Goal: Check status: Check status

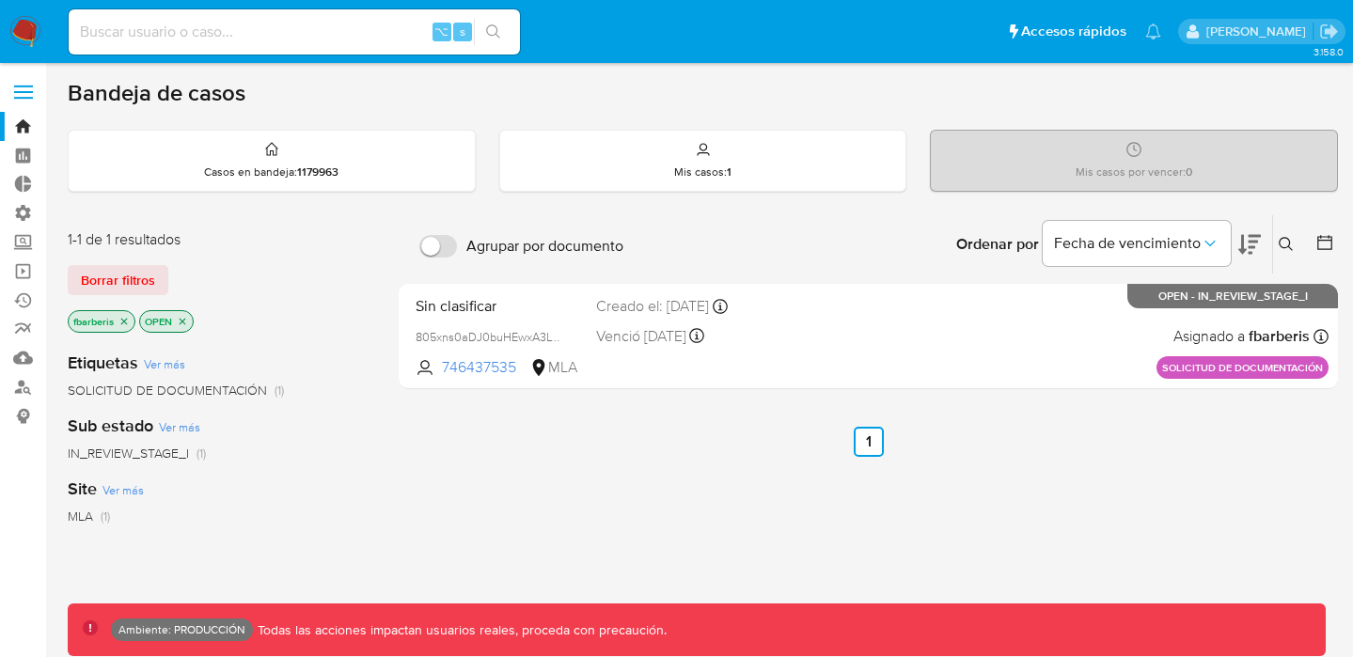
click at [316, 26] on input at bounding box center [294, 32] width 451 height 24
type input "a"
click at [22, 93] on label at bounding box center [23, 91] width 47 height 39
click at [0, 0] on input "checkbox" at bounding box center [0, 0] width 0 height 0
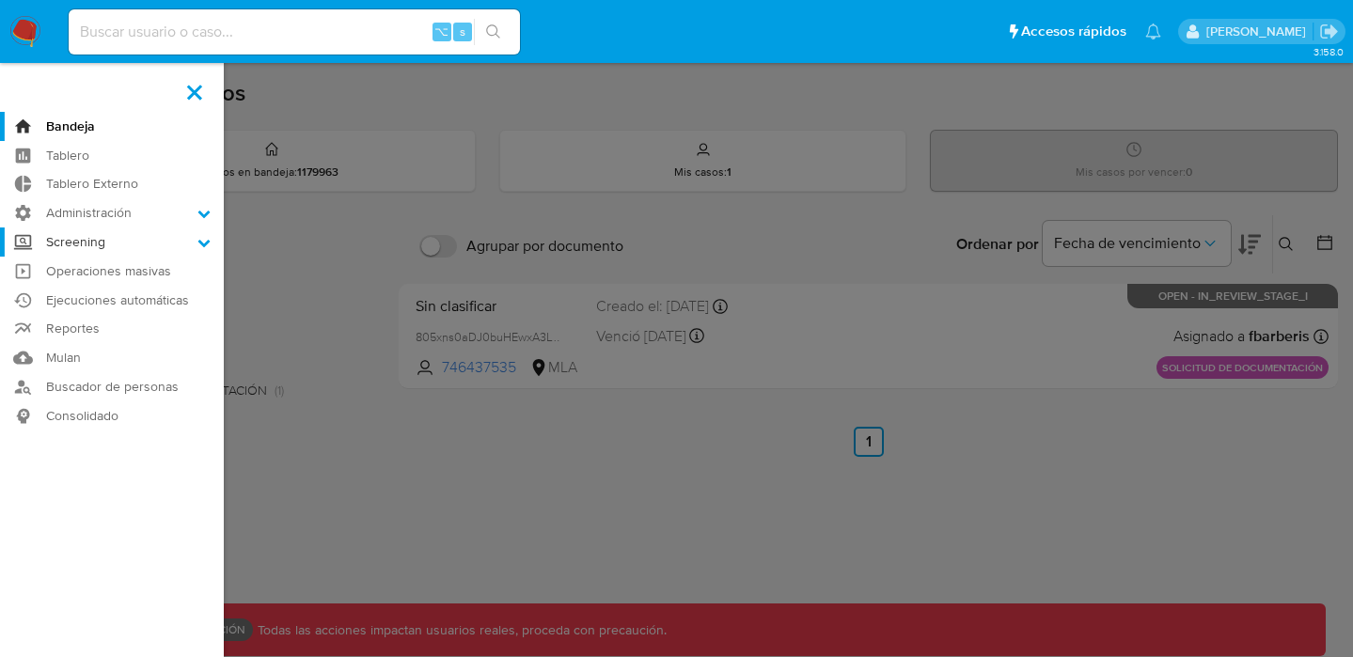
click at [197, 237] on label "Screening" at bounding box center [112, 242] width 224 height 29
click at [0, 0] on input "Screening" at bounding box center [0, 0] width 0 height 0
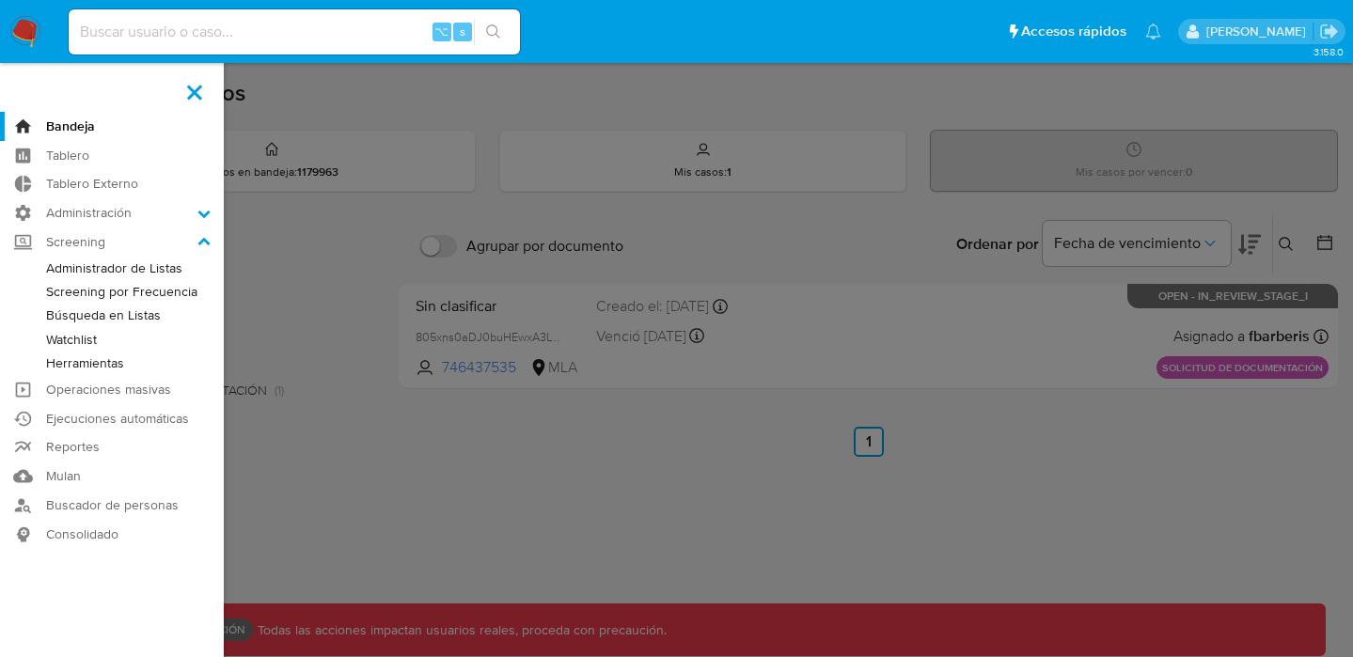
click at [164, 269] on link "Administrador de Listas" at bounding box center [112, 269] width 224 height 24
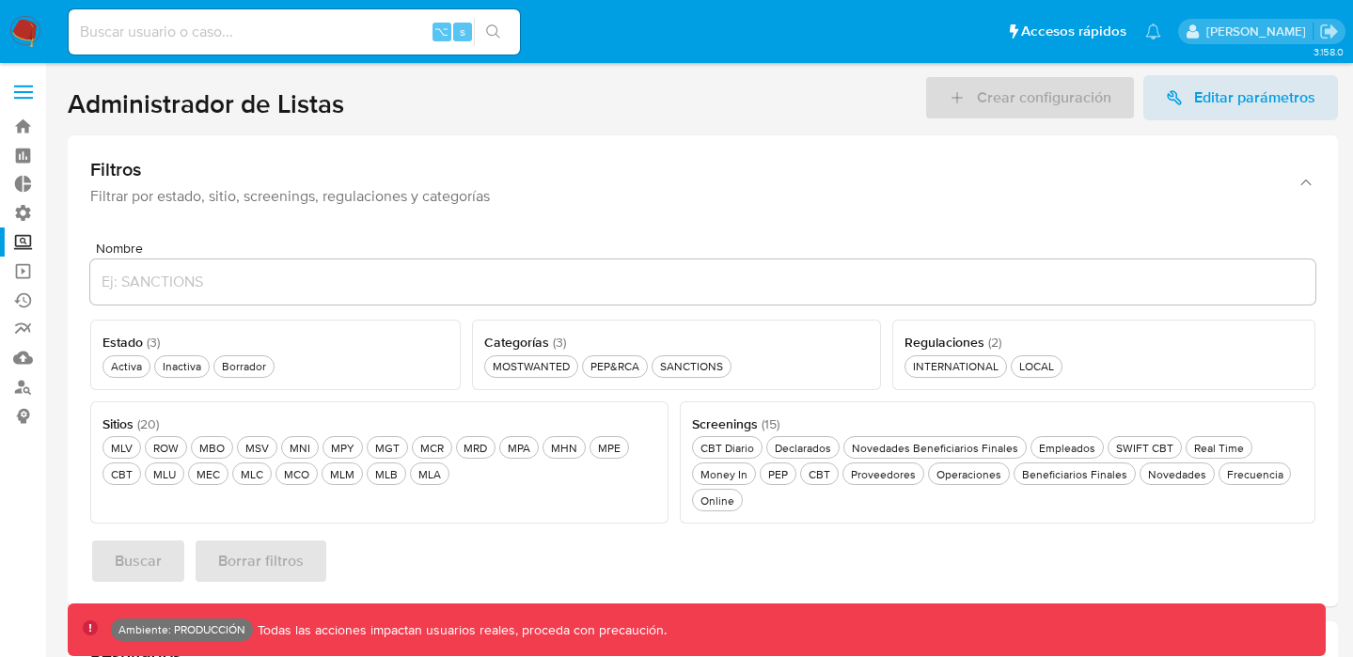
click at [24, 87] on span at bounding box center [23, 86] width 19 height 3
click at [0, 0] on input "checkbox" at bounding box center [0, 0] width 0 height 0
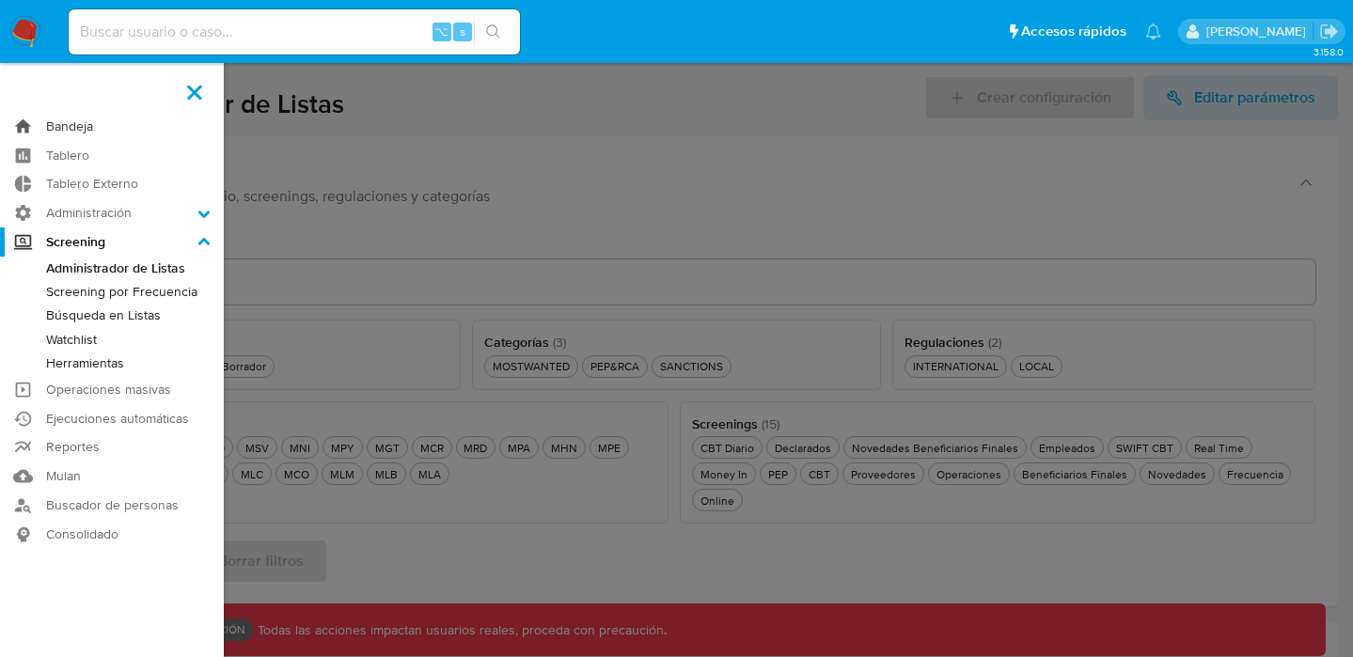
click at [21, 129] on link "Bandeja" at bounding box center [112, 126] width 224 height 29
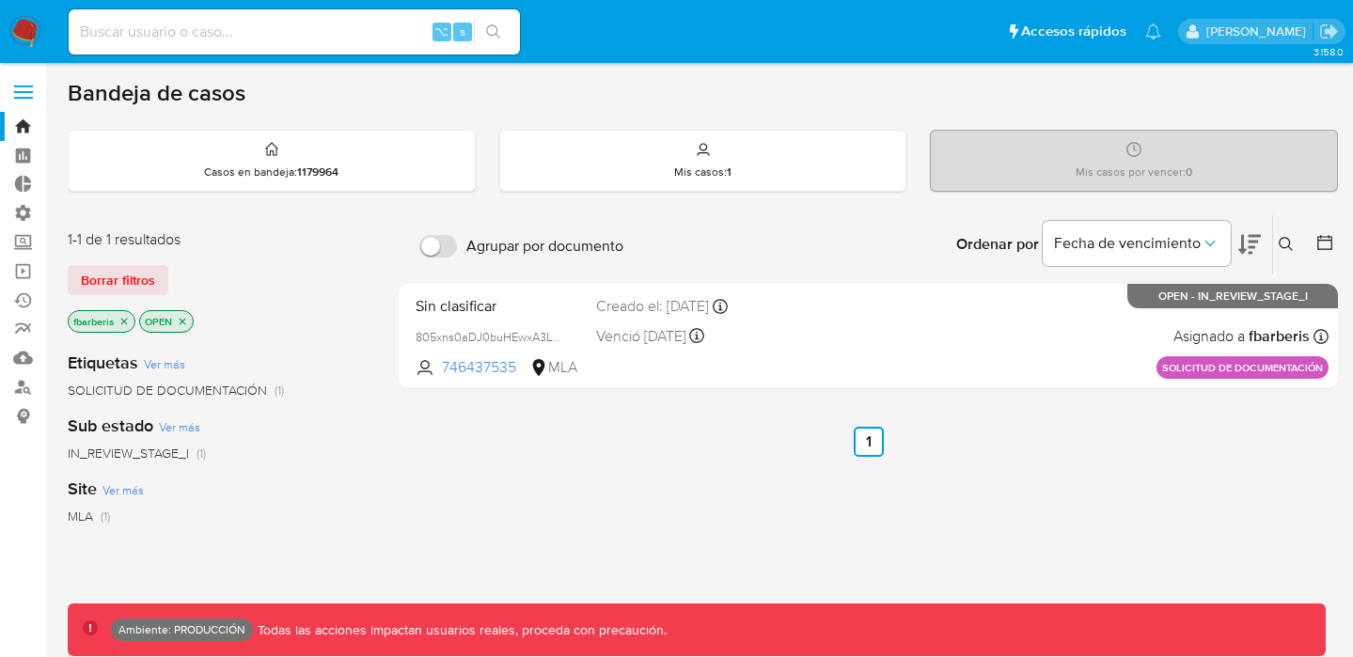
click at [15, 101] on label at bounding box center [23, 91] width 47 height 39
click at [0, 0] on input "checkbox" at bounding box center [0, 0] width 0 height 0
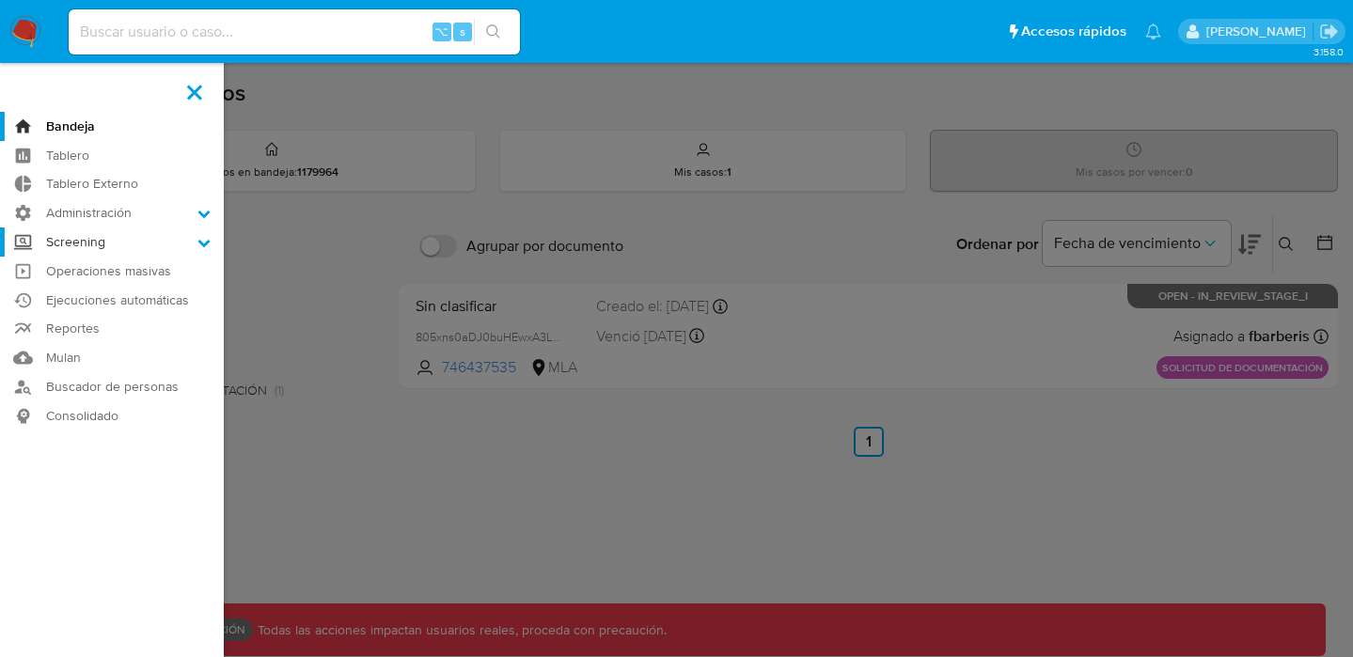
click at [198, 246] on icon at bounding box center [203, 242] width 13 height 13
click at [0, 0] on input "Screening" at bounding box center [0, 0] width 0 height 0
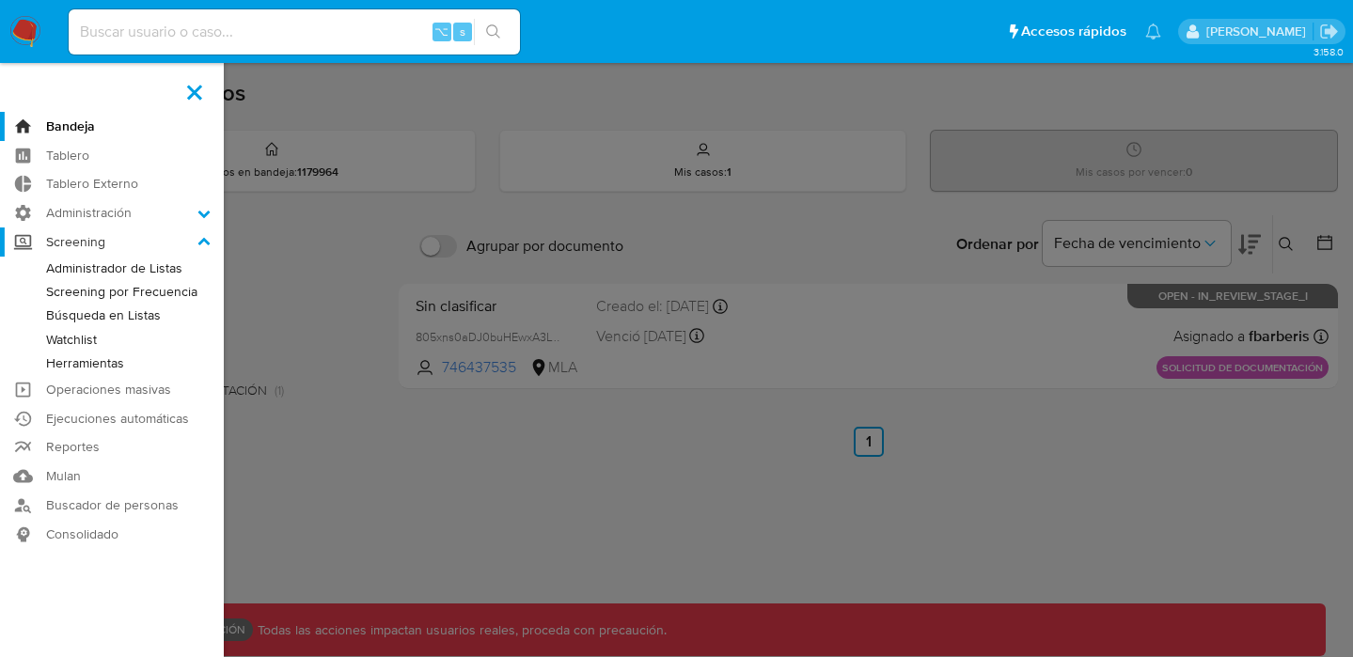
click at [198, 246] on icon at bounding box center [203, 242] width 13 height 13
click at [0, 0] on input "Screening" at bounding box center [0, 0] width 0 height 0
click at [200, 89] on label at bounding box center [194, 91] width 47 height 39
click at [0, 0] on input "checkbox" at bounding box center [0, 0] width 0 height 0
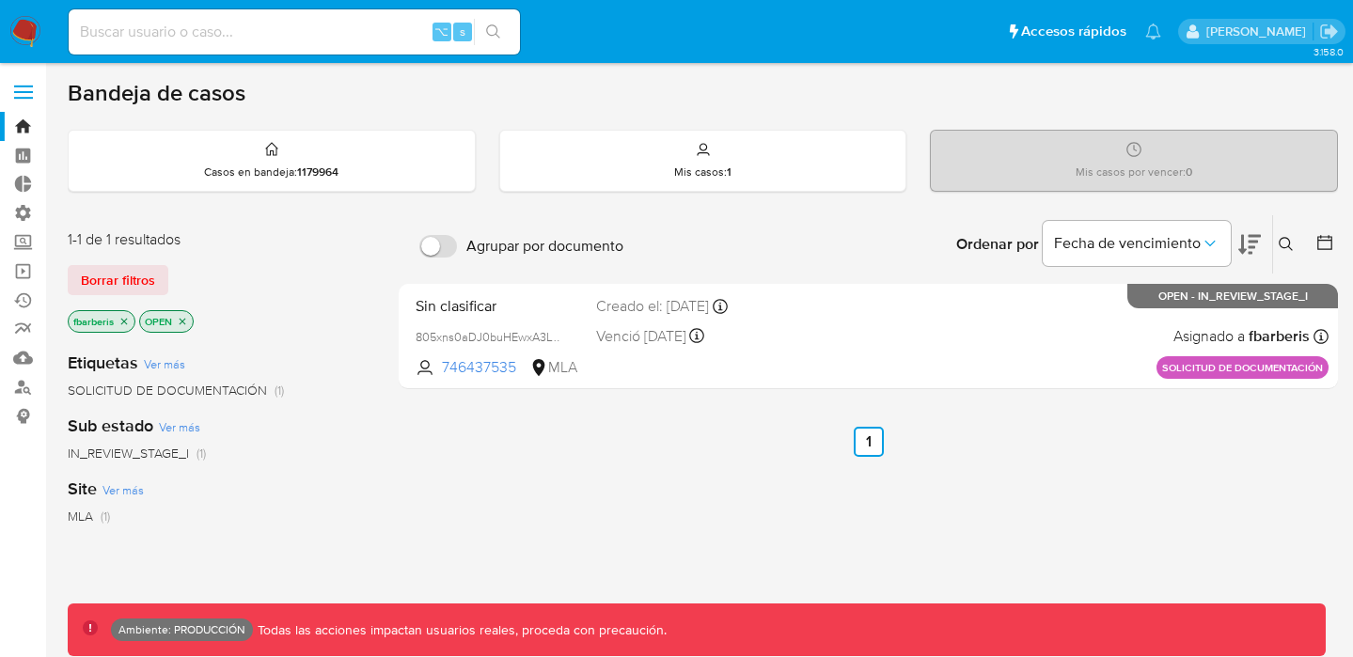
click at [28, 97] on span at bounding box center [23, 98] width 19 height 3
click at [0, 0] on input "checkbox" at bounding box center [0, 0] width 0 height 0
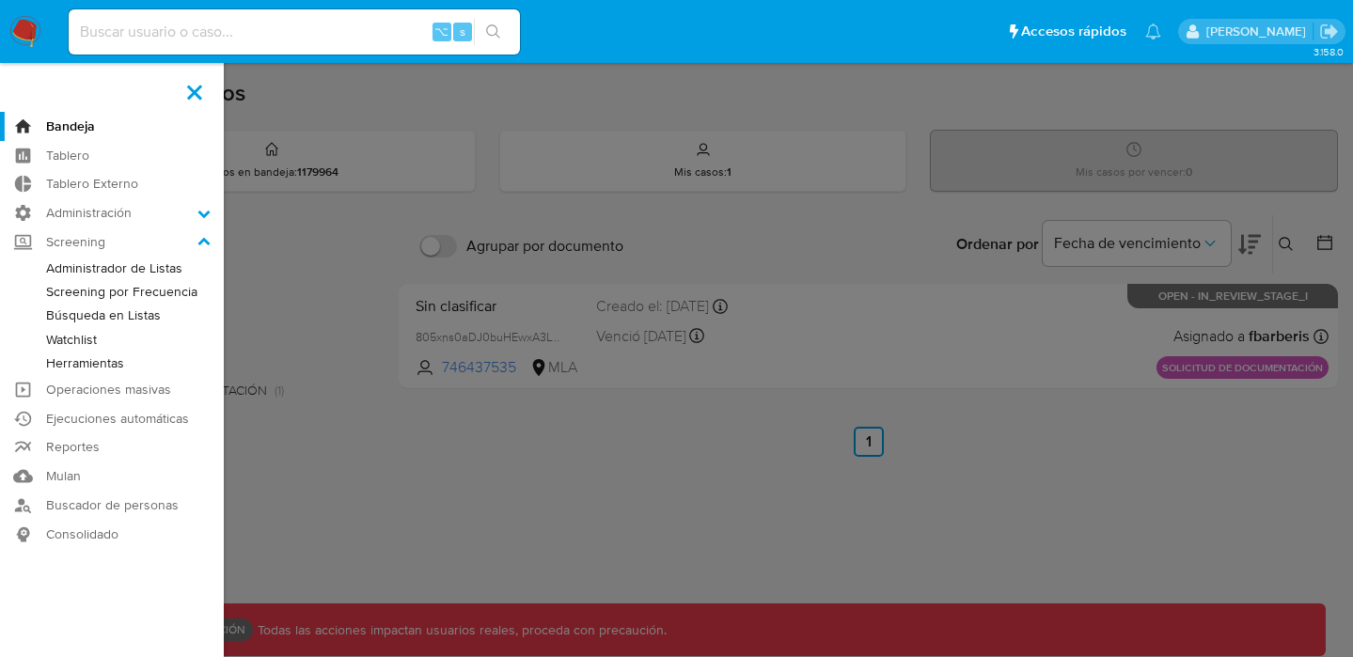
click at [190, 87] on span at bounding box center [194, 92] width 15 height 15
click at [0, 0] on input "checkbox" at bounding box center [0, 0] width 0 height 0
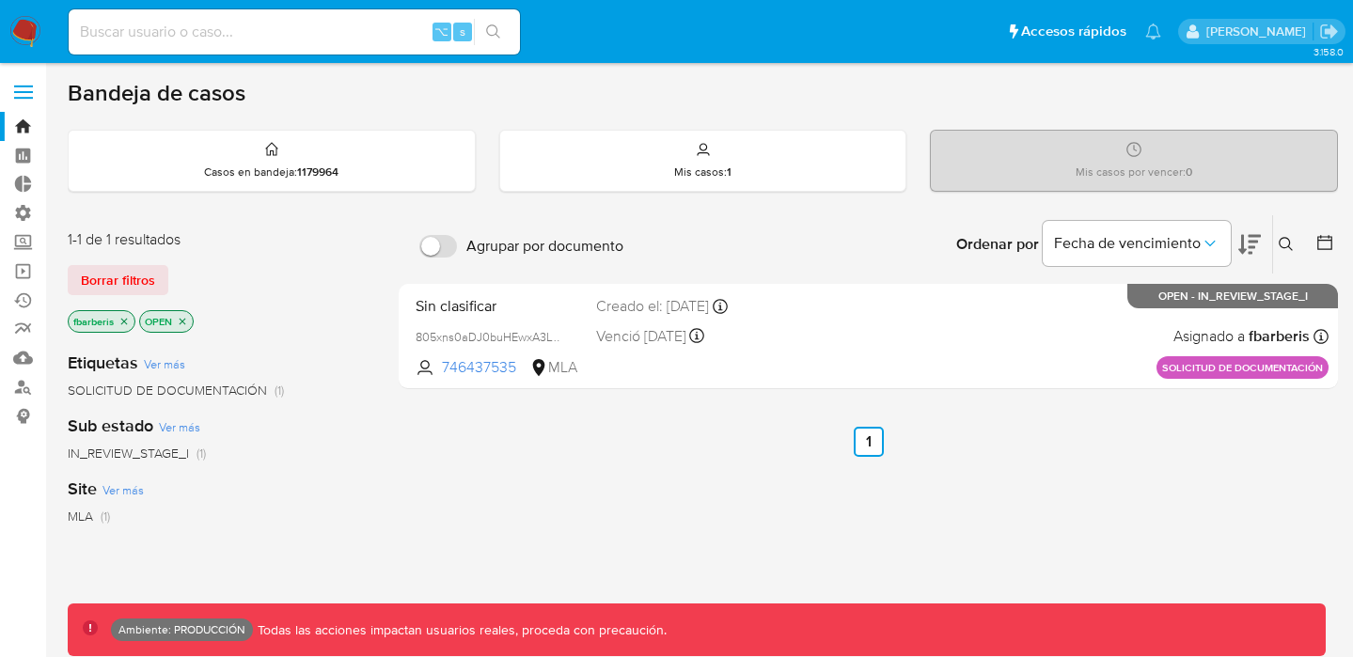
click at [23, 94] on label at bounding box center [23, 91] width 47 height 39
click at [0, 0] on input "checkbox" at bounding box center [0, 0] width 0 height 0
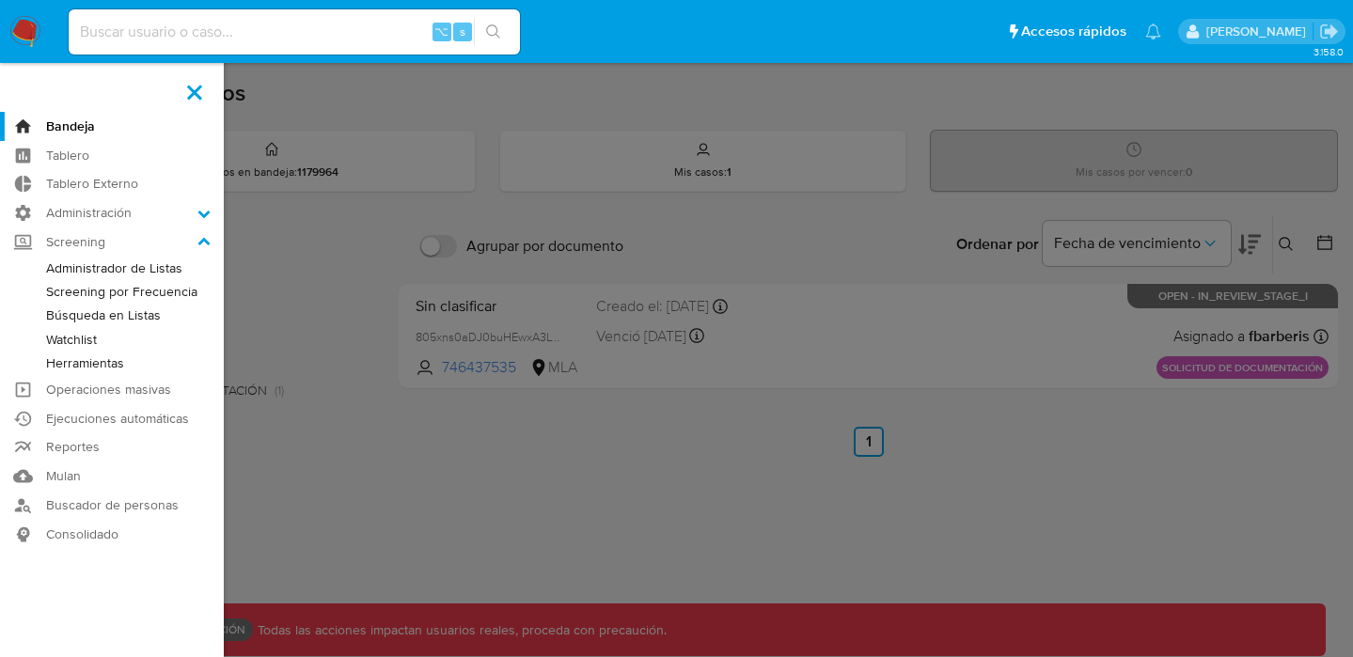
click at [195, 93] on span at bounding box center [194, 92] width 15 height 15
click at [0, 0] on input "checkbox" at bounding box center [0, 0] width 0 height 0
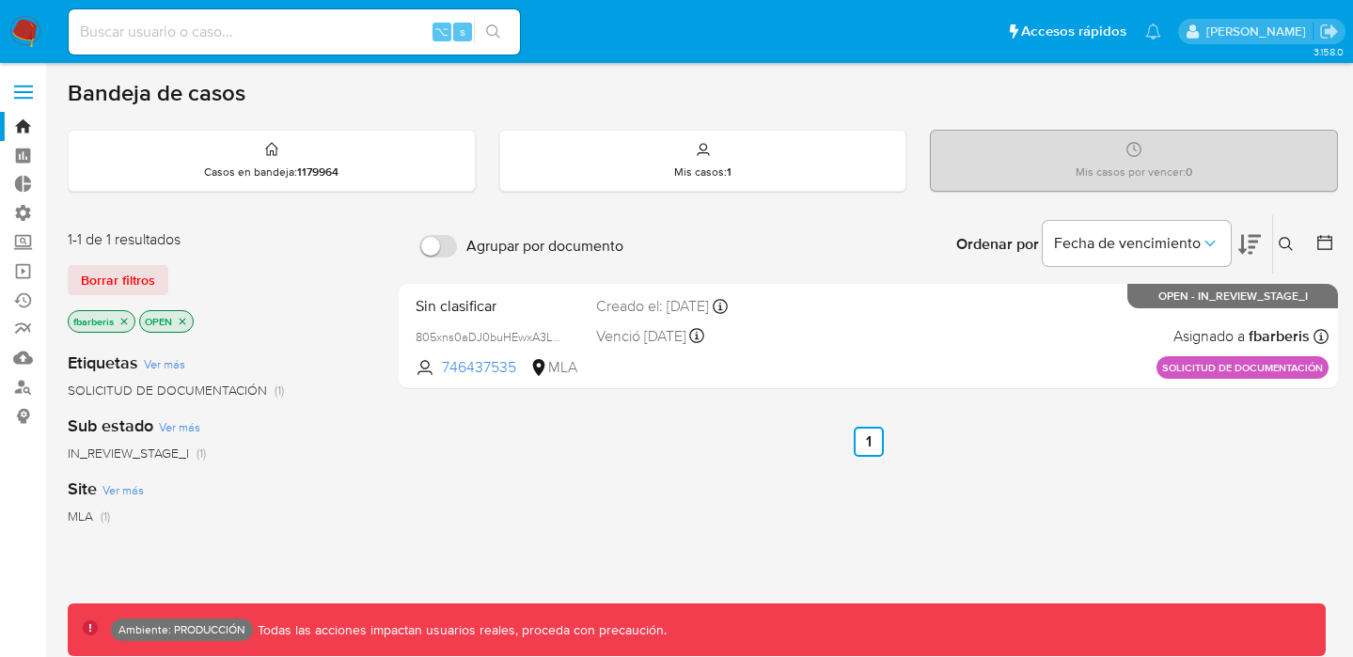
click at [223, 31] on input at bounding box center [294, 32] width 451 height 24
click at [33, 88] on label at bounding box center [23, 91] width 47 height 39
click at [0, 0] on input "checkbox" at bounding box center [0, 0] width 0 height 0
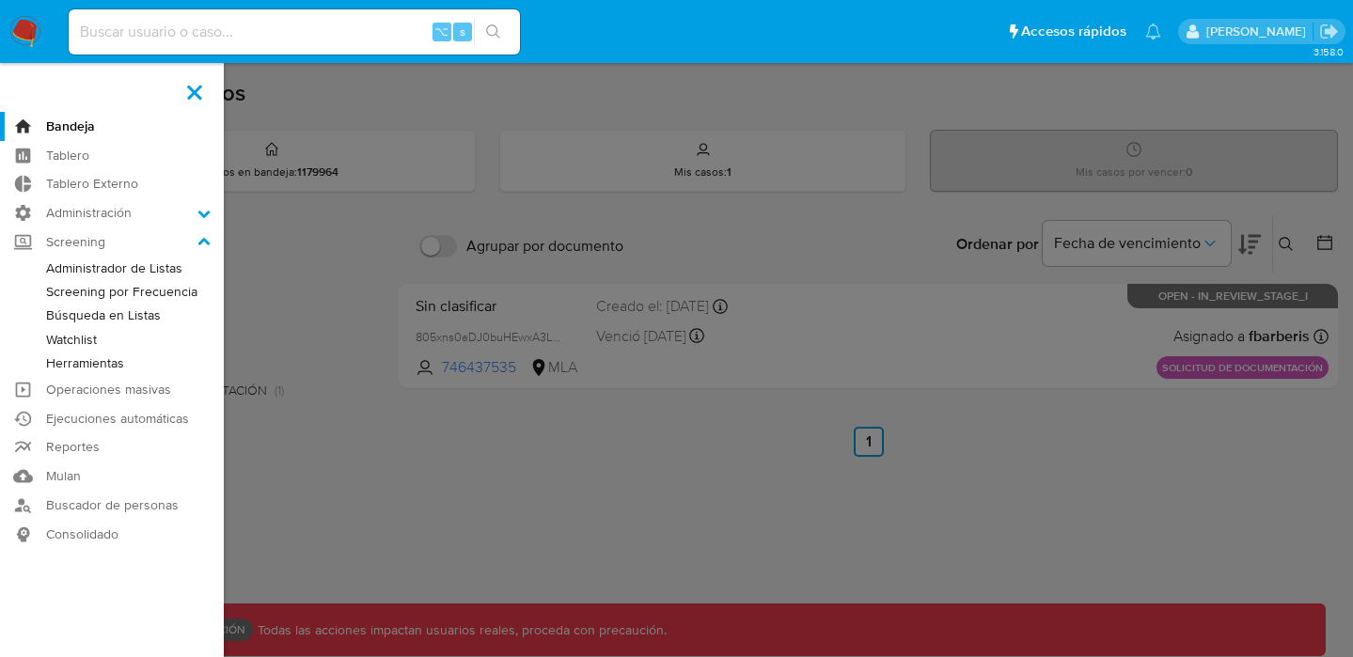
click at [195, 87] on label at bounding box center [194, 91] width 47 height 39
click at [0, 0] on input "checkbox" at bounding box center [0, 0] width 0 height 0
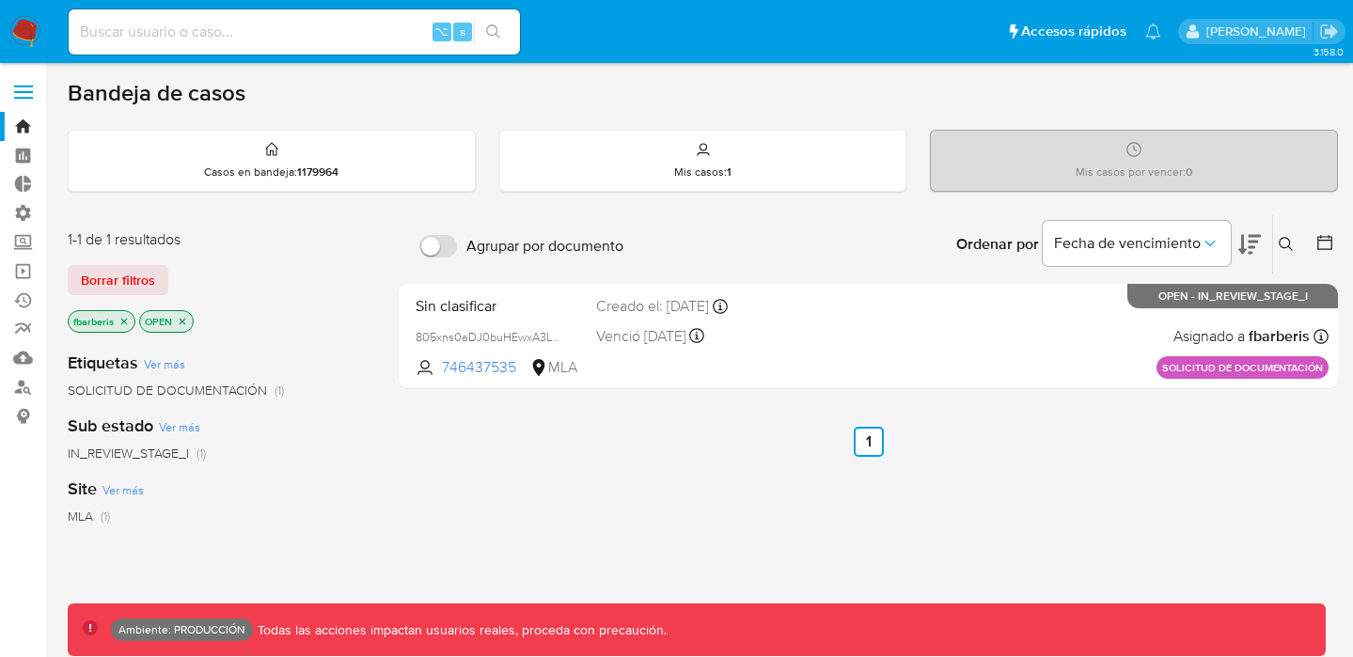
click at [292, 28] on input at bounding box center [294, 32] width 451 height 24
click at [238, 28] on input at bounding box center [294, 32] width 451 height 24
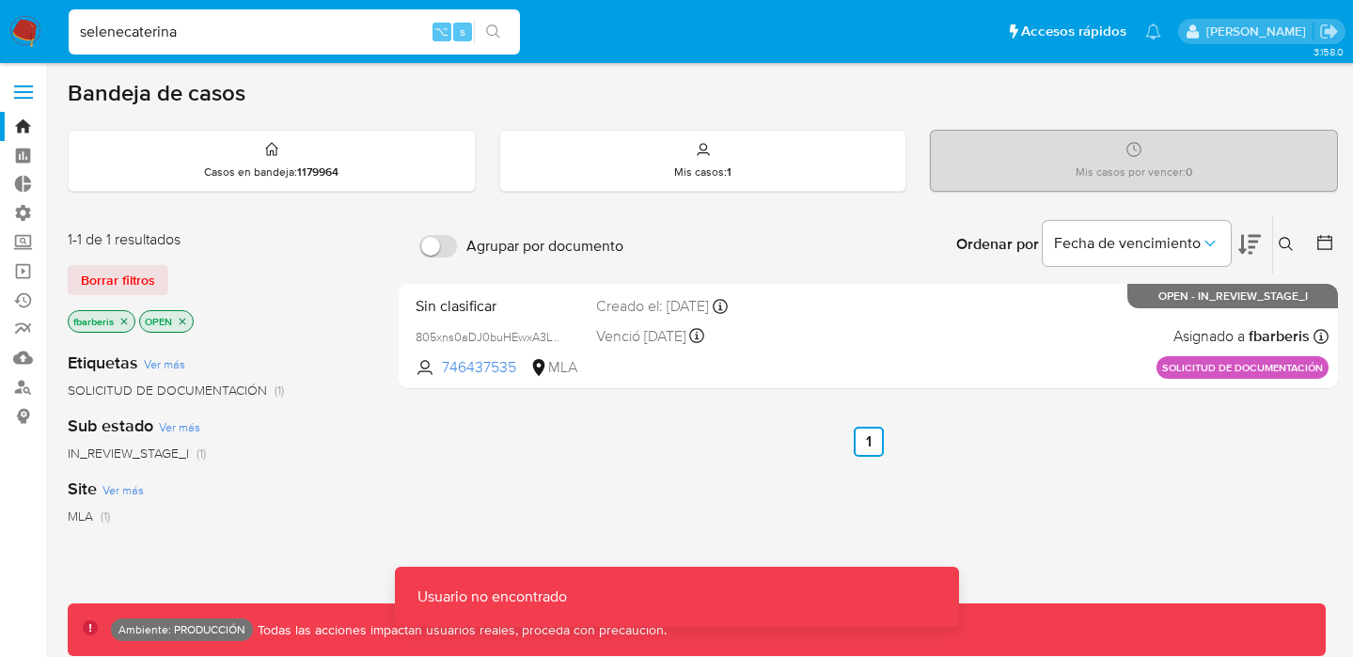
click at [190, 41] on input "selenecaterina" at bounding box center [294, 32] width 451 height 24
click at [269, 32] on input "selenerosales099@gmail.com" at bounding box center [294, 32] width 451 height 24
click at [298, 35] on input "selenerosales099@gmail.com" at bounding box center [294, 32] width 451 height 24
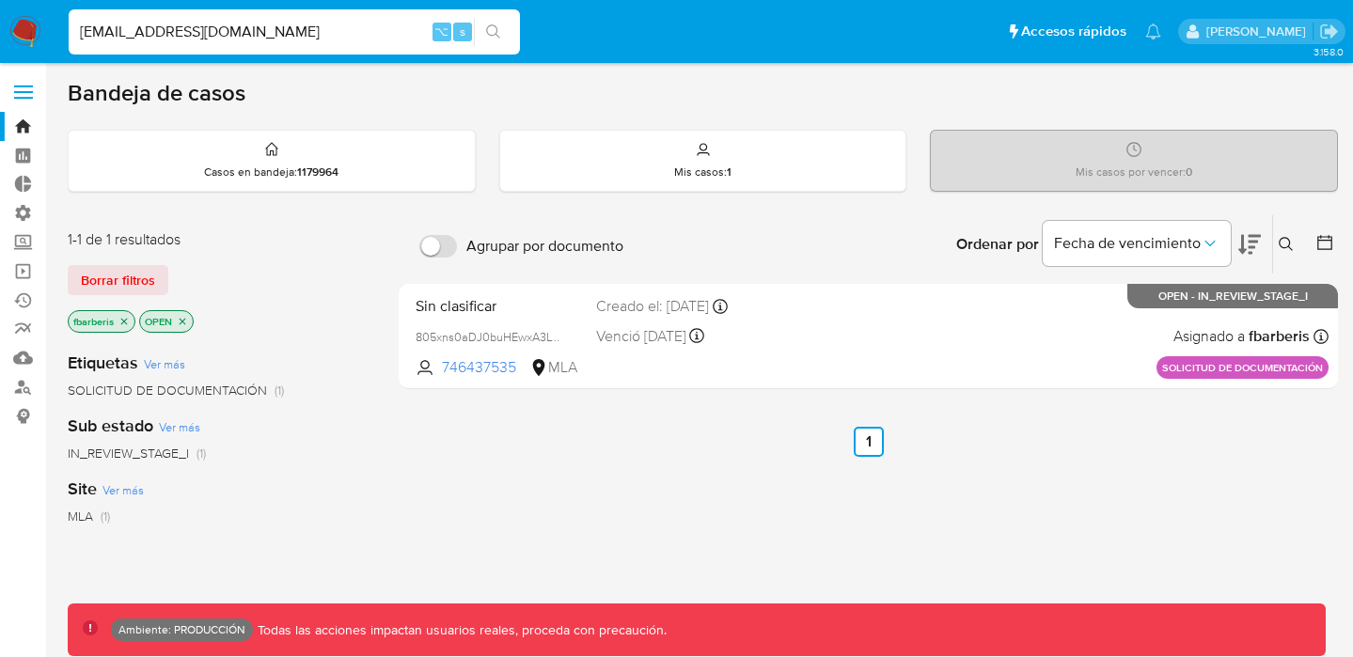
drag, startPoint x: 170, startPoint y: 33, endPoint x: 145, endPoint y: 36, distance: 25.5
click at [145, 36] on input "selenerosales099@gmail.com" at bounding box center [294, 32] width 451 height 24
drag, startPoint x: 197, startPoint y: 34, endPoint x: 129, endPoint y: 36, distance: 67.7
click at [129, 36] on input "selenerosales099@gmail.com" at bounding box center [294, 32] width 451 height 24
type input "selenecaterina995@gmail.com"
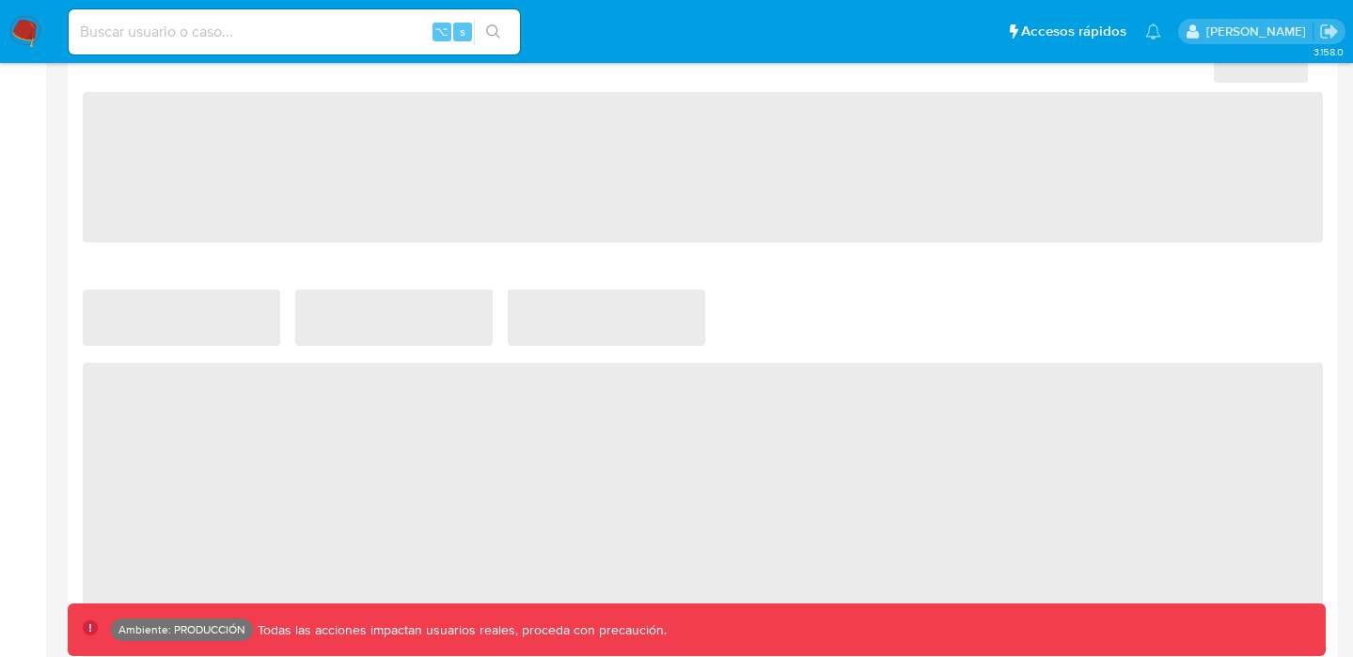
scroll to position [1001, 0]
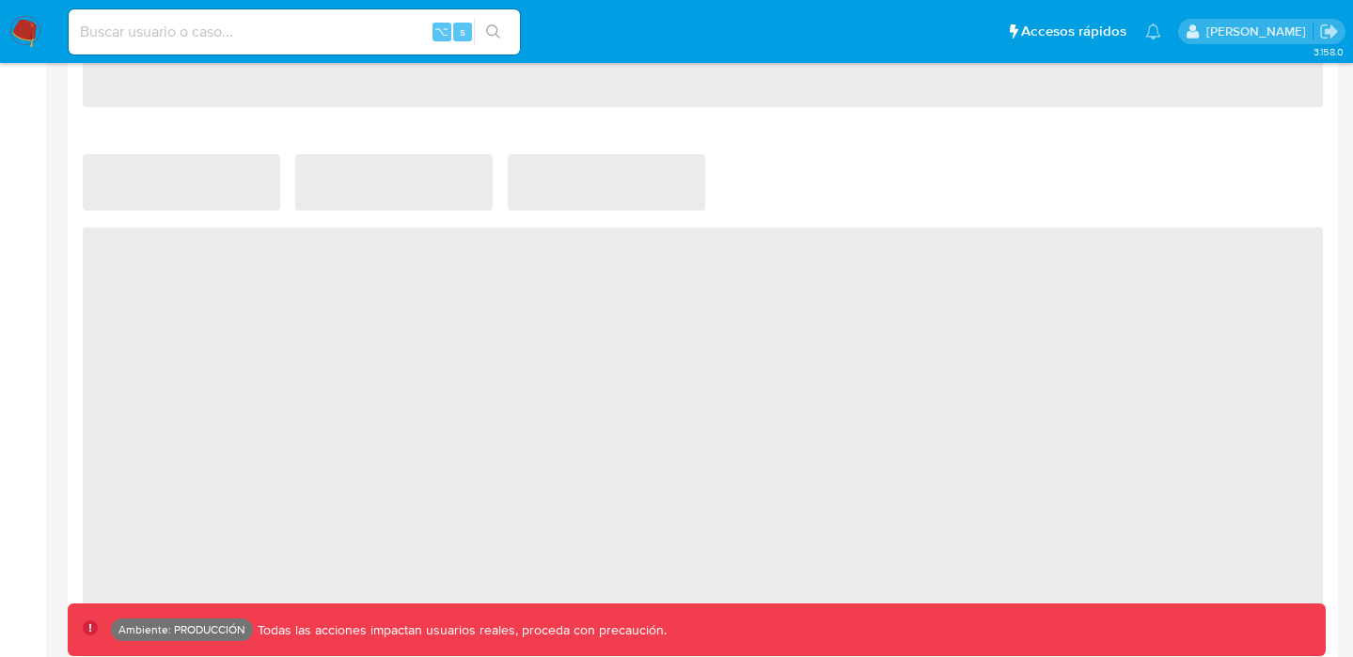
select select "10"
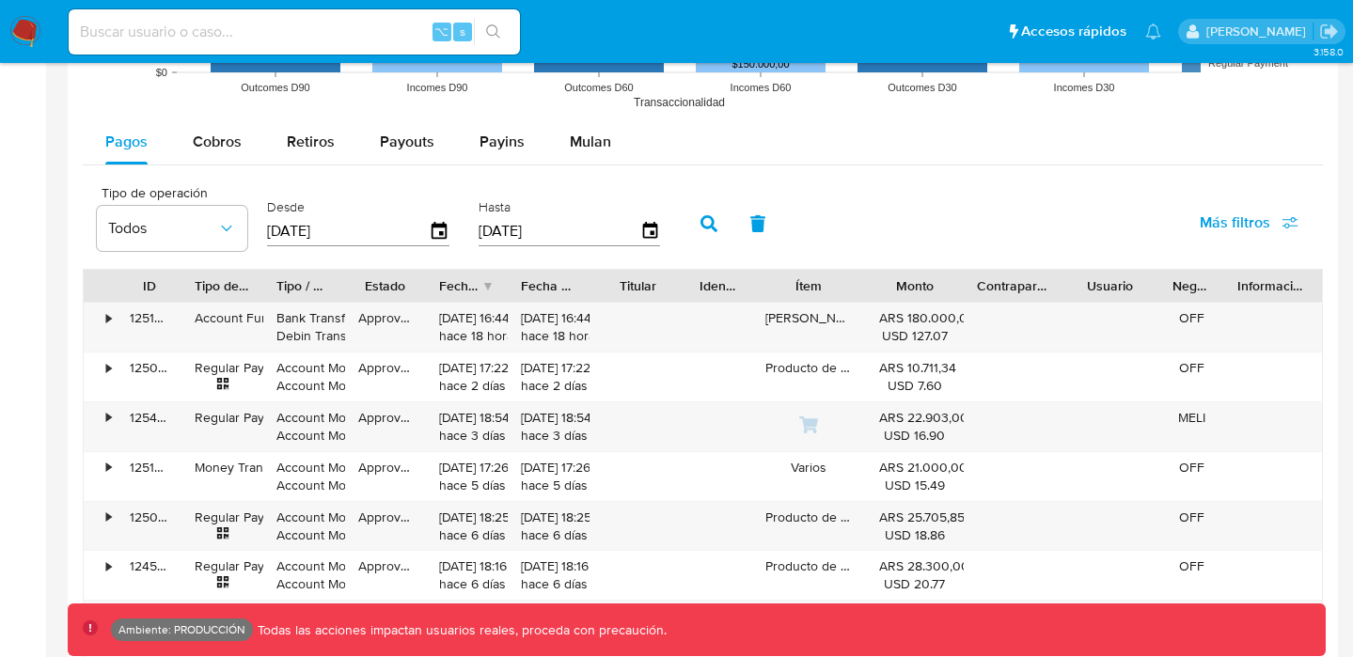
scroll to position [1399, 0]
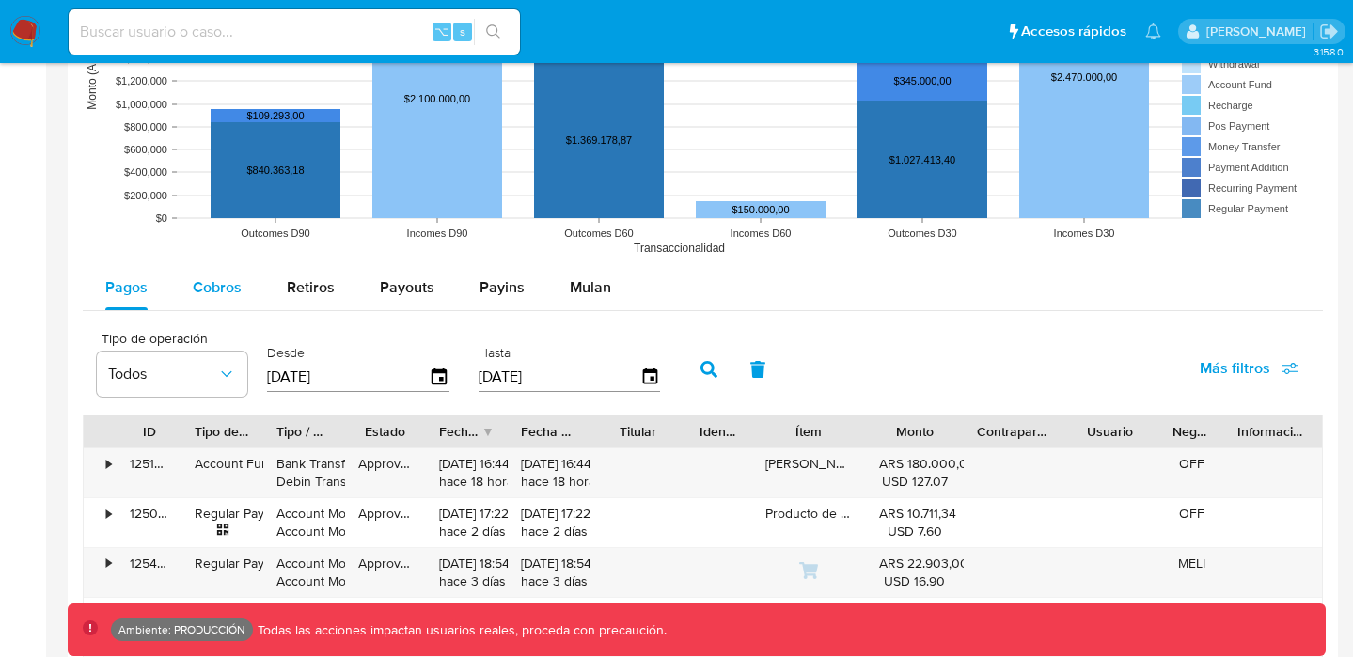
click at [237, 309] on div "Cobros" at bounding box center [217, 287] width 49 height 45
select select "10"
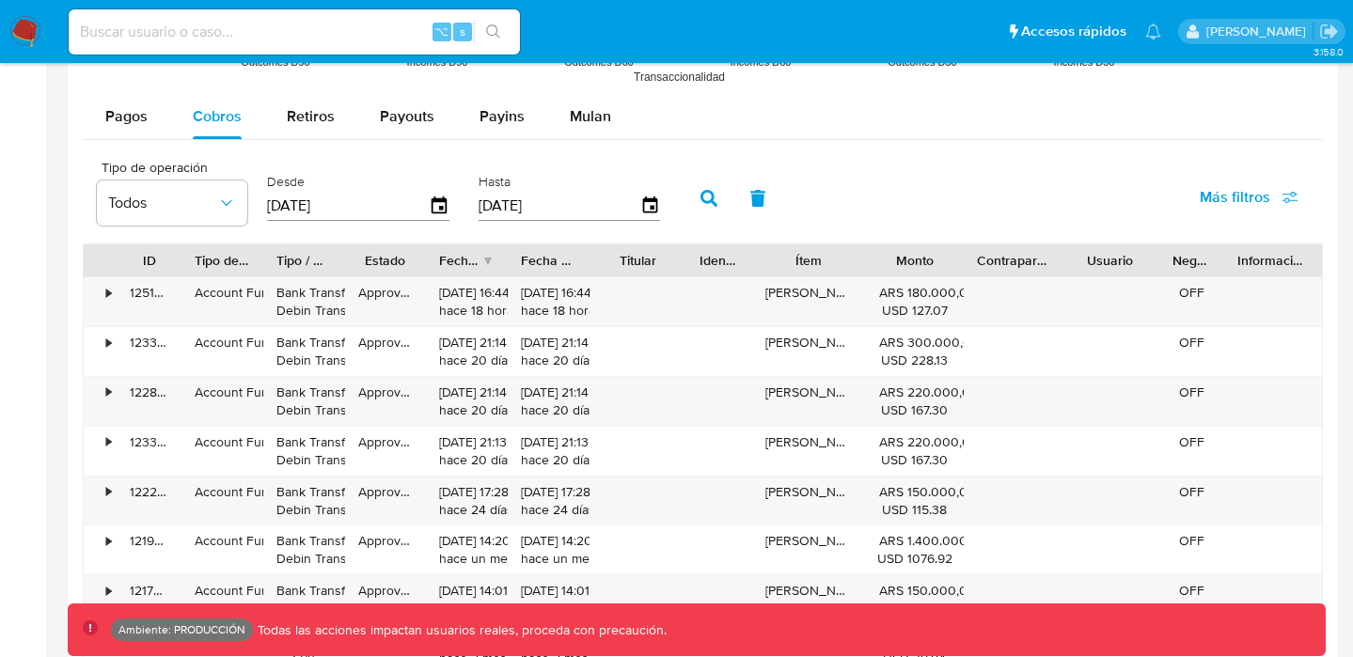
scroll to position [1560, 0]
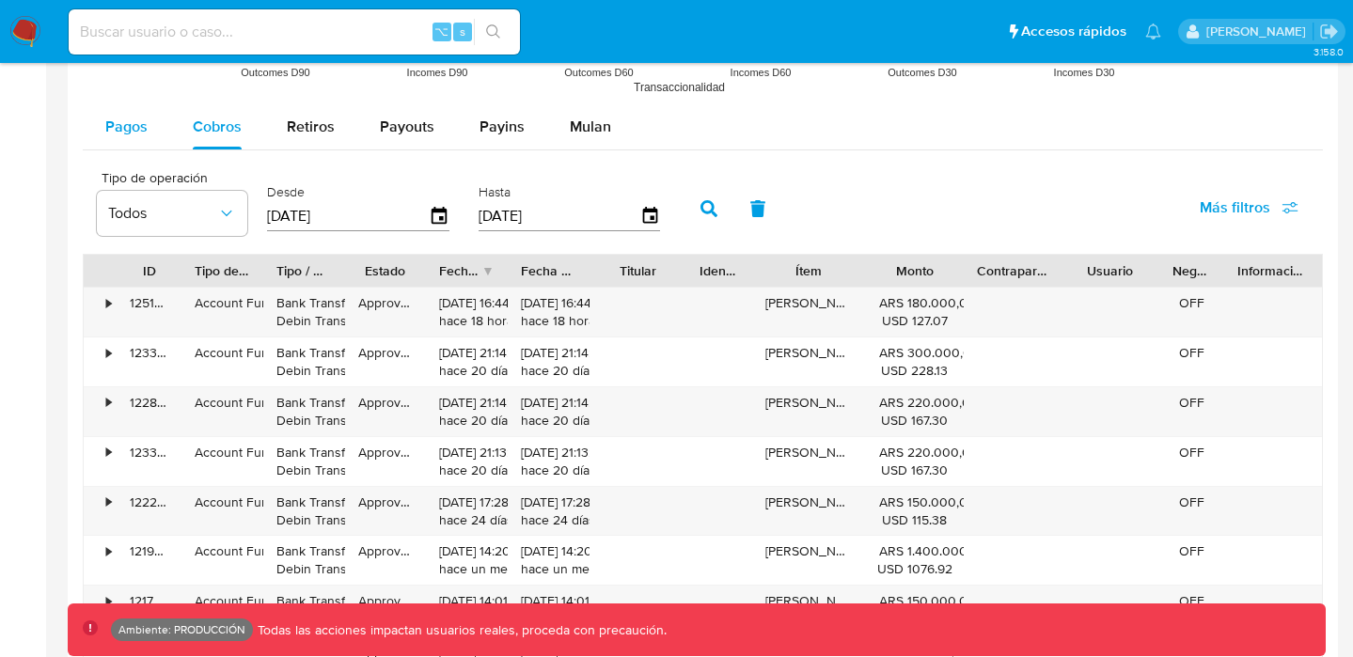
click at [131, 133] on span "Pagos" at bounding box center [126, 127] width 42 height 22
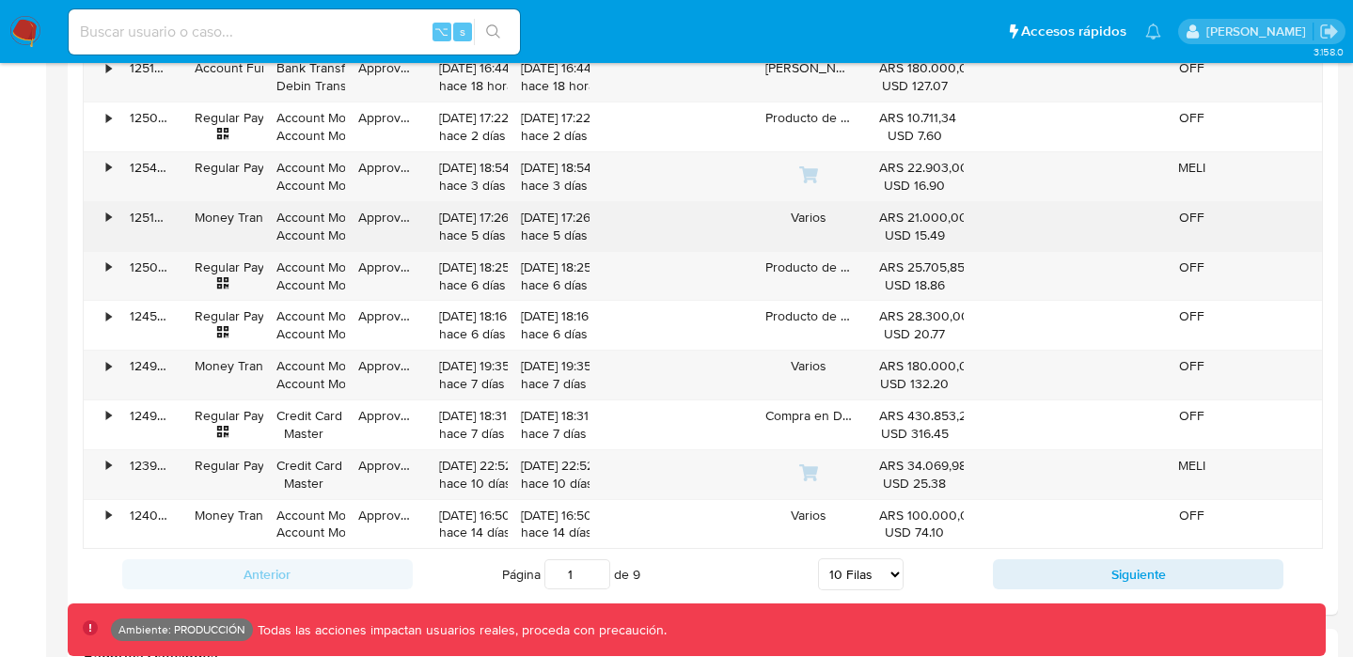
scroll to position [1971, 0]
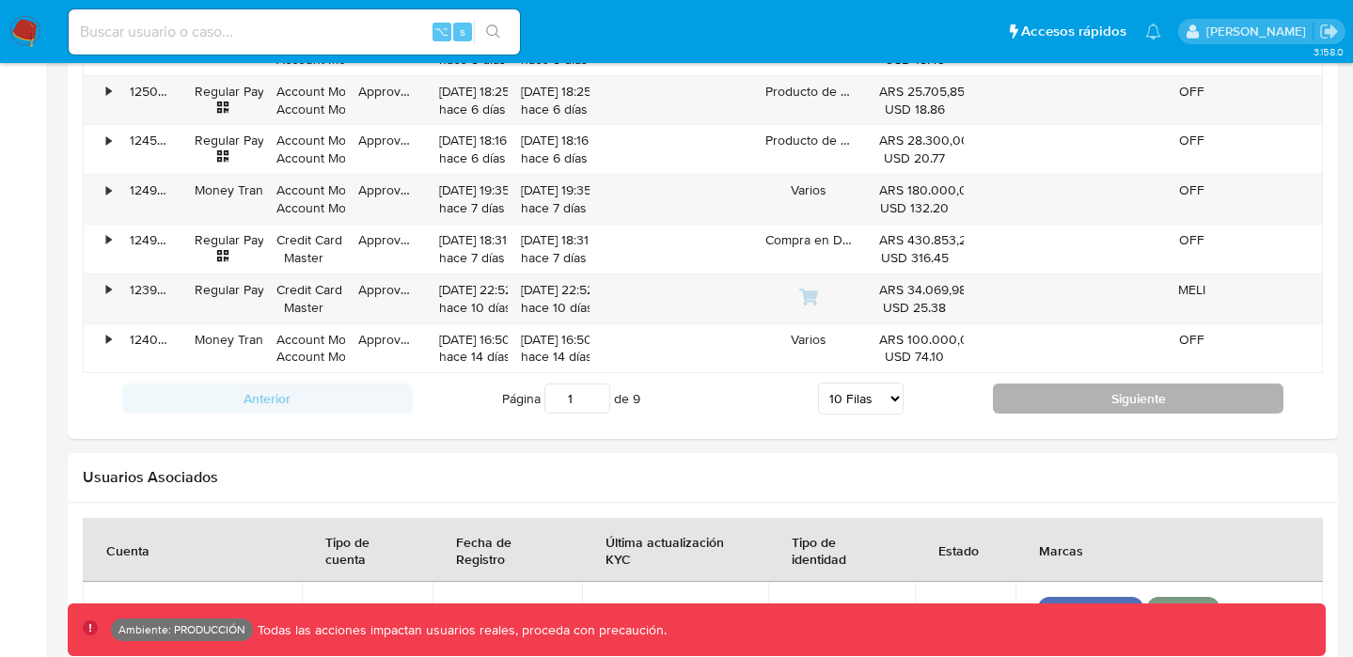
click at [1081, 391] on button "Siguiente" at bounding box center [1138, 399] width 291 height 30
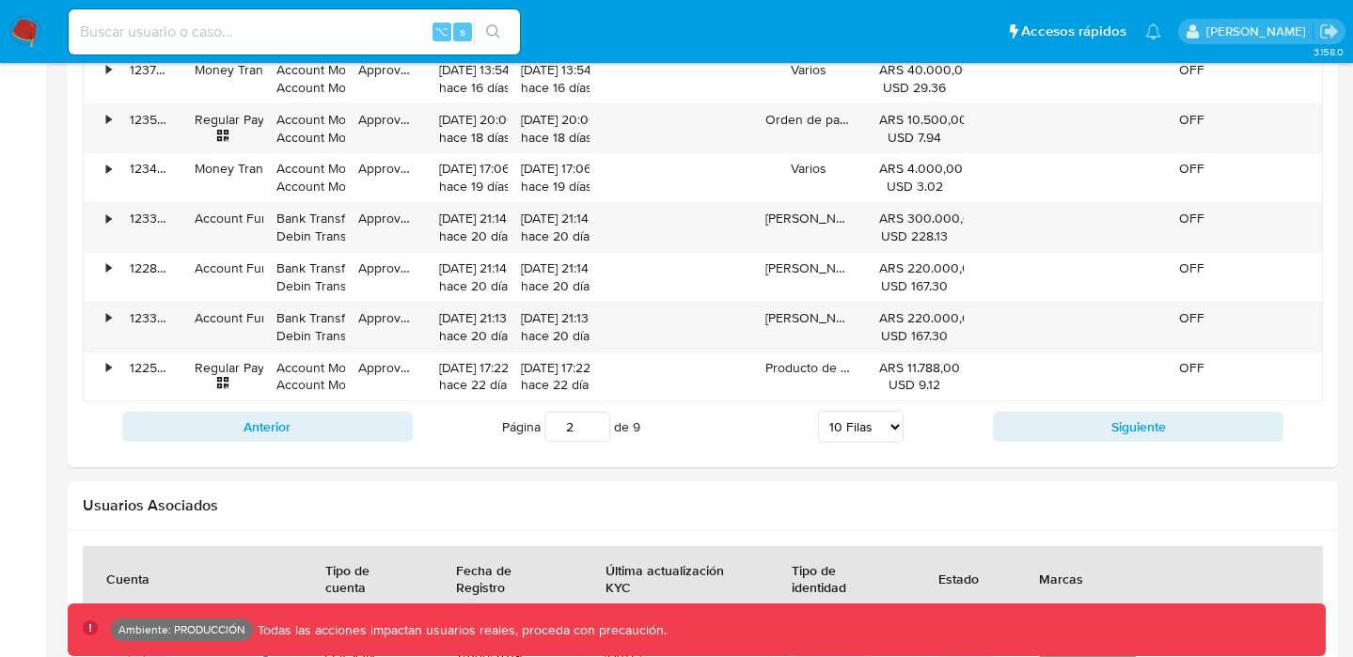
scroll to position [1945, 0]
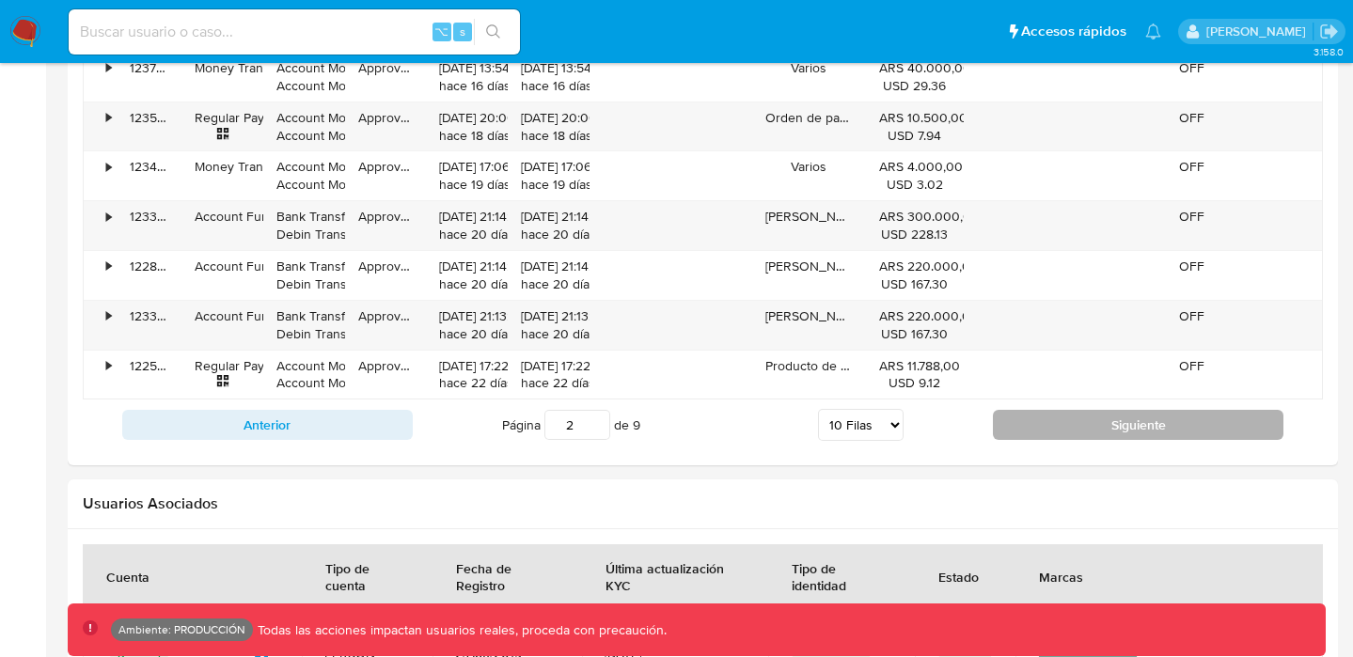
click at [1078, 423] on button "Siguiente" at bounding box center [1138, 425] width 291 height 30
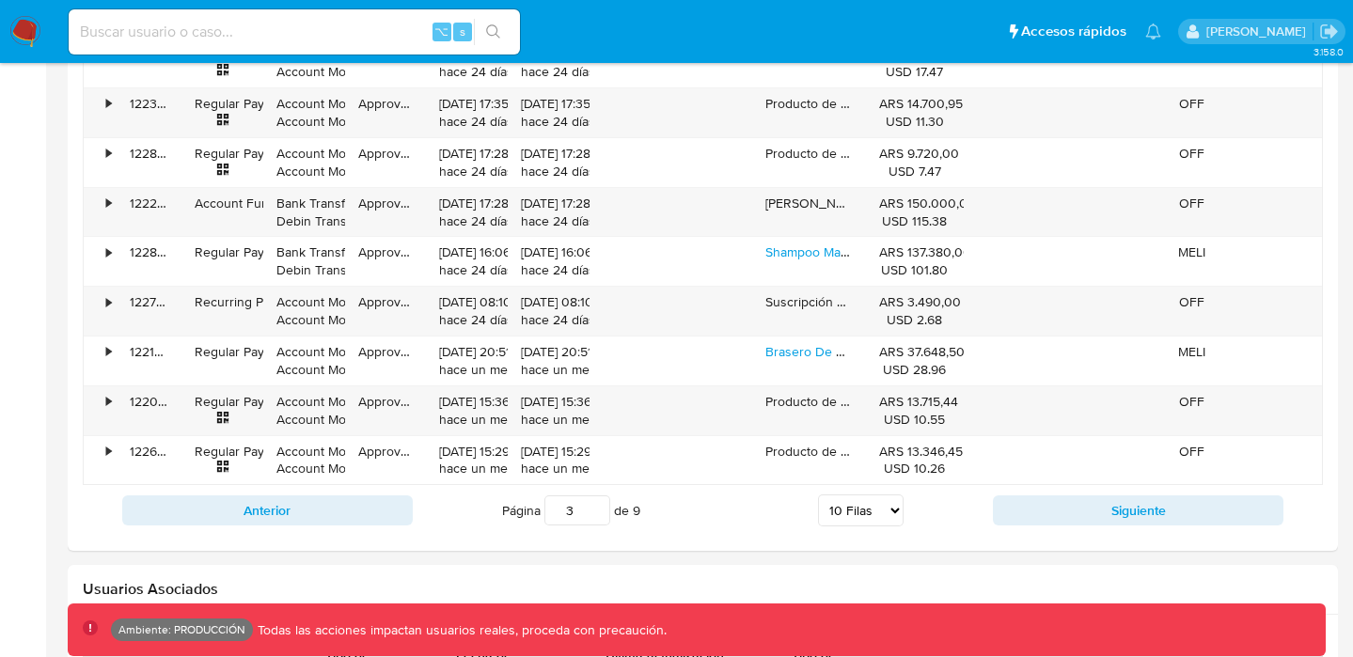
scroll to position [1855, 0]
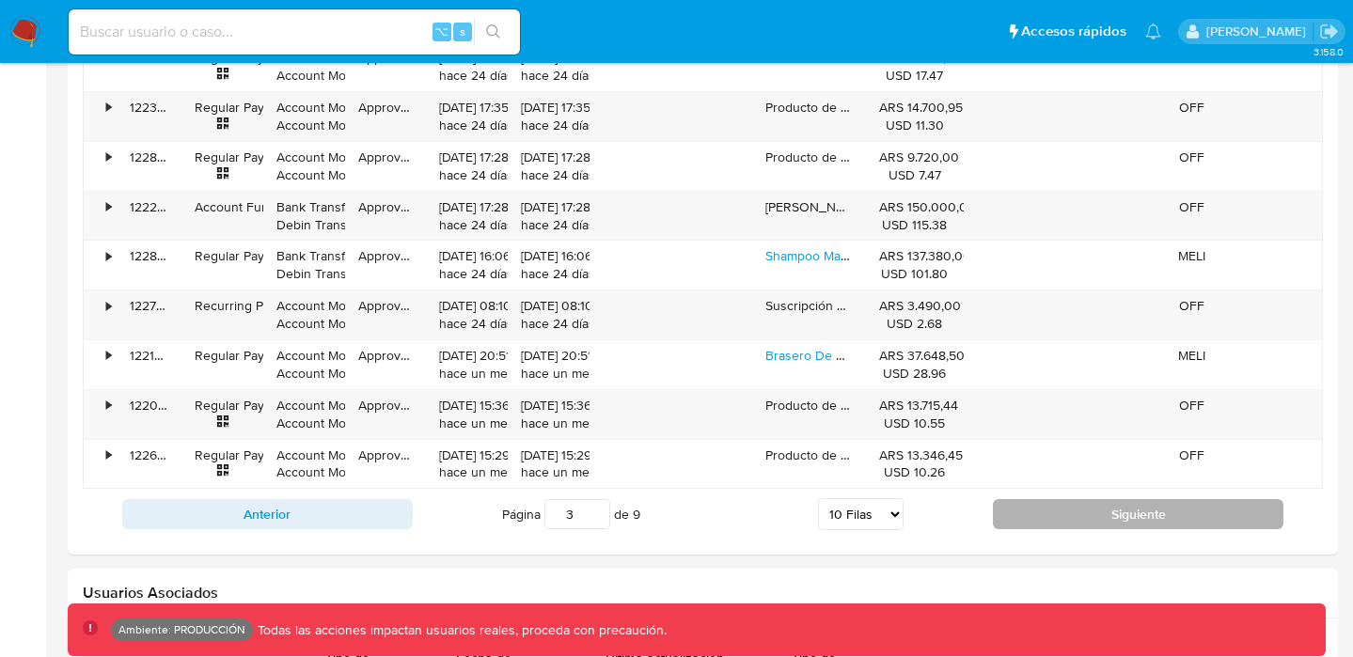
click at [1038, 521] on button "Siguiente" at bounding box center [1138, 514] width 291 height 30
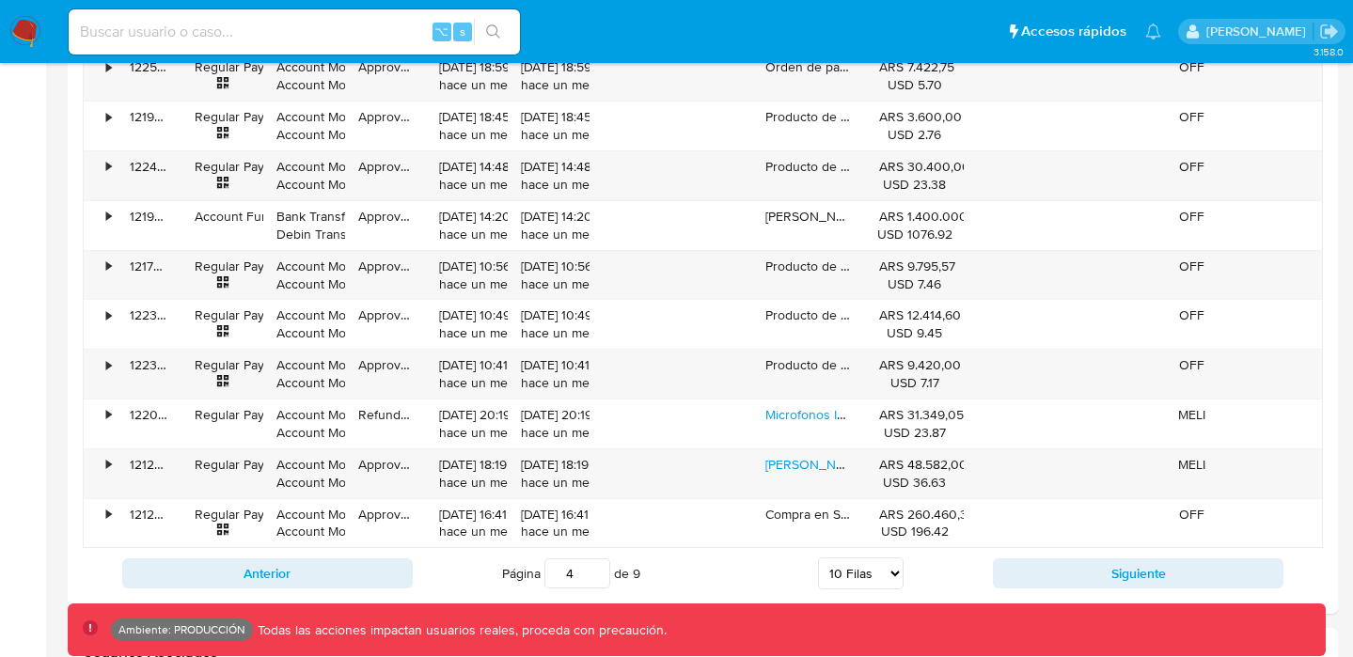
scroll to position [1808, 0]
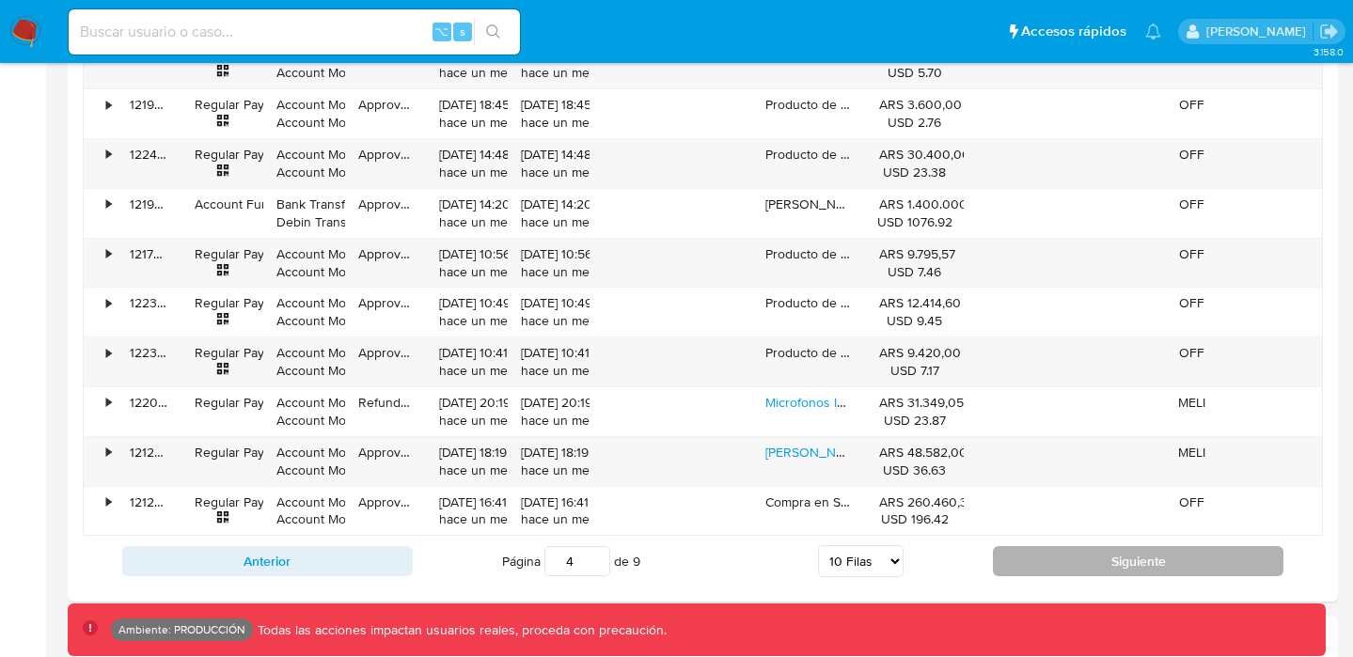
click at [1062, 568] on button "Siguiente" at bounding box center [1138, 561] width 291 height 30
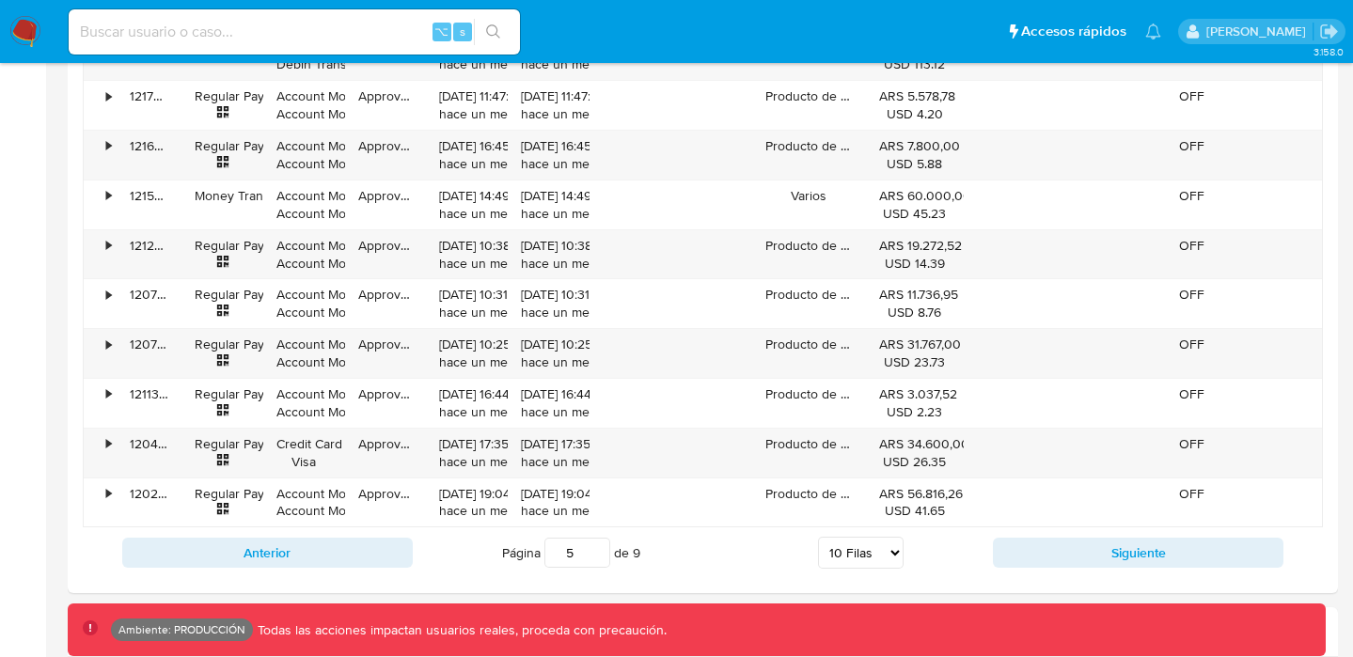
scroll to position [1818, 0]
click at [1078, 544] on button "Siguiente" at bounding box center [1138, 552] width 291 height 30
type input "6"
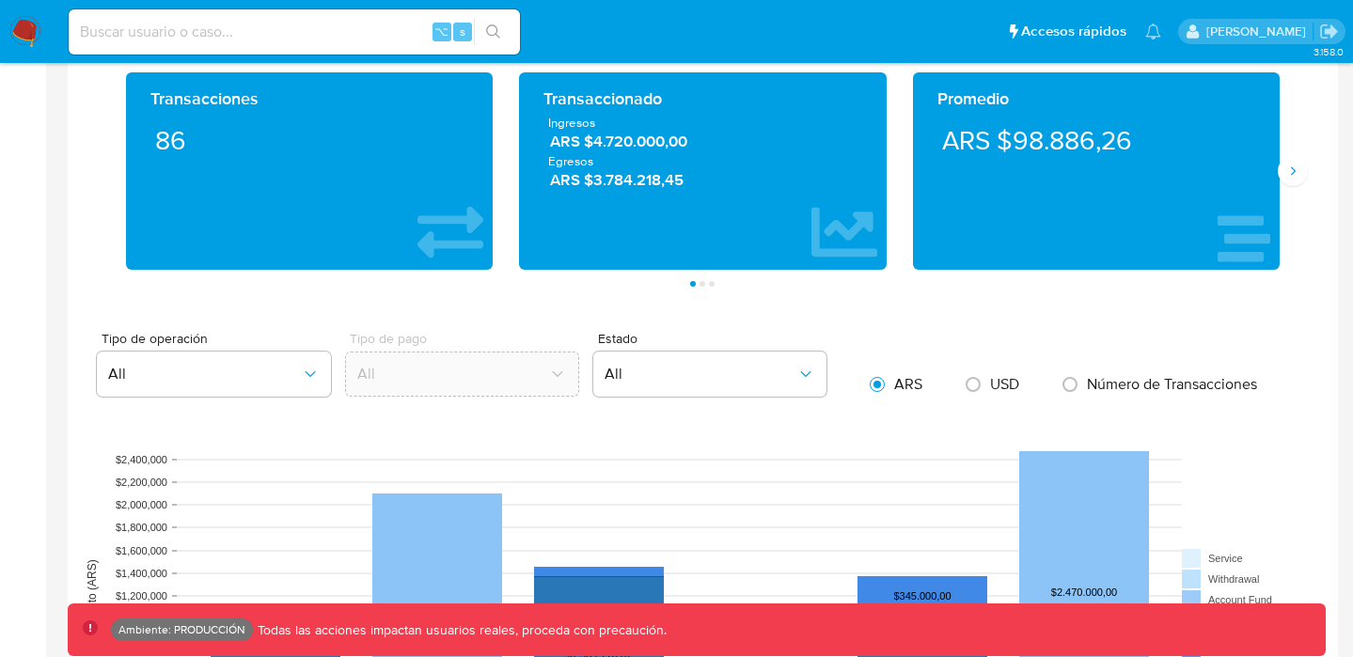
scroll to position [0, 0]
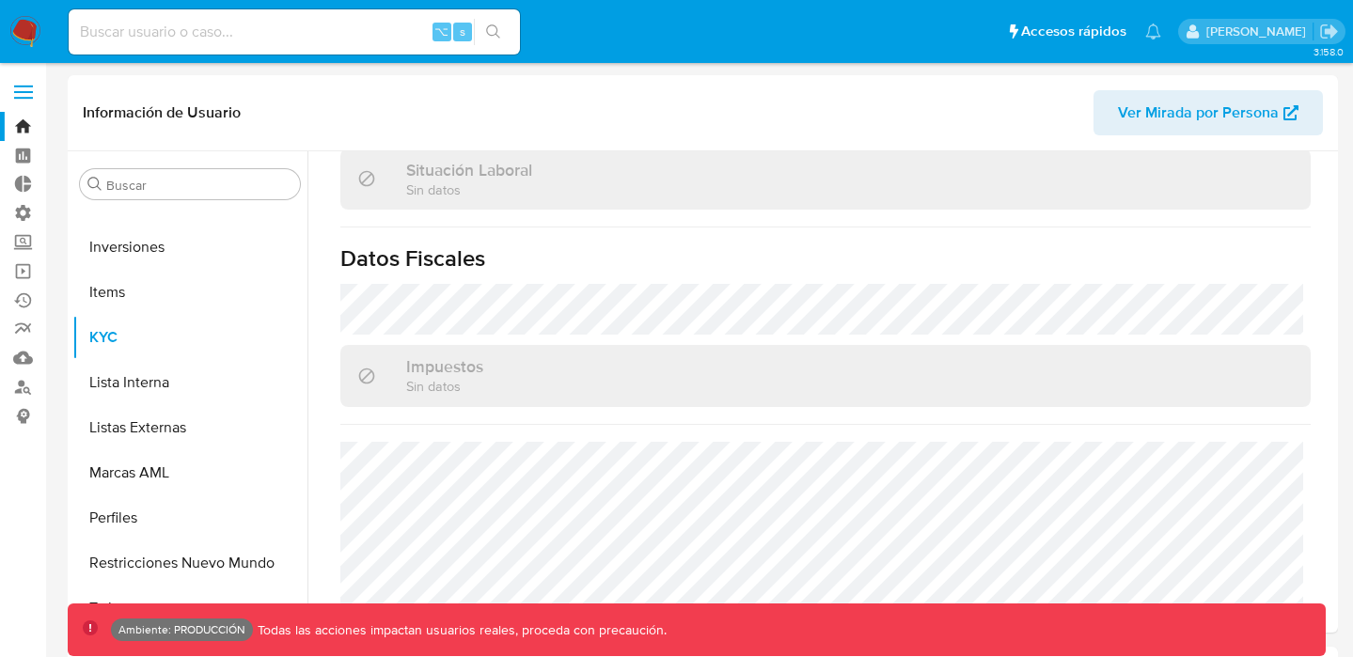
click at [34, 90] on label at bounding box center [23, 91] width 47 height 39
click at [0, 0] on input "checkbox" at bounding box center [0, 0] width 0 height 0
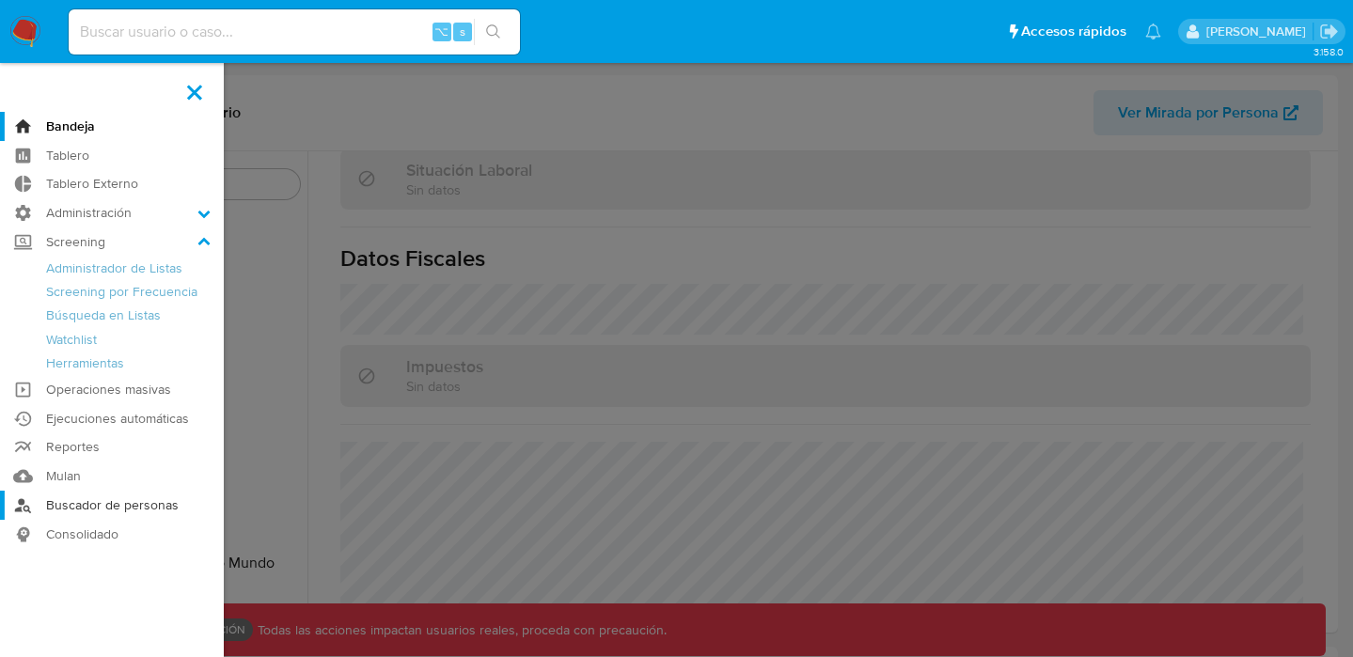
click at [90, 505] on link "Buscador de personas" at bounding box center [112, 505] width 224 height 29
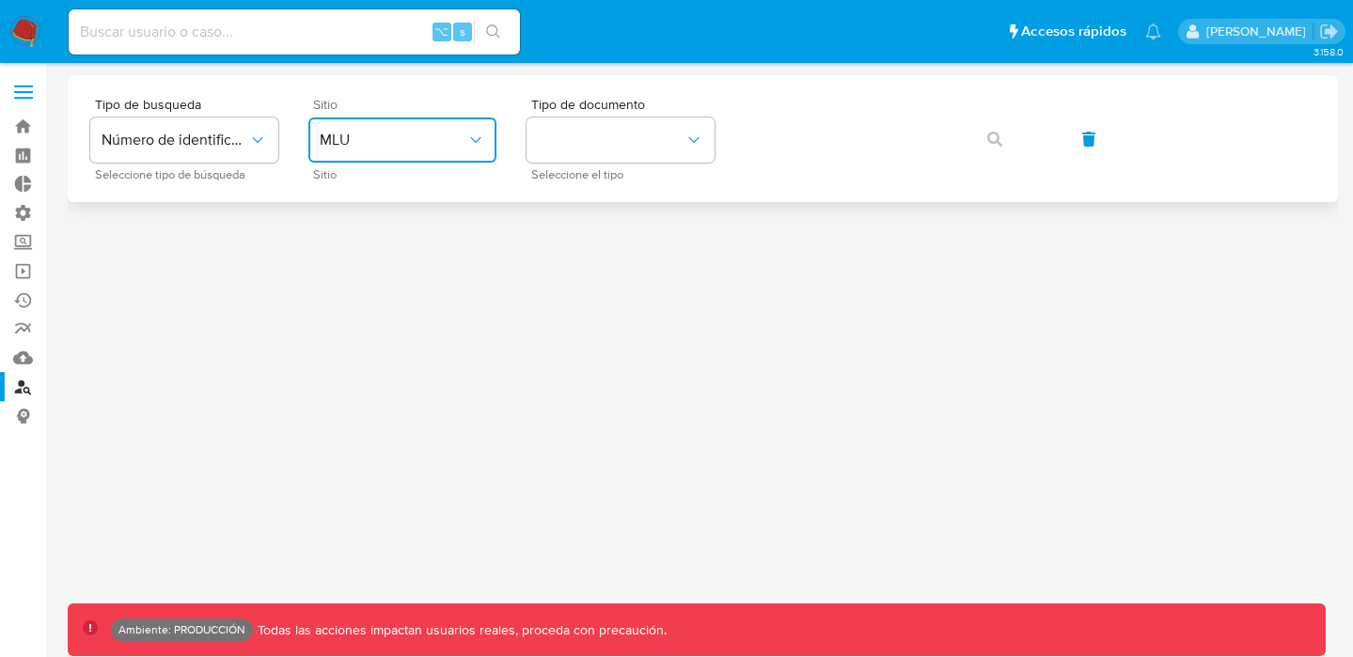
click at [371, 127] on button "MLU" at bounding box center [402, 140] width 188 height 45
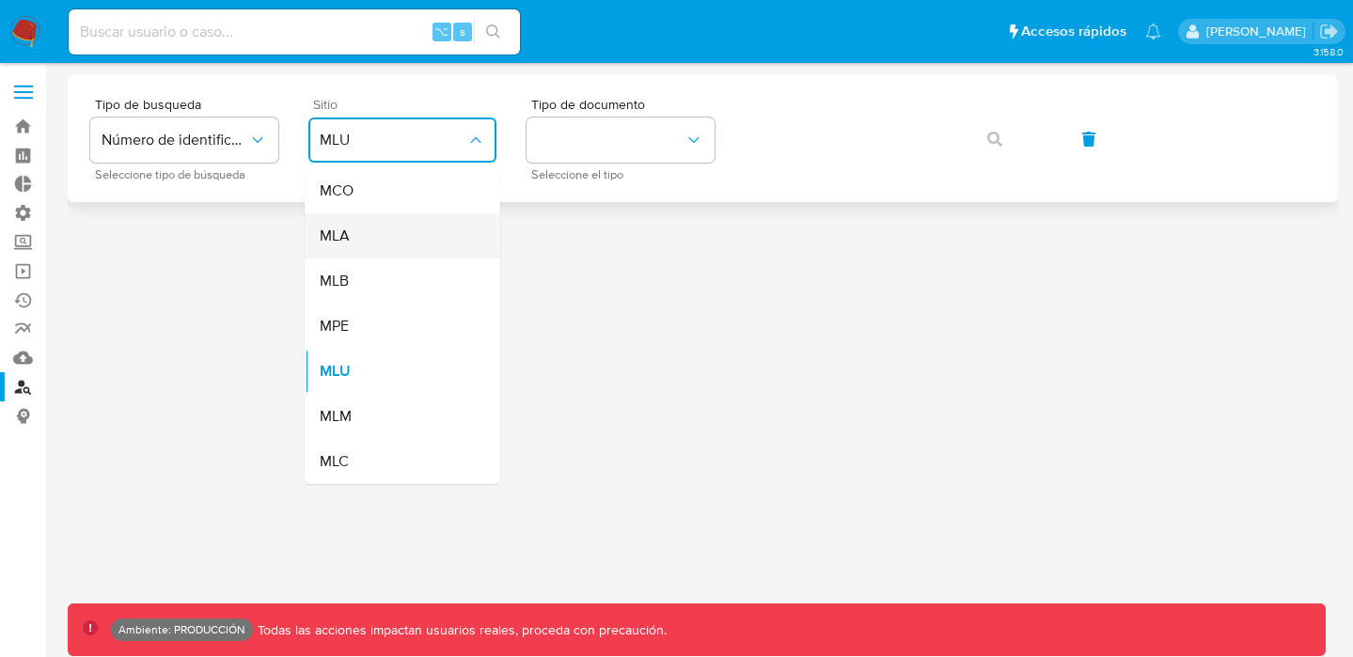
click at [353, 224] on div "MLA" at bounding box center [397, 235] width 154 height 45
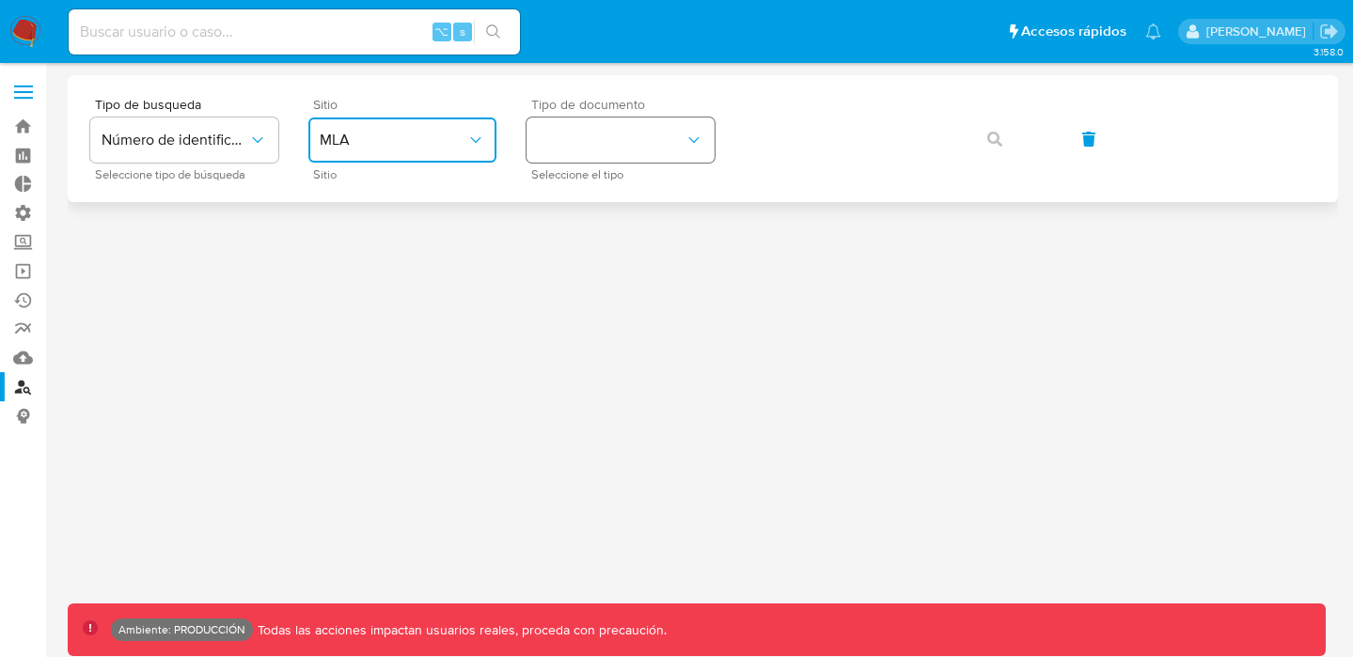
click at [666, 141] on button "identificationType" at bounding box center [621, 140] width 188 height 45
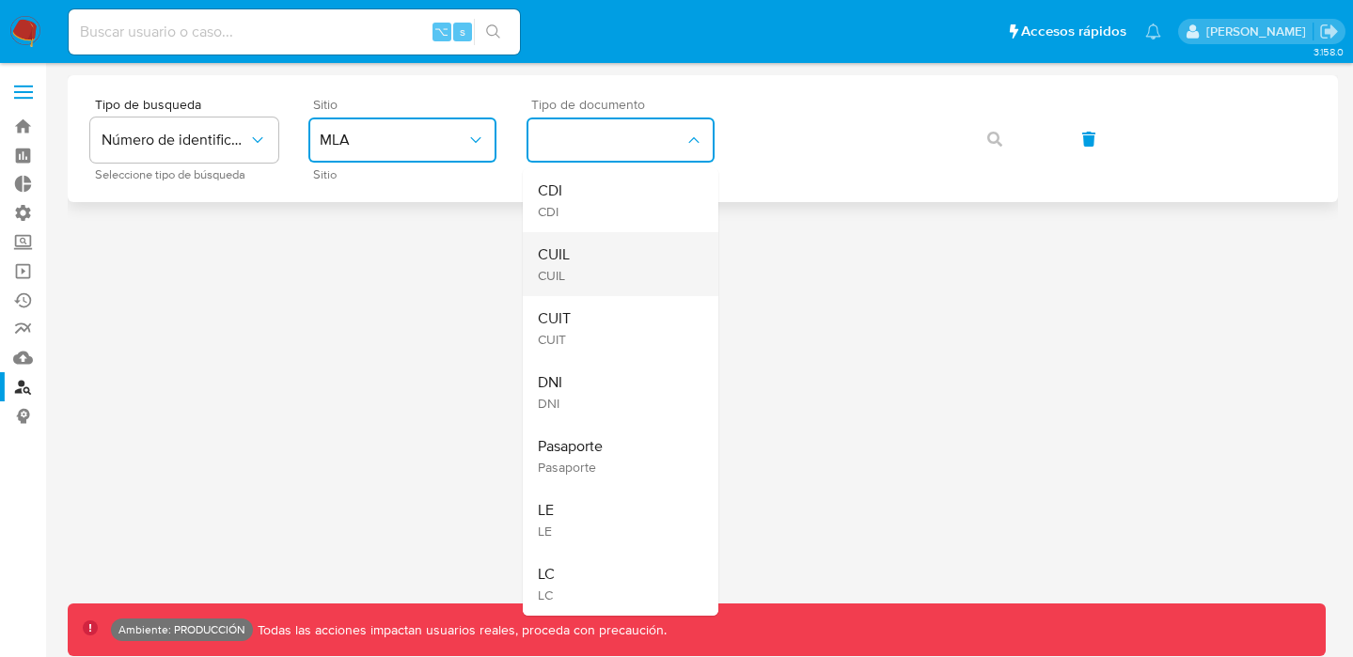
click at [587, 276] on div "CUIL CUIL" at bounding box center [615, 264] width 154 height 64
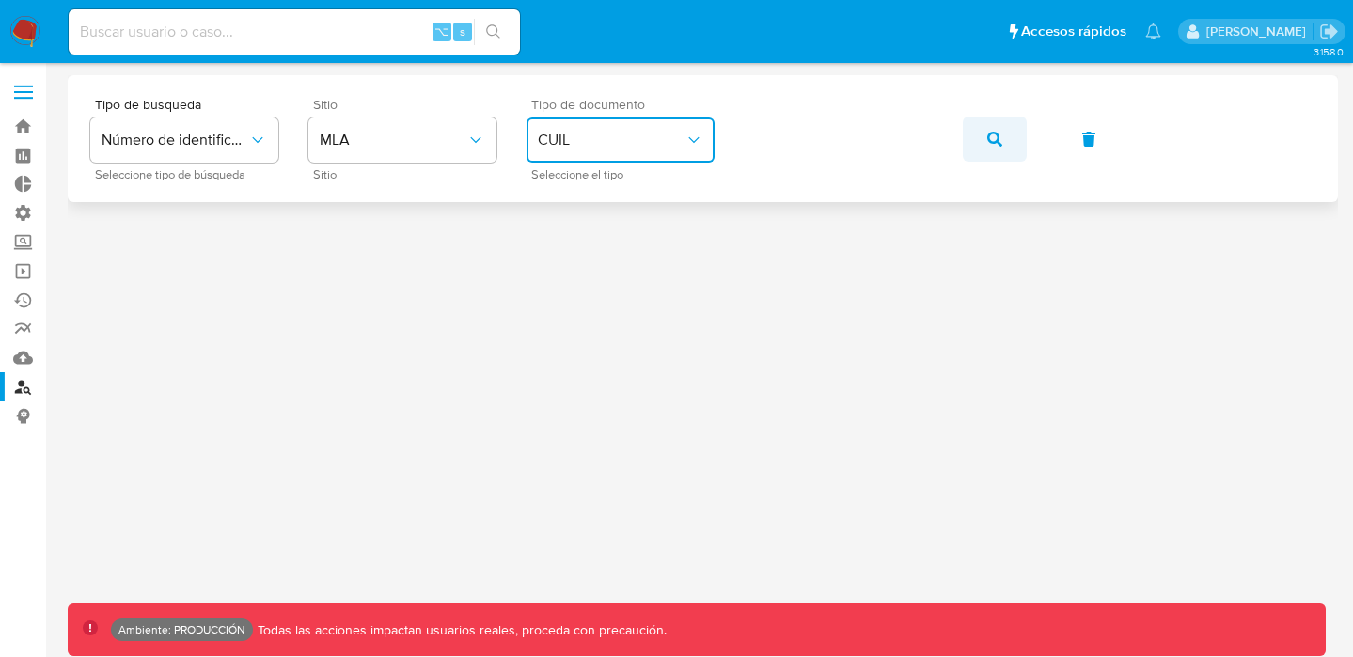
click at [996, 140] on icon "button" at bounding box center [994, 139] width 15 height 15
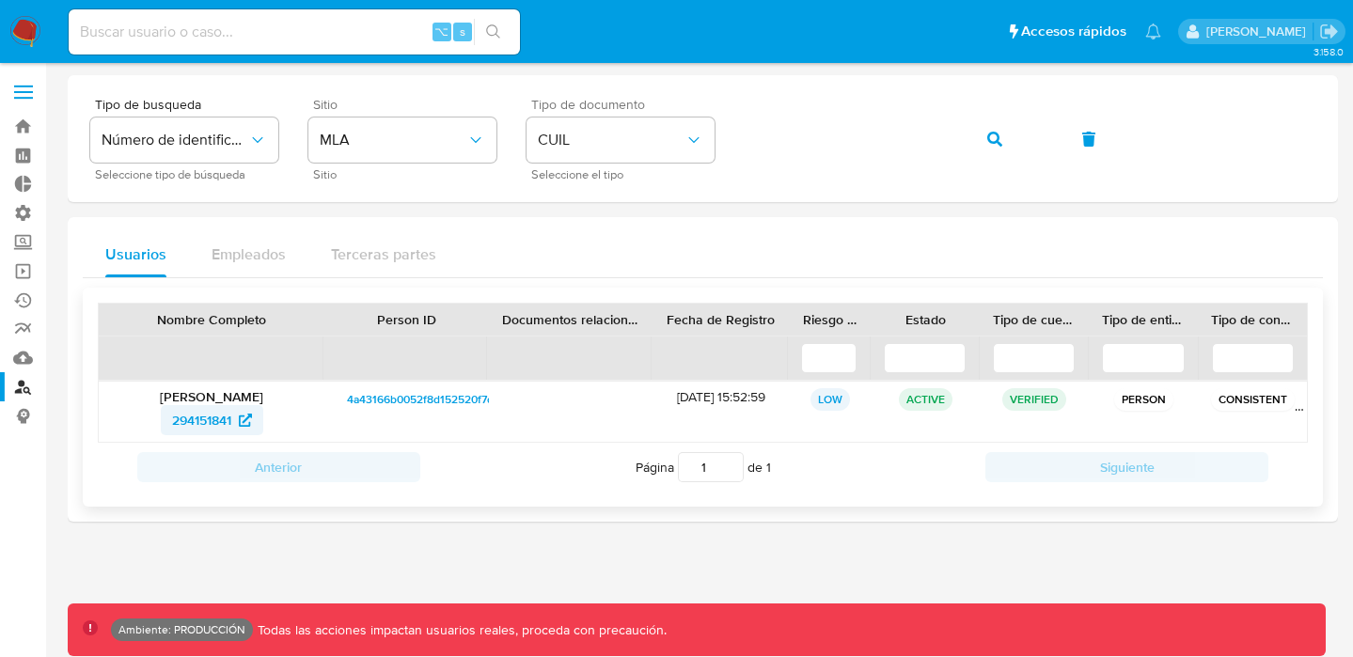
click at [214, 422] on span "294151841" at bounding box center [201, 420] width 59 height 30
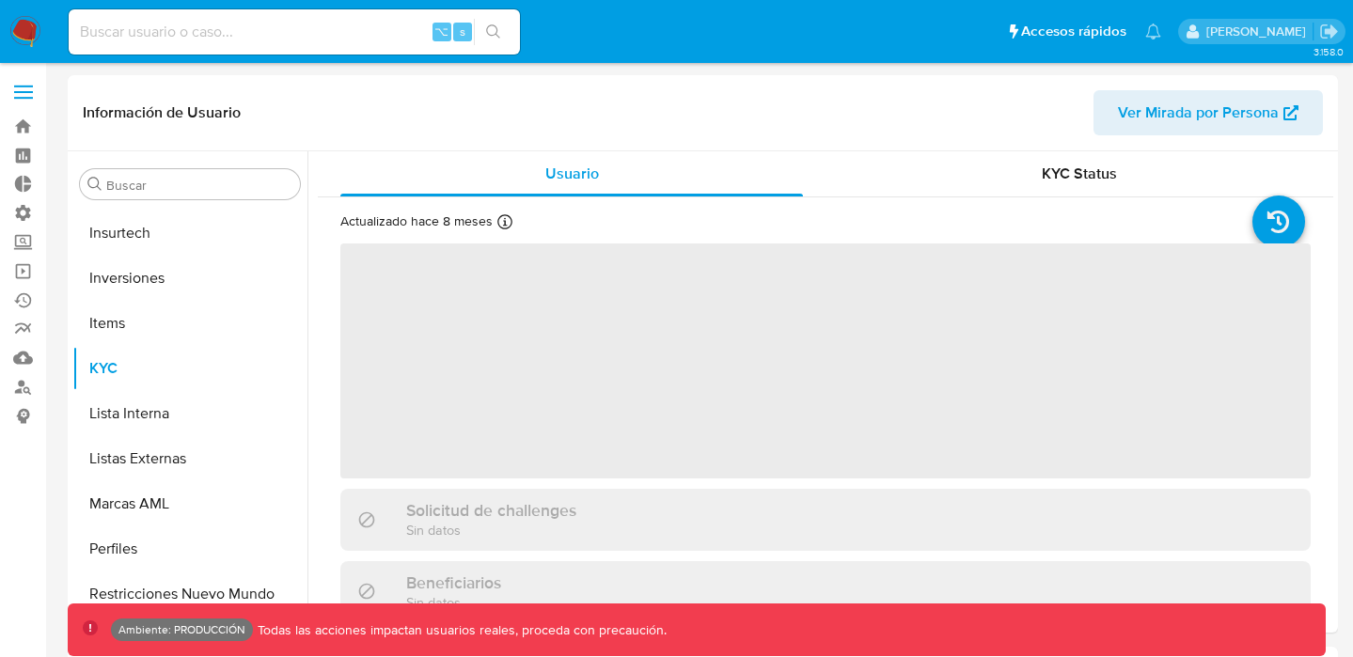
scroll to position [885, 0]
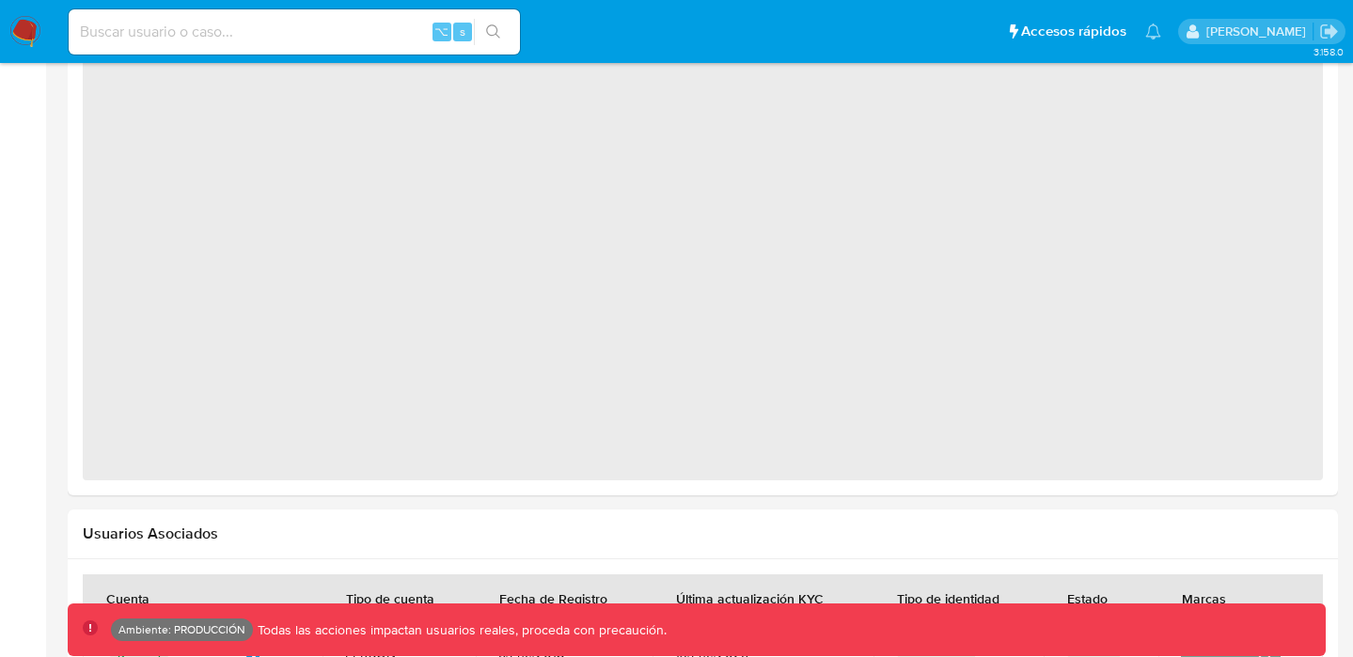
select select "10"
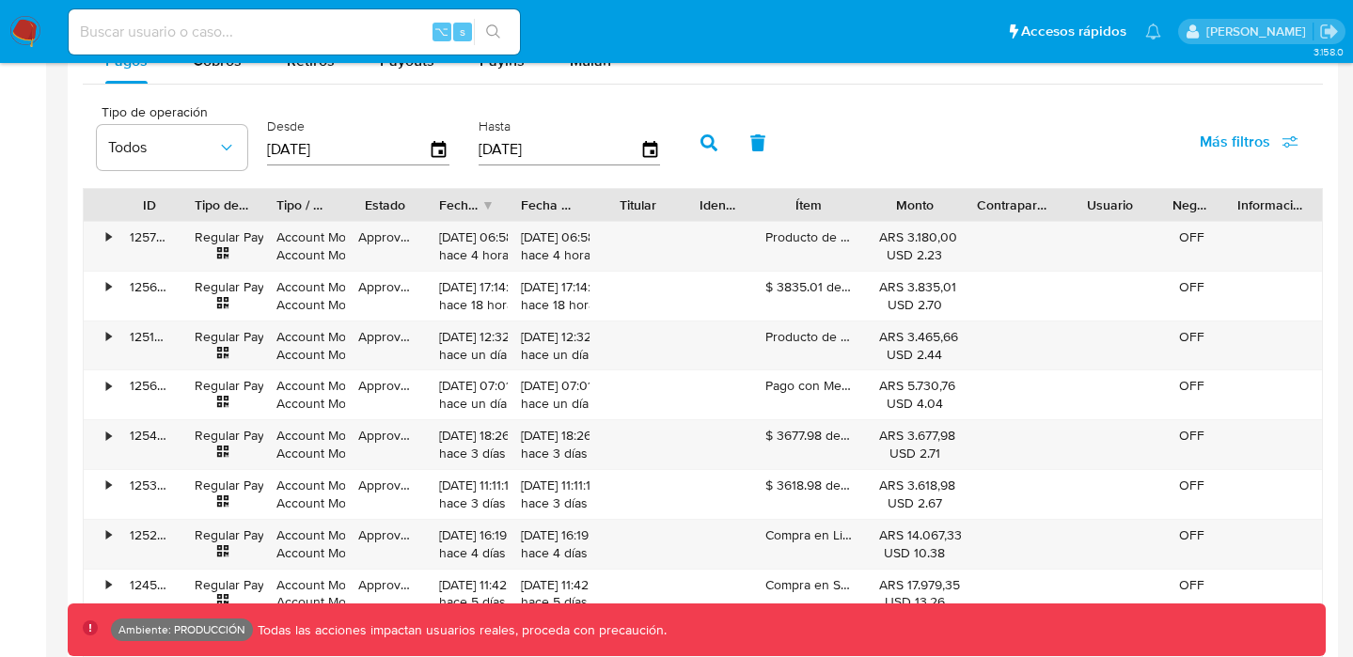
scroll to position [1825, 0]
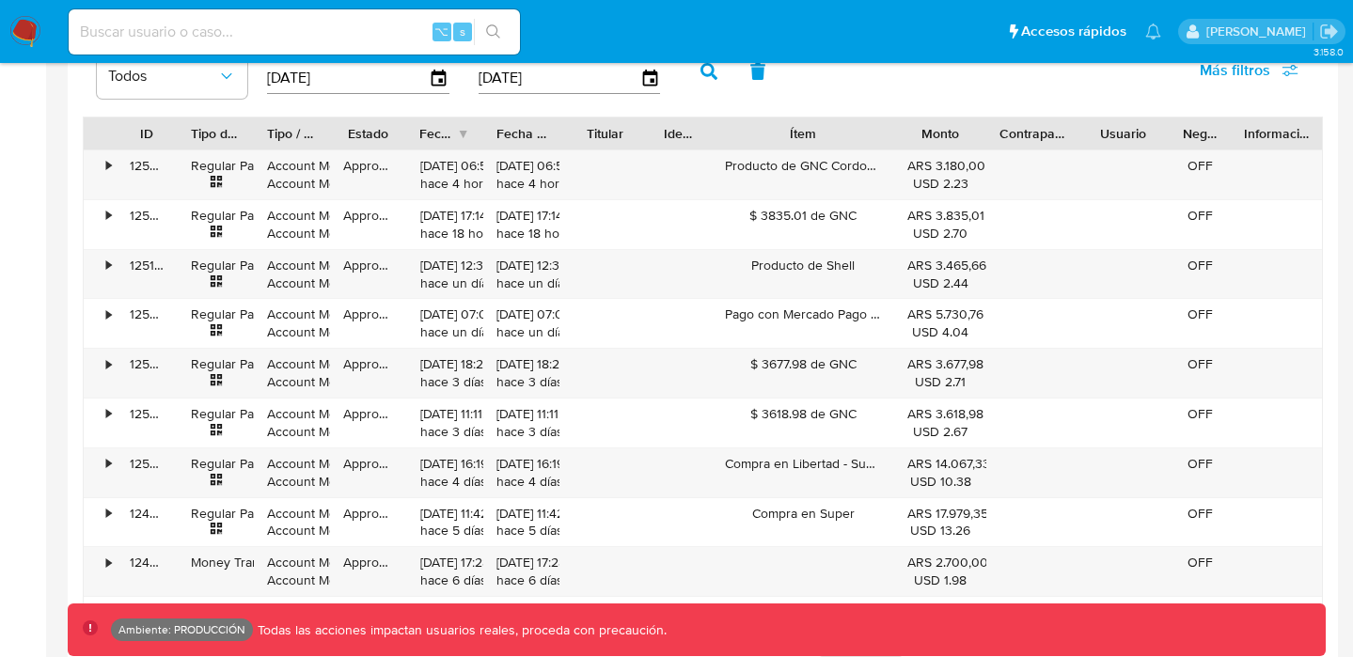
drag, startPoint x: 875, startPoint y: 127, endPoint x: 943, endPoint y: 134, distance: 69.0
click at [943, 134] on div "ID Tipo de operación Tipo / Método Estado Fecha de creación Fecha de aprobación…" at bounding box center [703, 134] width 1239 height 32
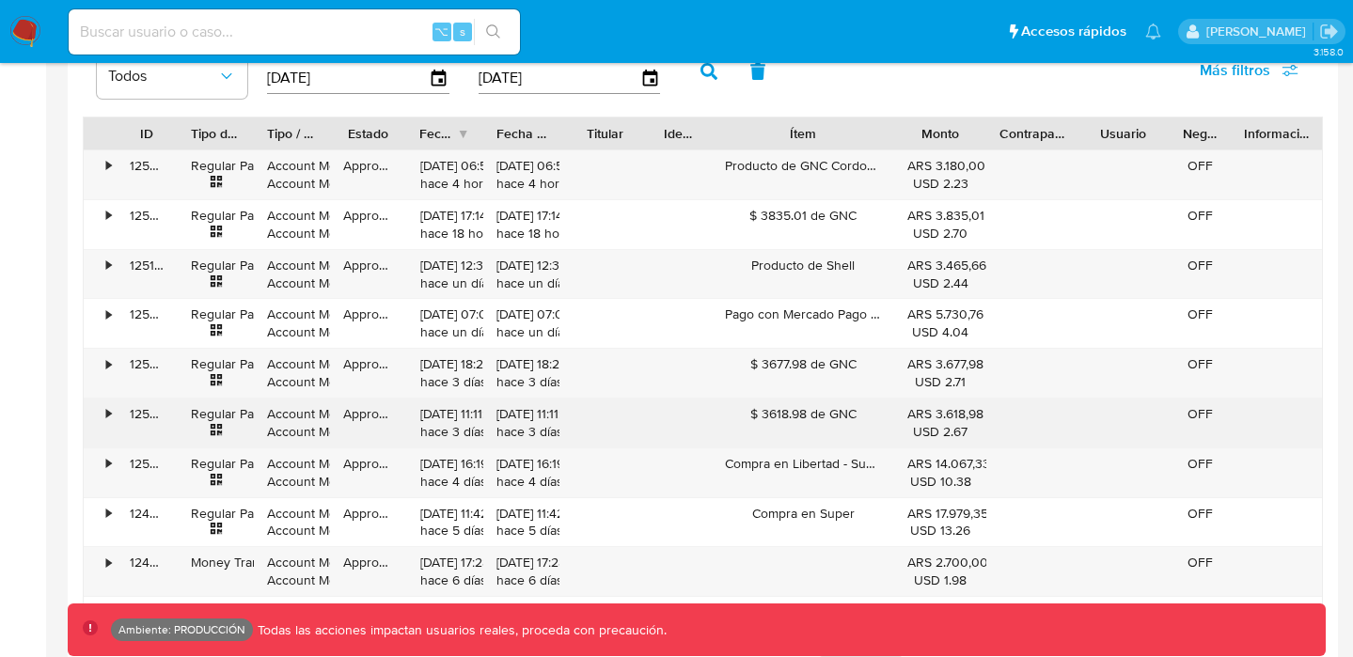
click at [106, 411] on div "•" at bounding box center [108, 414] width 5 height 18
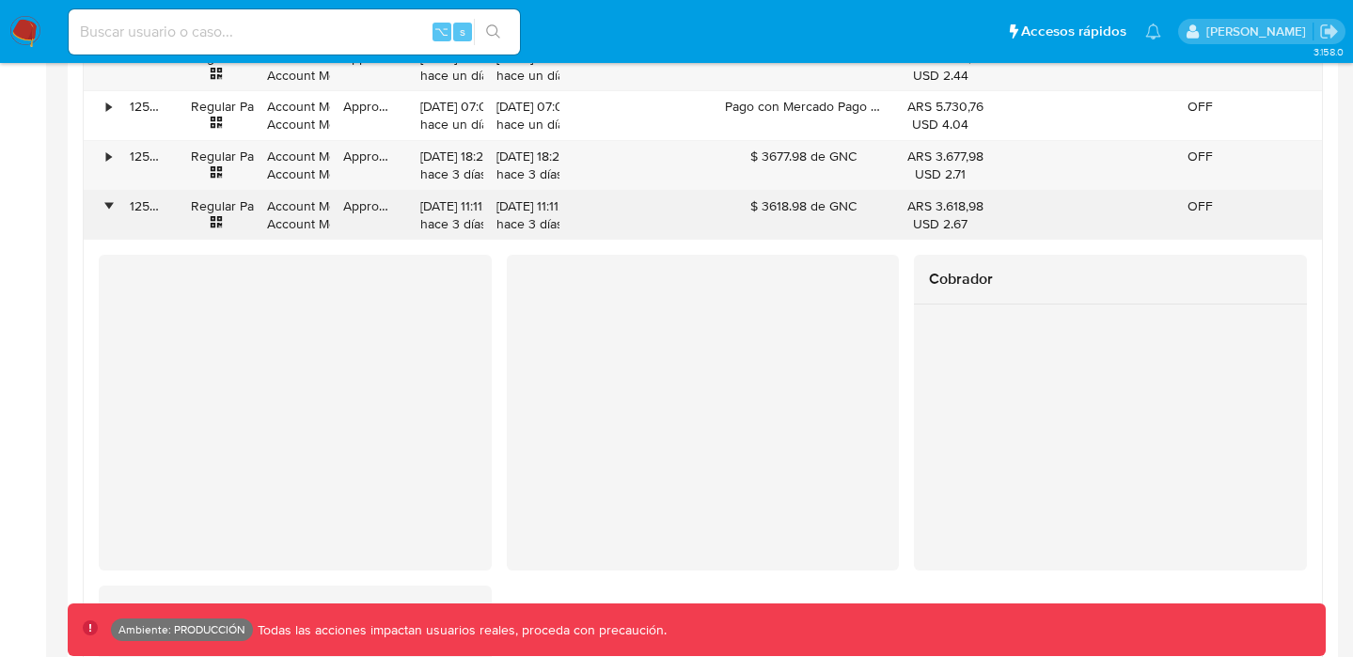
scroll to position [2028, 0]
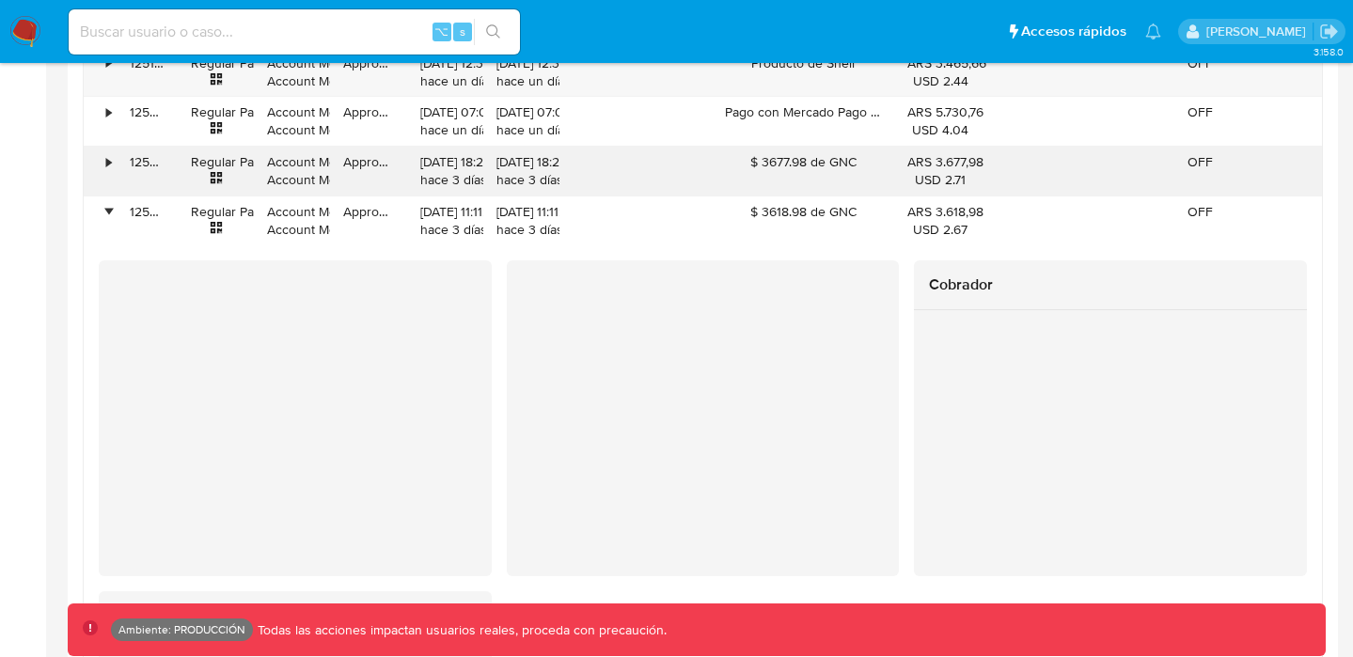
click at [106, 163] on div "•" at bounding box center [108, 162] width 5 height 18
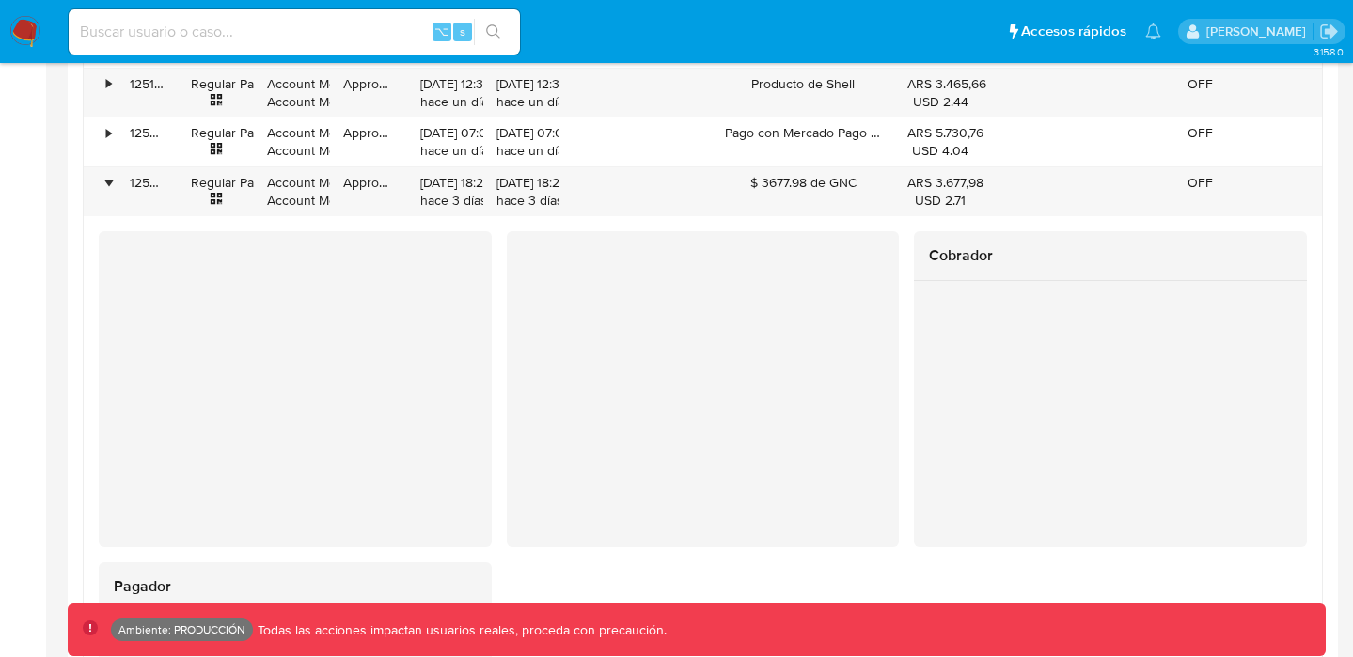
scroll to position [1983, 0]
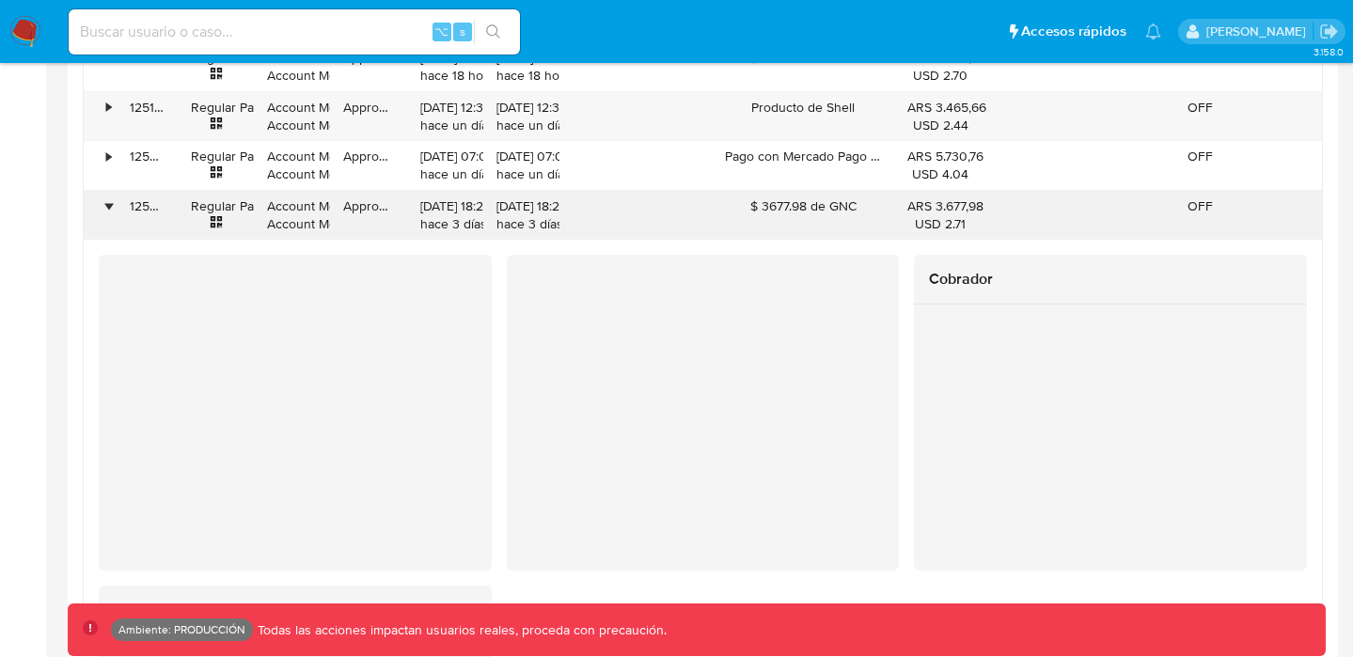
click at [103, 203] on div "•" at bounding box center [100, 215] width 33 height 49
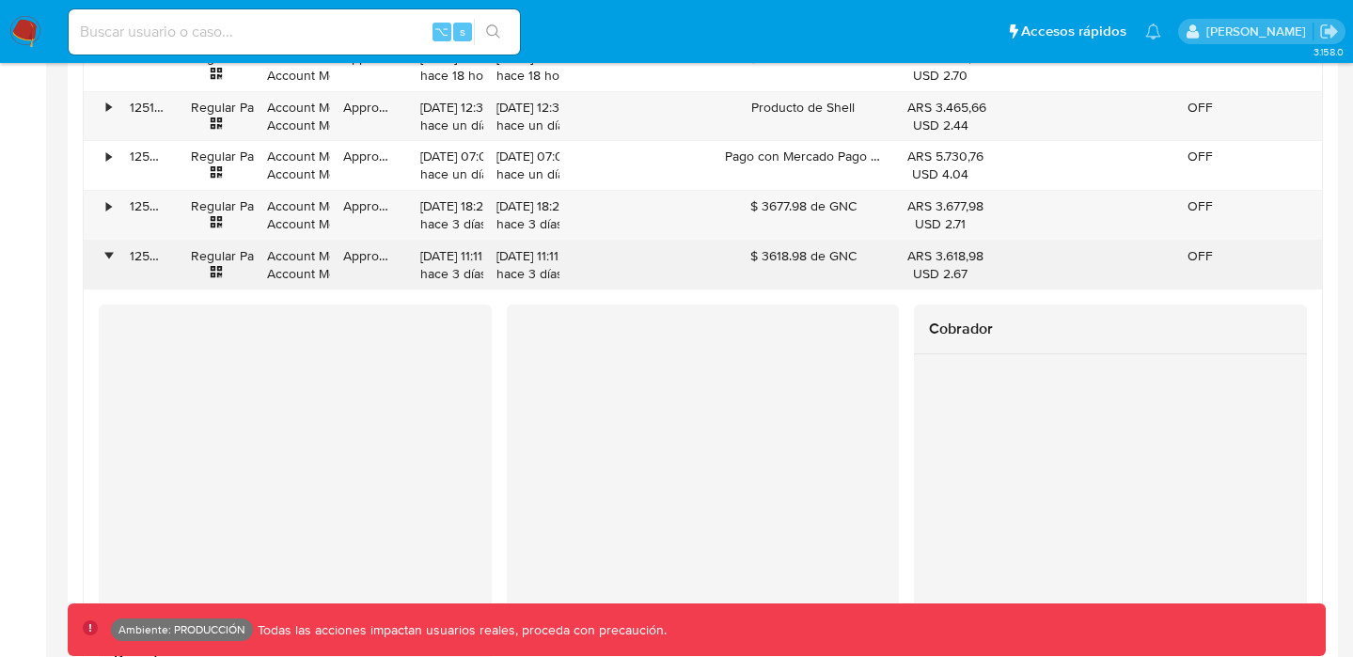
click at [106, 258] on div "•" at bounding box center [108, 256] width 5 height 18
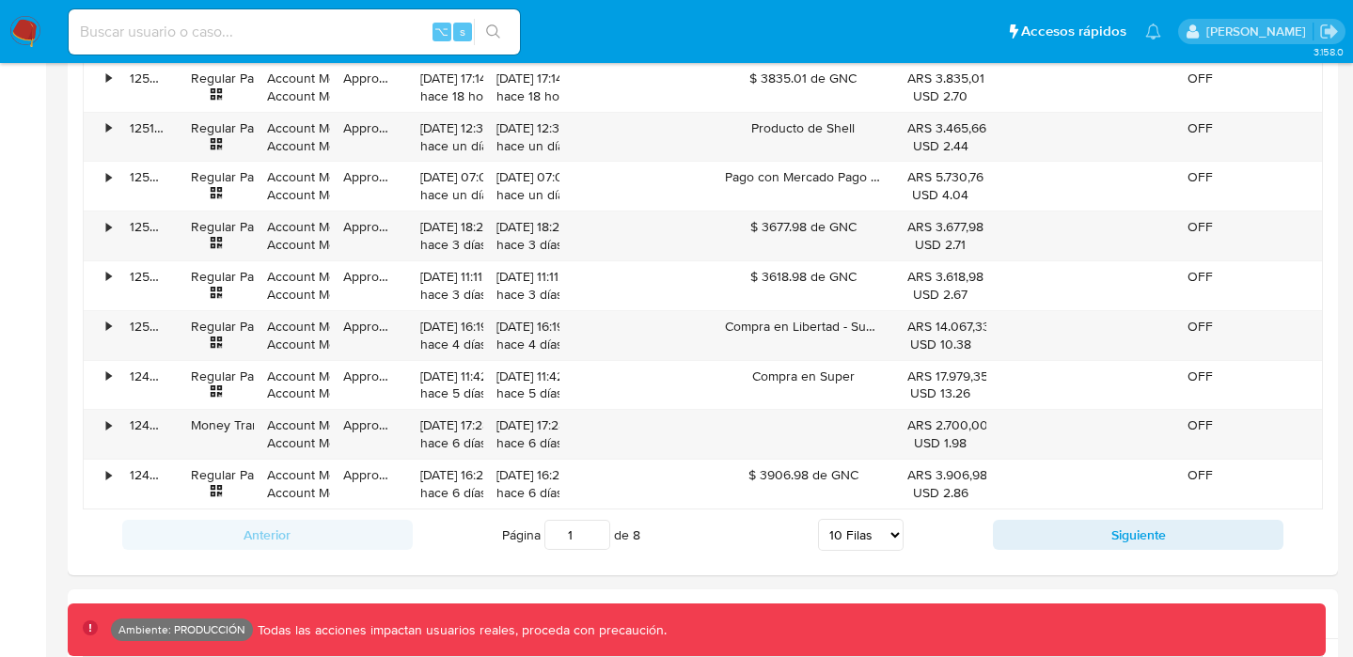
scroll to position [1968, 0]
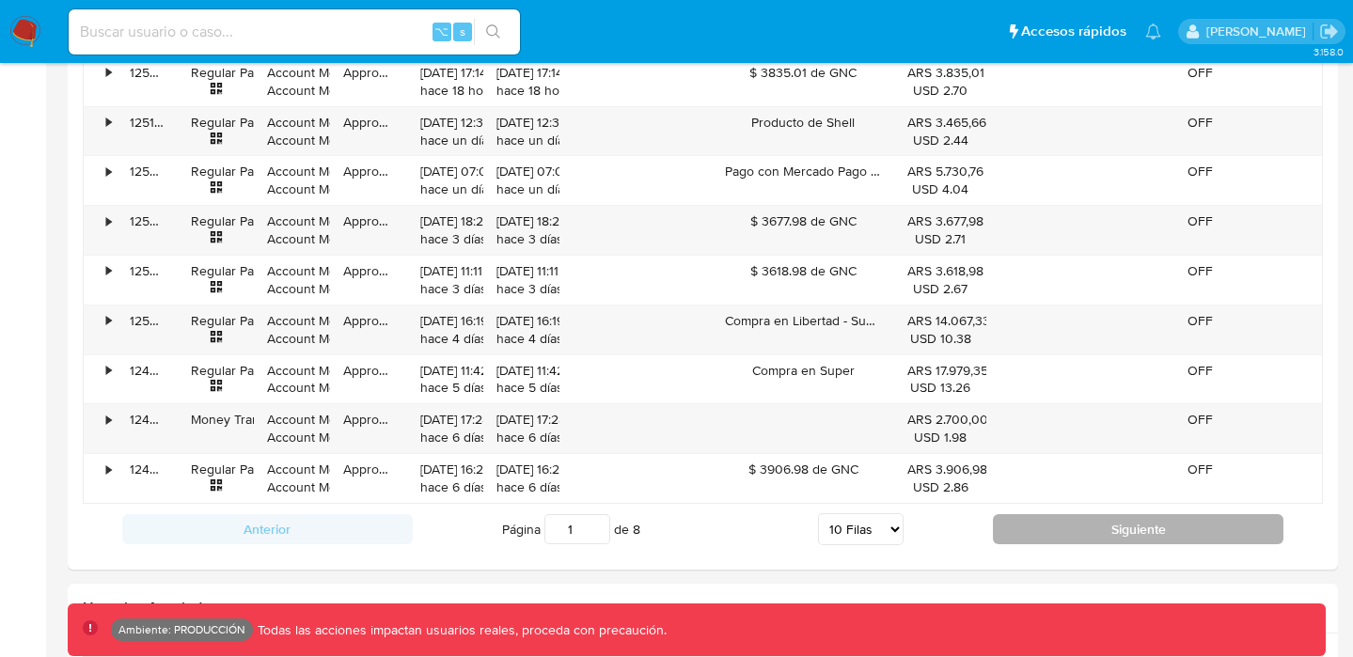
click at [1041, 538] on button "Siguiente" at bounding box center [1138, 529] width 291 height 30
type input "2"
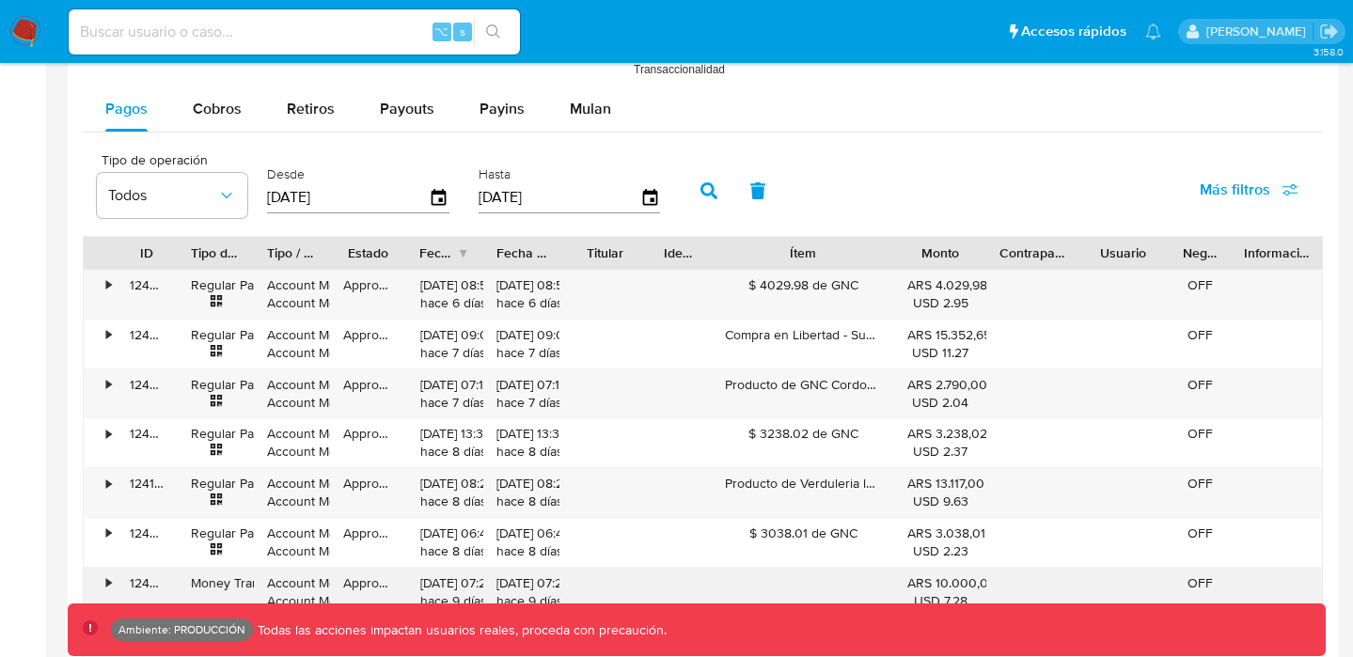
scroll to position [1645, 0]
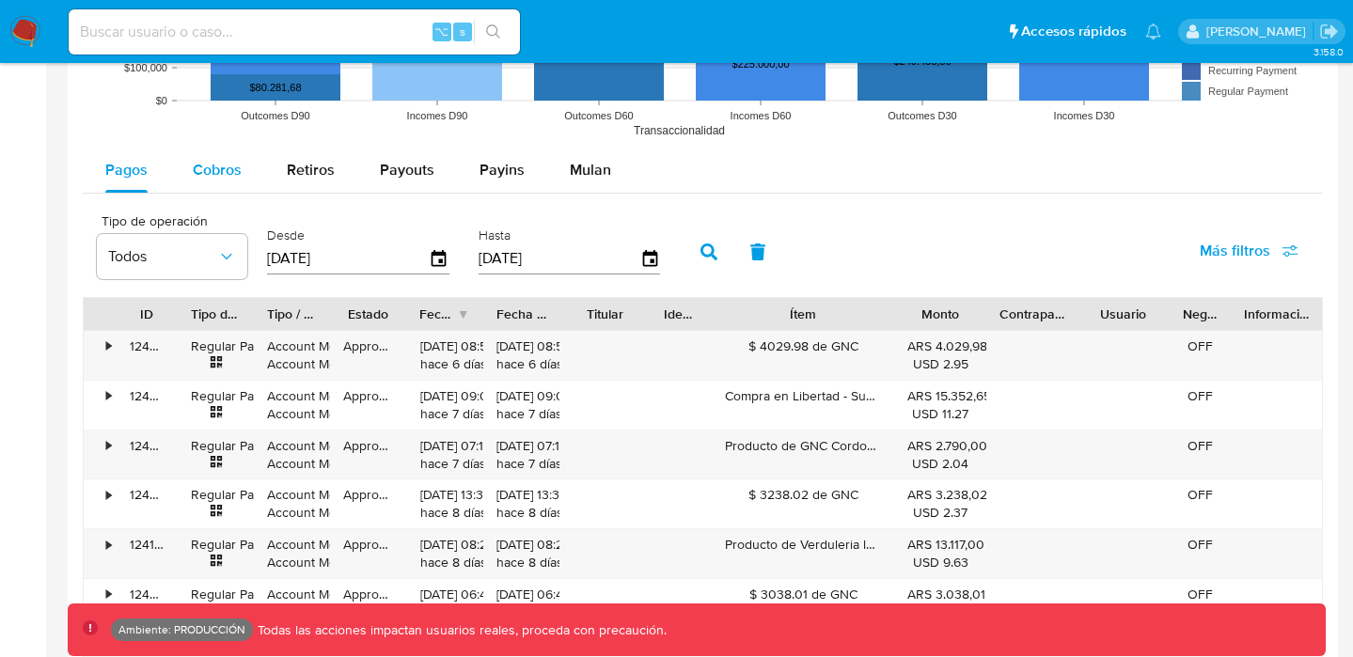
click at [214, 182] on div "Cobros" at bounding box center [217, 170] width 49 height 45
select select "10"
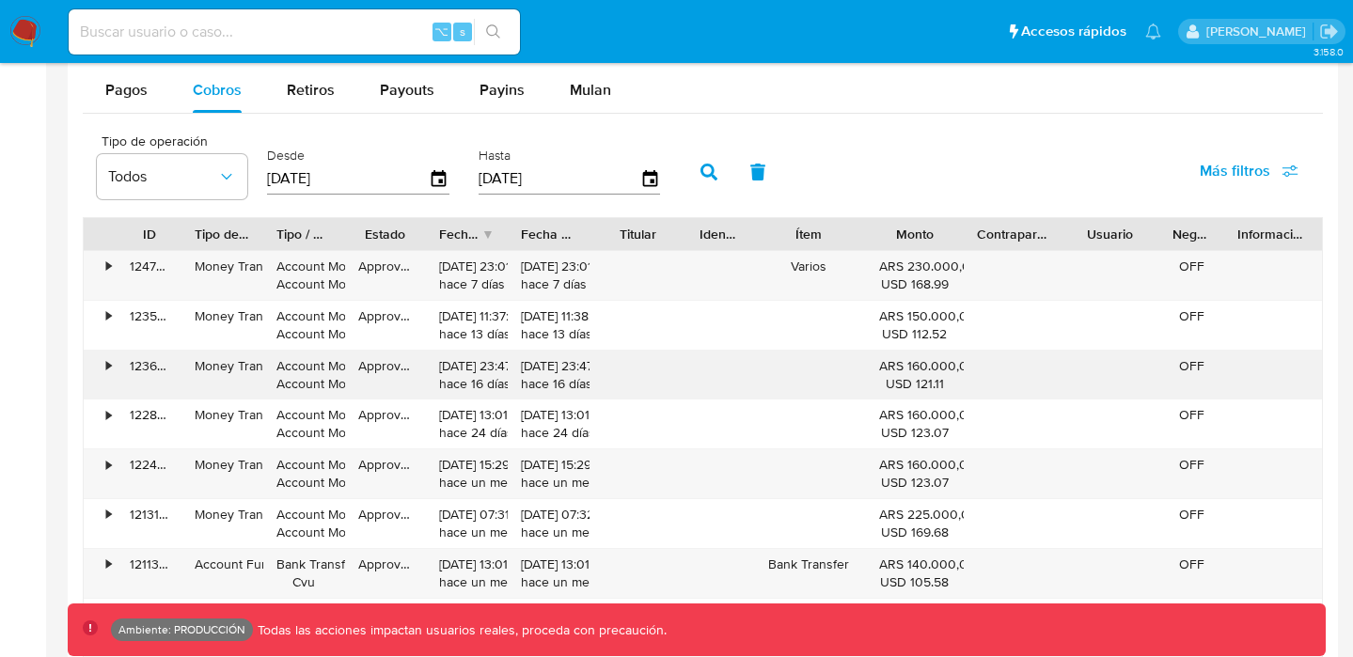
scroll to position [1707, 0]
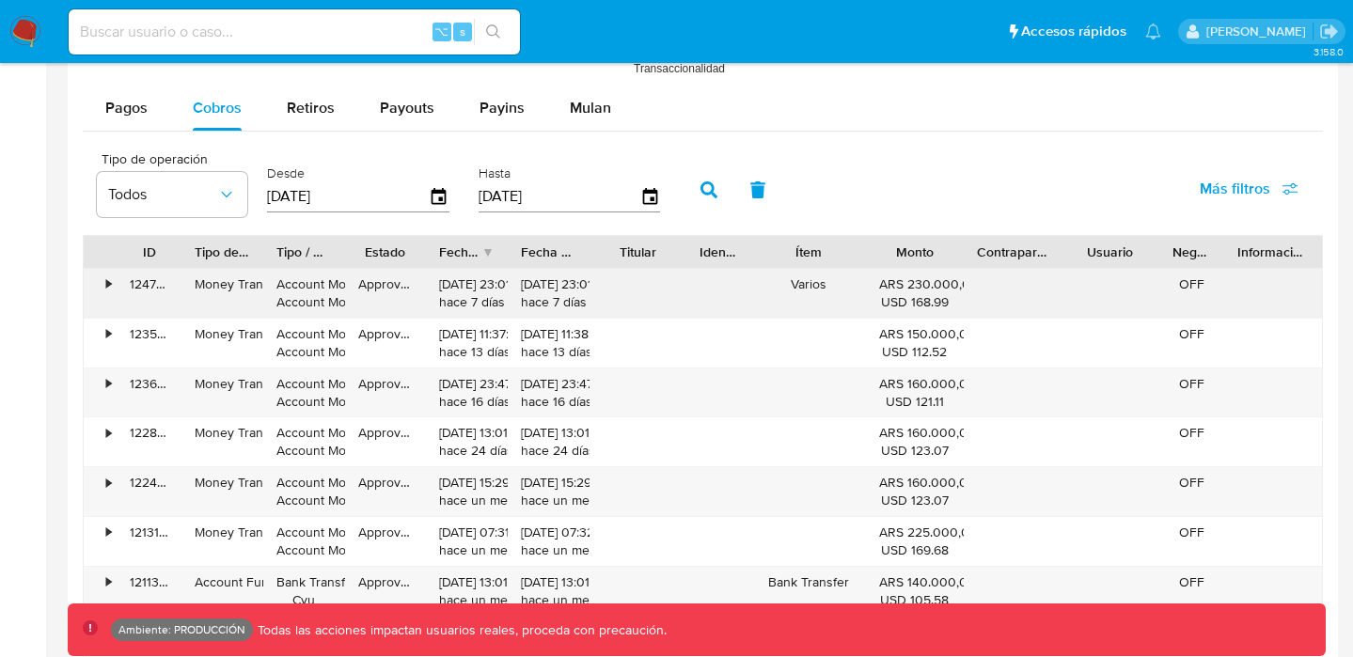
click at [106, 282] on div "•" at bounding box center [108, 285] width 5 height 18
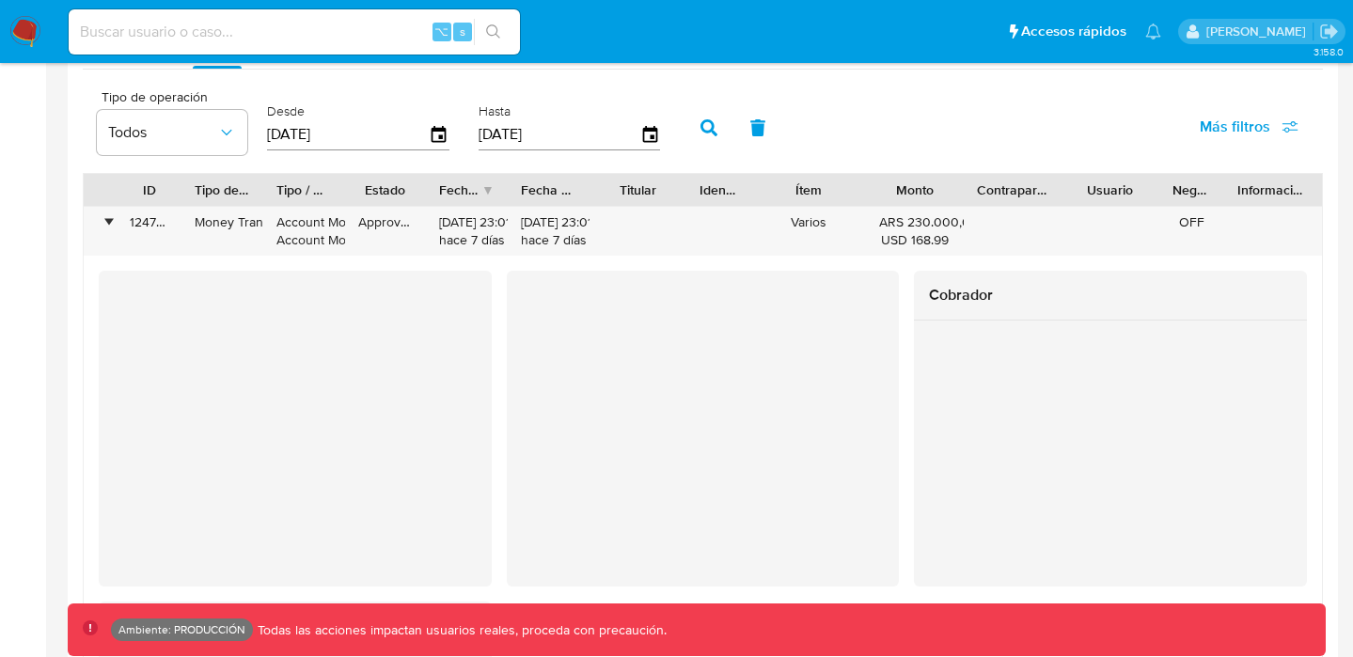
scroll to position [1764, 0]
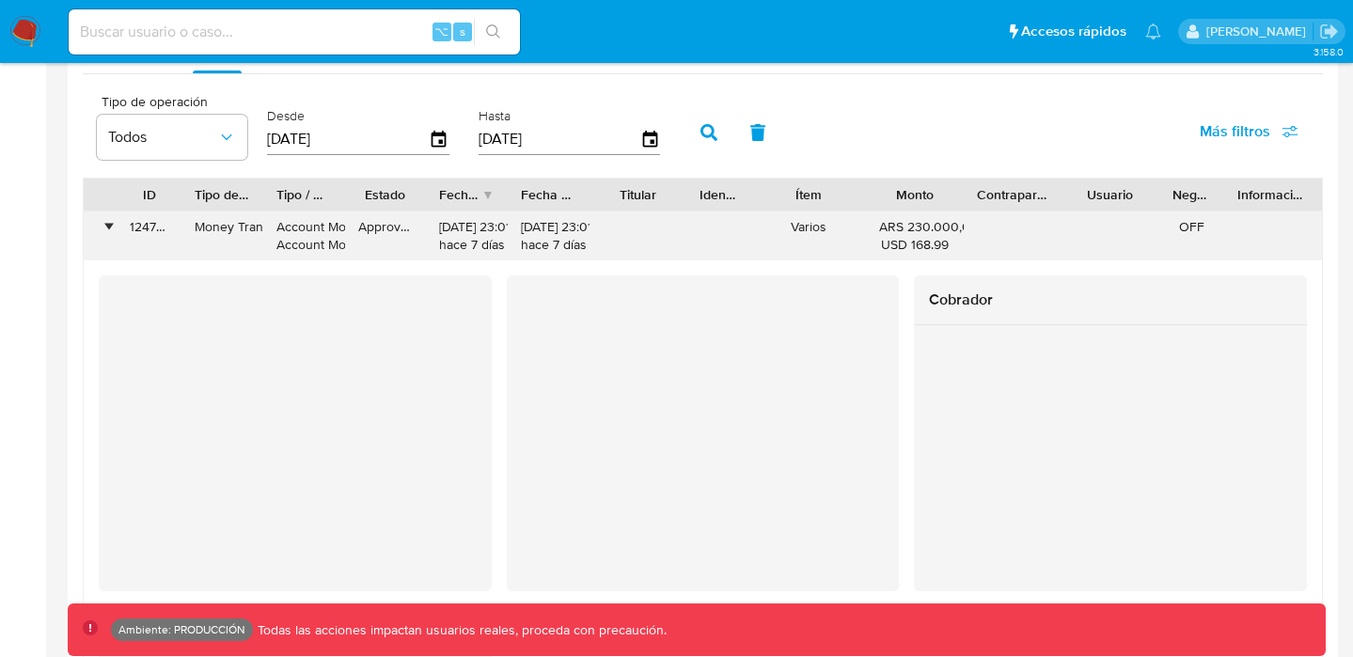
click at [110, 226] on div "•" at bounding box center [108, 227] width 5 height 18
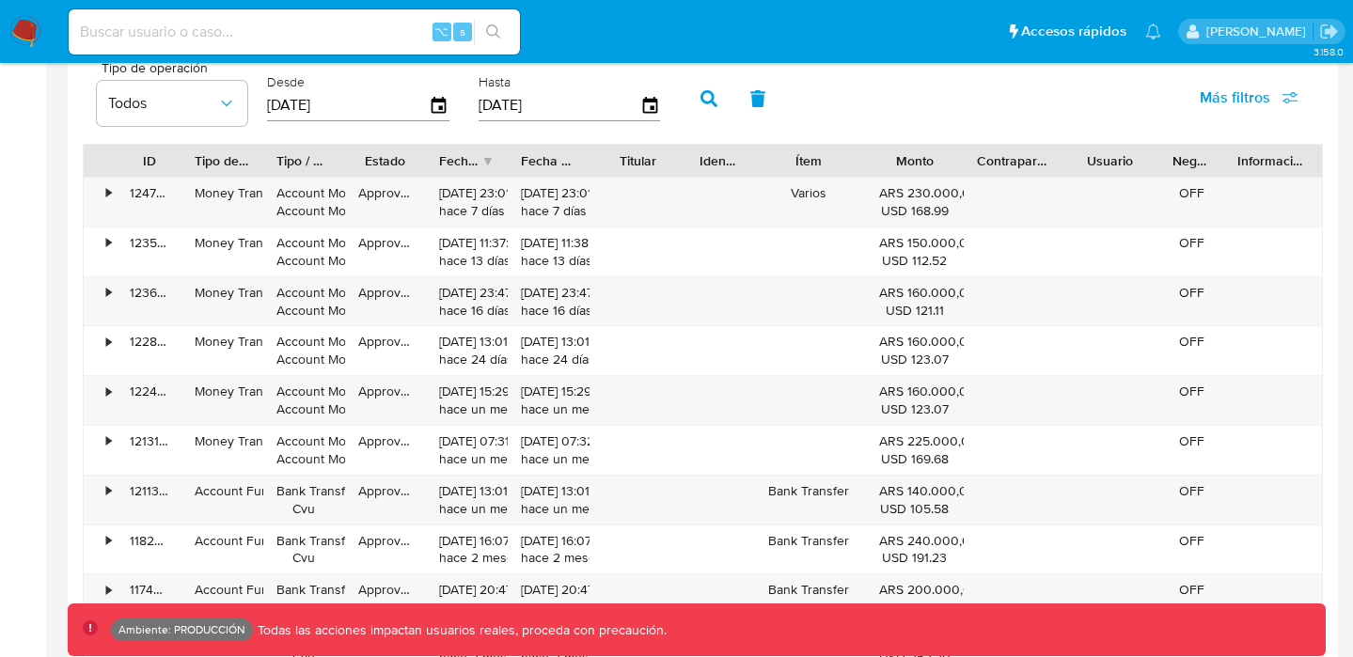
scroll to position [1724, 0]
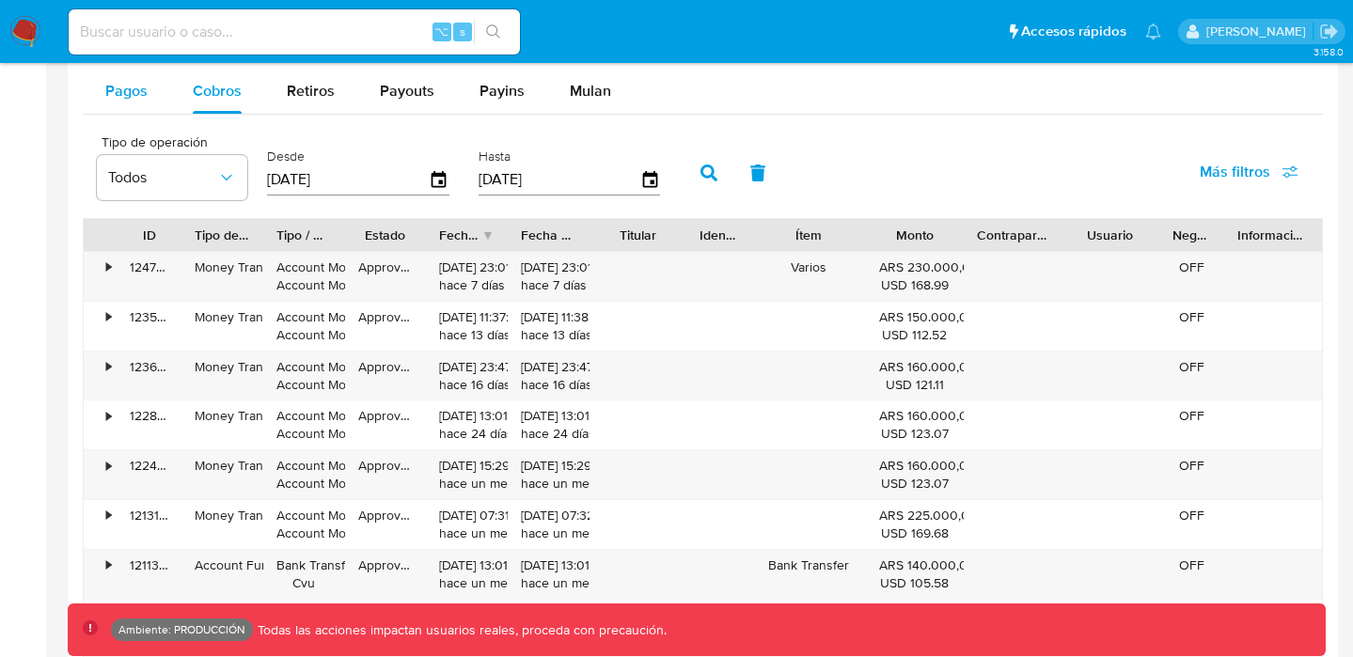
click at [155, 98] on button "Pagos" at bounding box center [126, 91] width 87 height 45
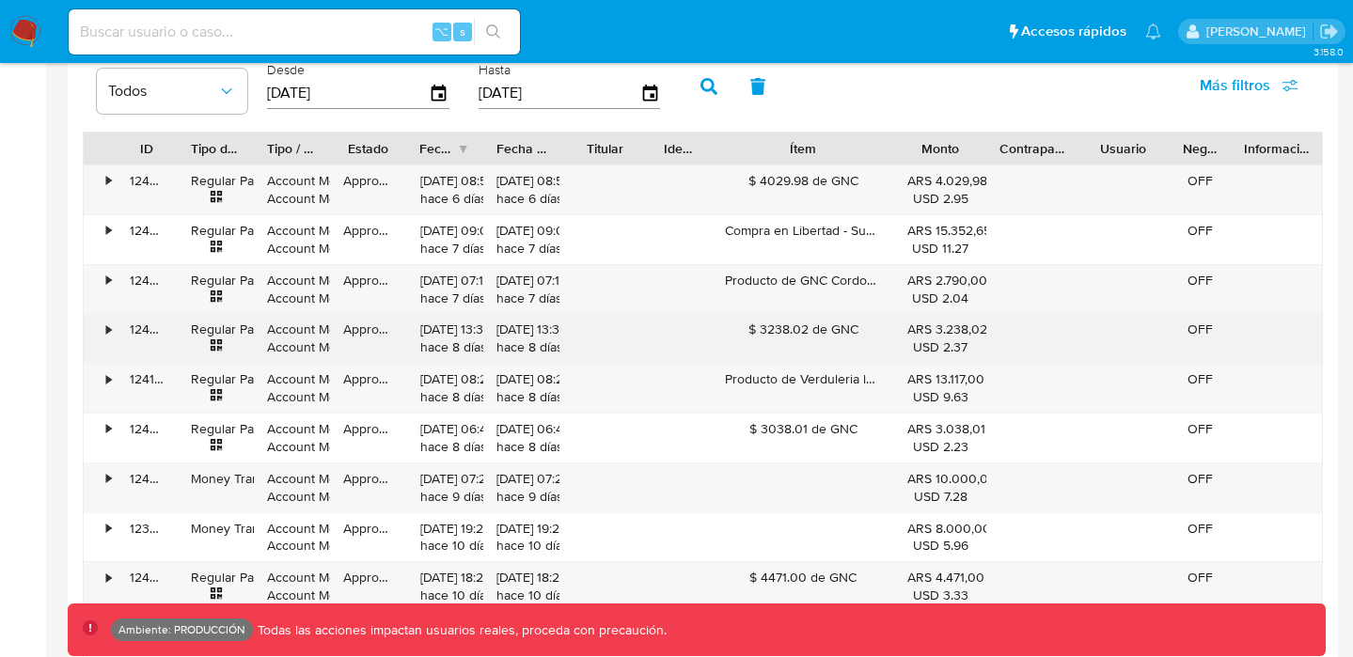
scroll to position [1826, 0]
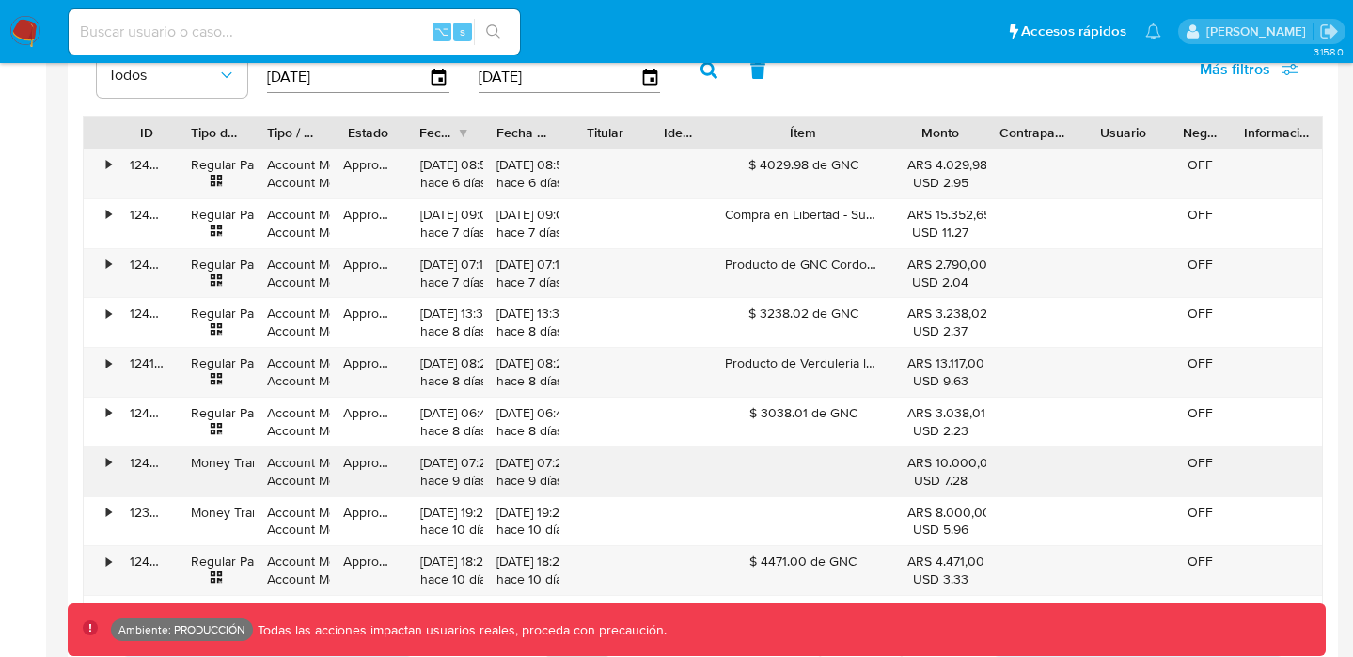
click at [104, 461] on div "•" at bounding box center [100, 472] width 33 height 49
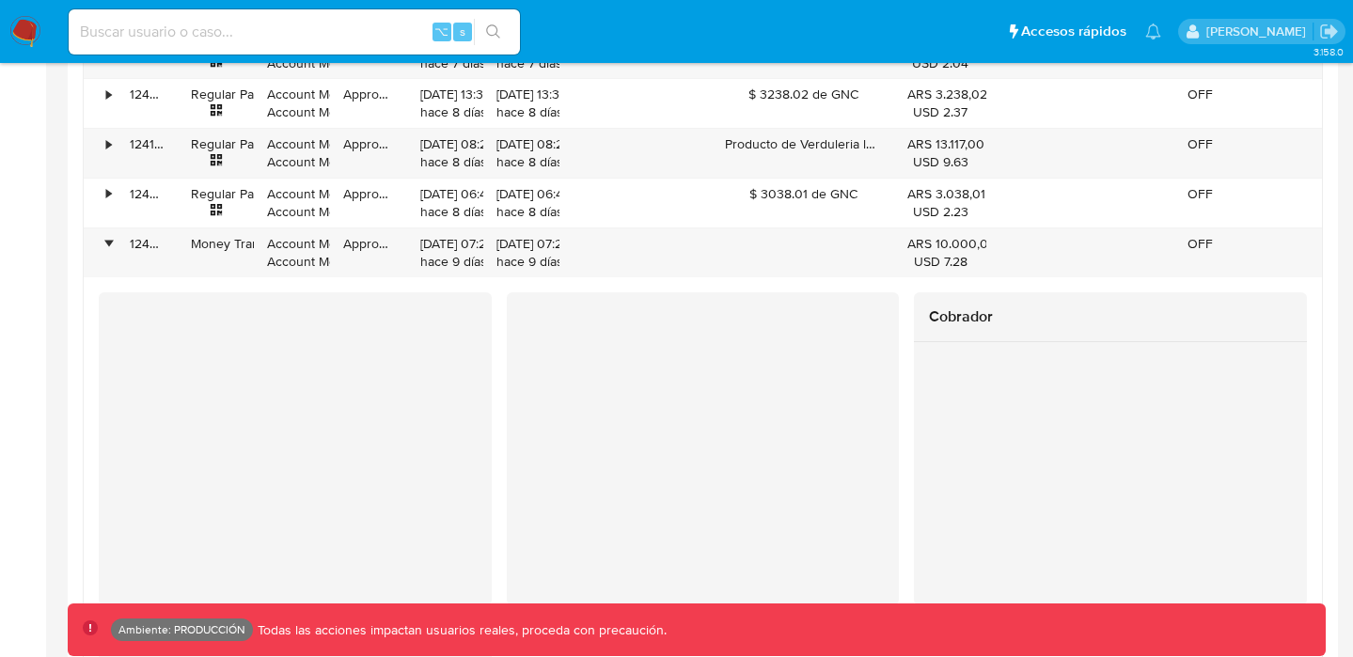
scroll to position [2045, 0]
click at [111, 243] on div "•" at bounding box center [108, 245] width 5 height 18
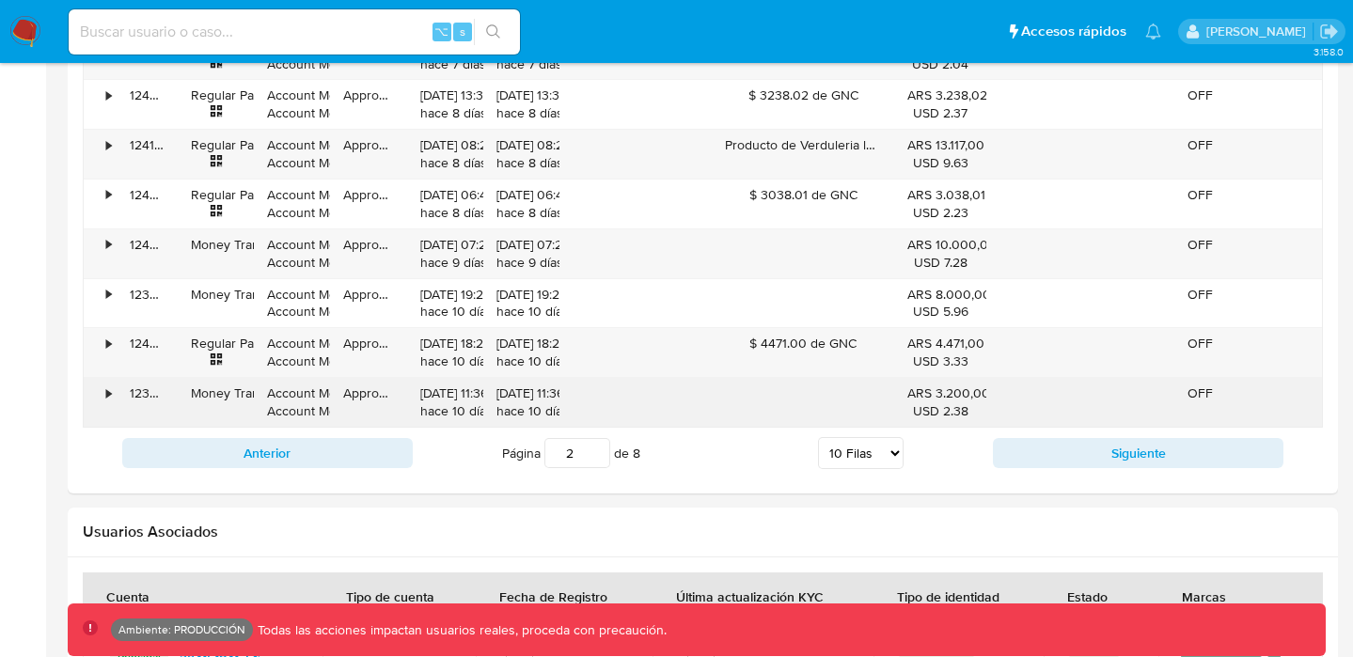
click at [111, 394] on div "•" at bounding box center [108, 394] width 5 height 18
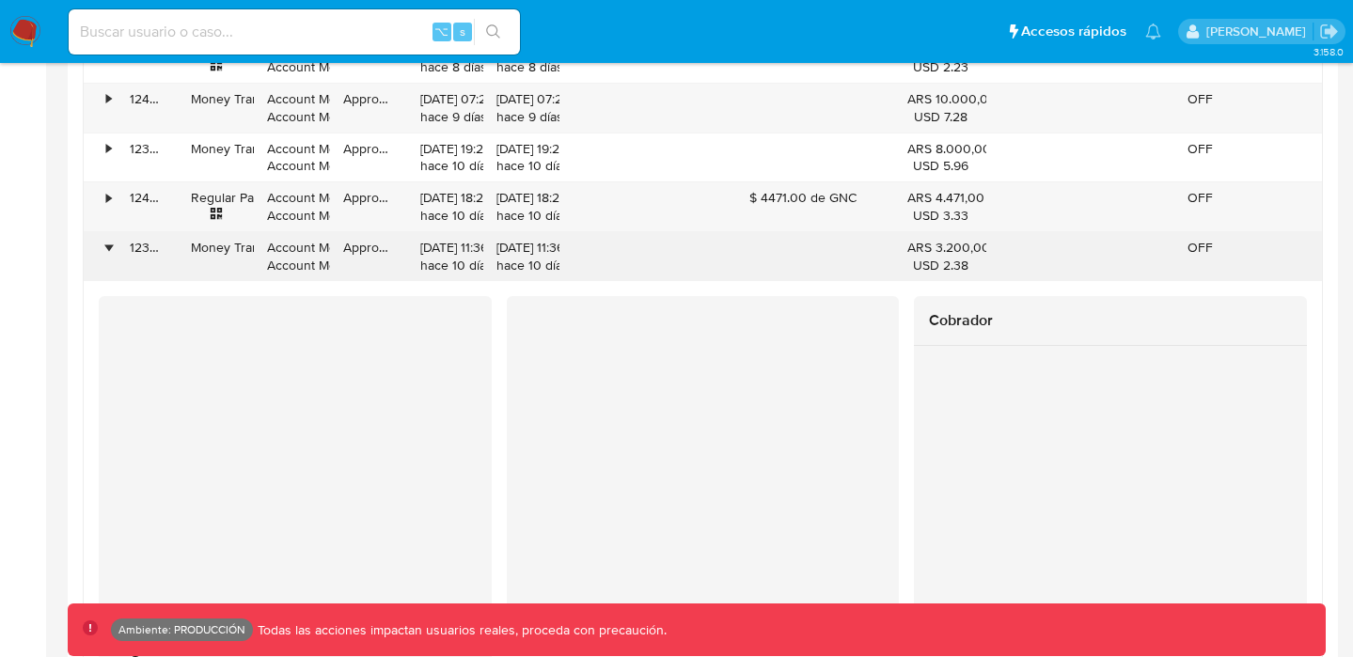
scroll to position [2188, 0]
click at [109, 250] on div "•" at bounding box center [108, 250] width 5 height 18
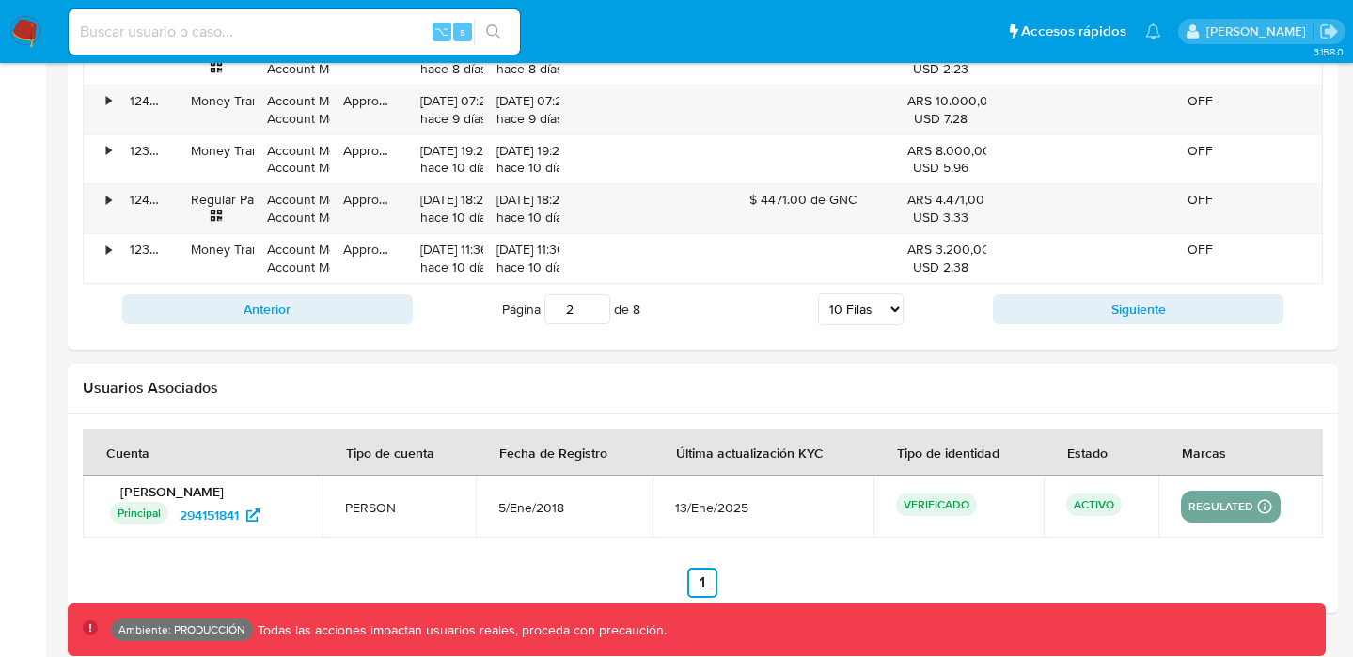
scroll to position [1922, 0]
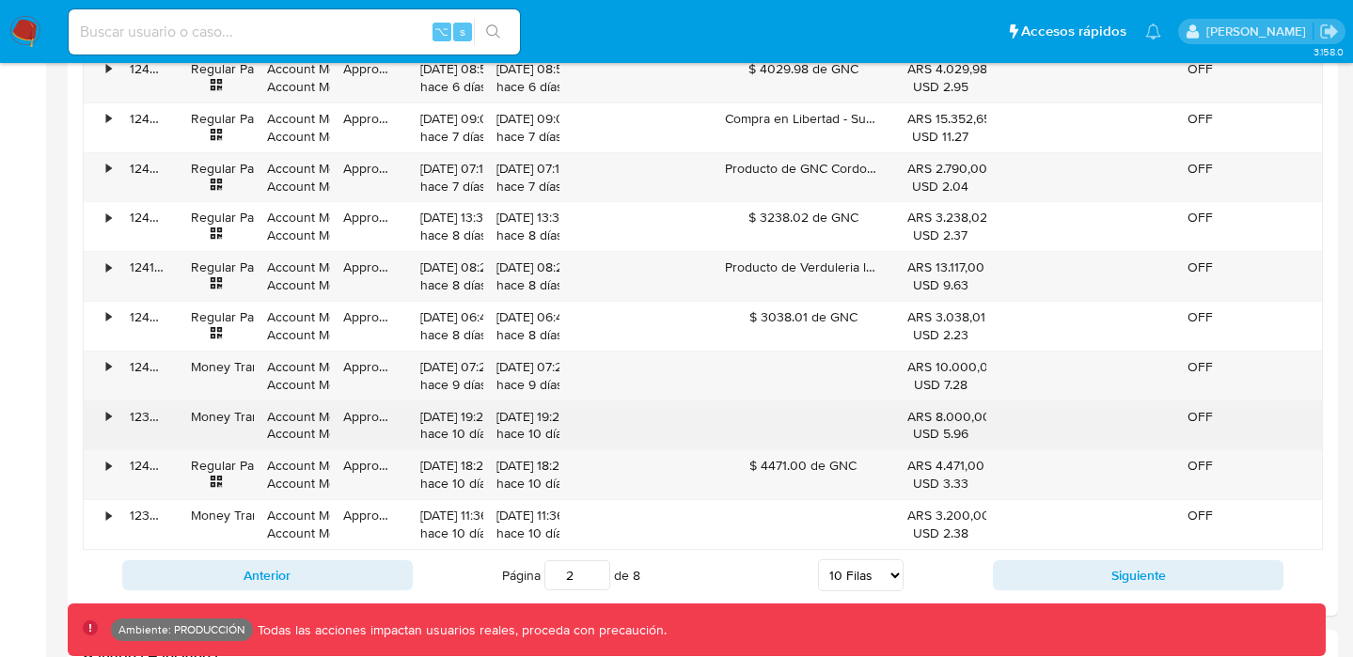
click at [106, 414] on div "•" at bounding box center [108, 417] width 5 height 18
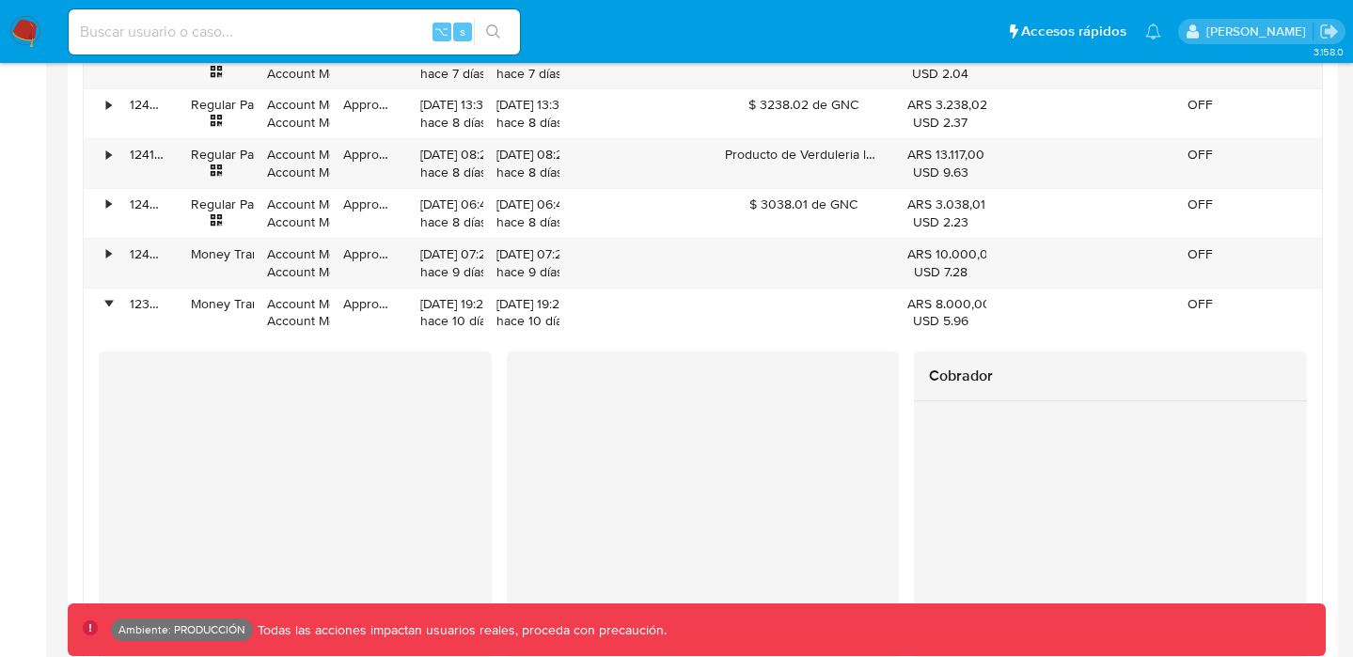
scroll to position [2033, 0]
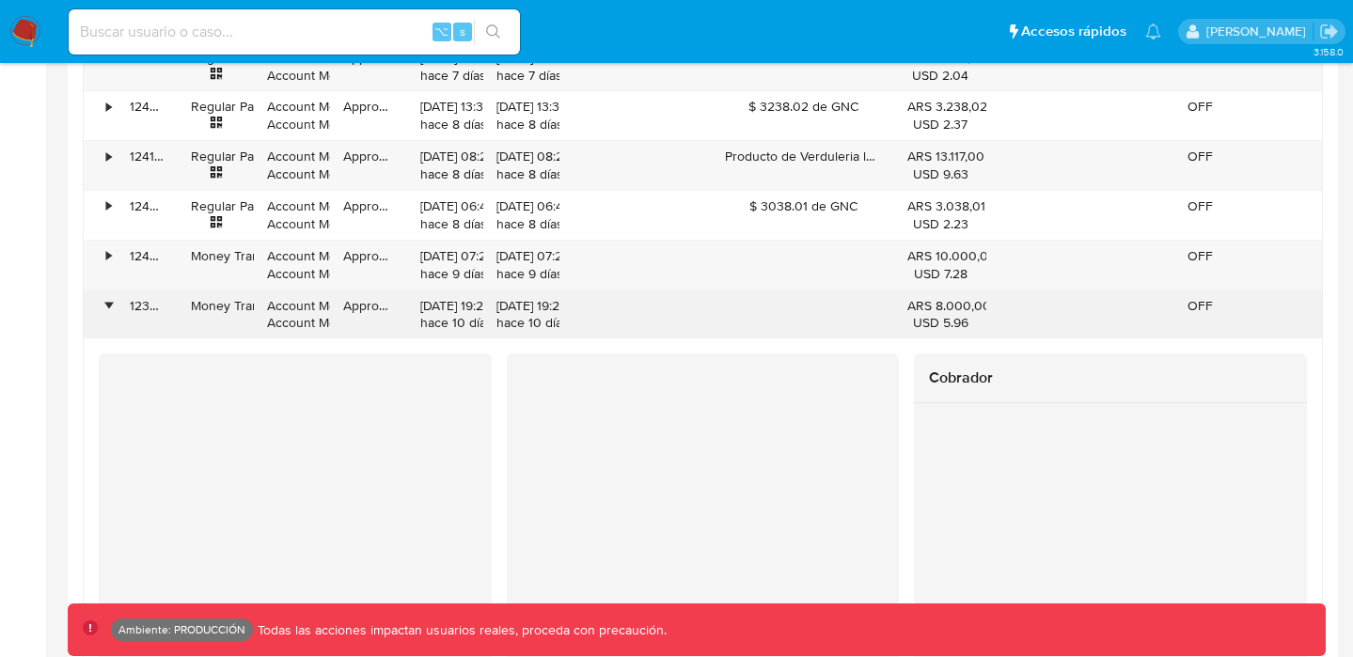
click at [107, 310] on div "•" at bounding box center [108, 306] width 5 height 18
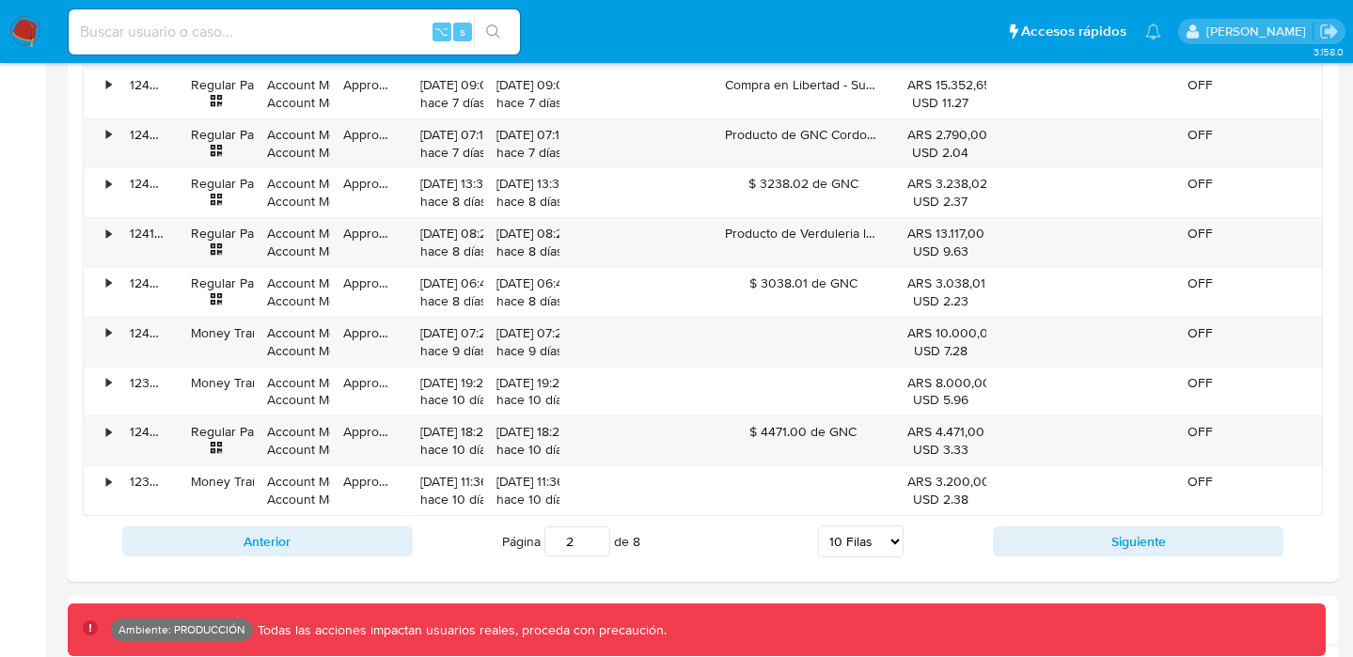
scroll to position [2058, 0]
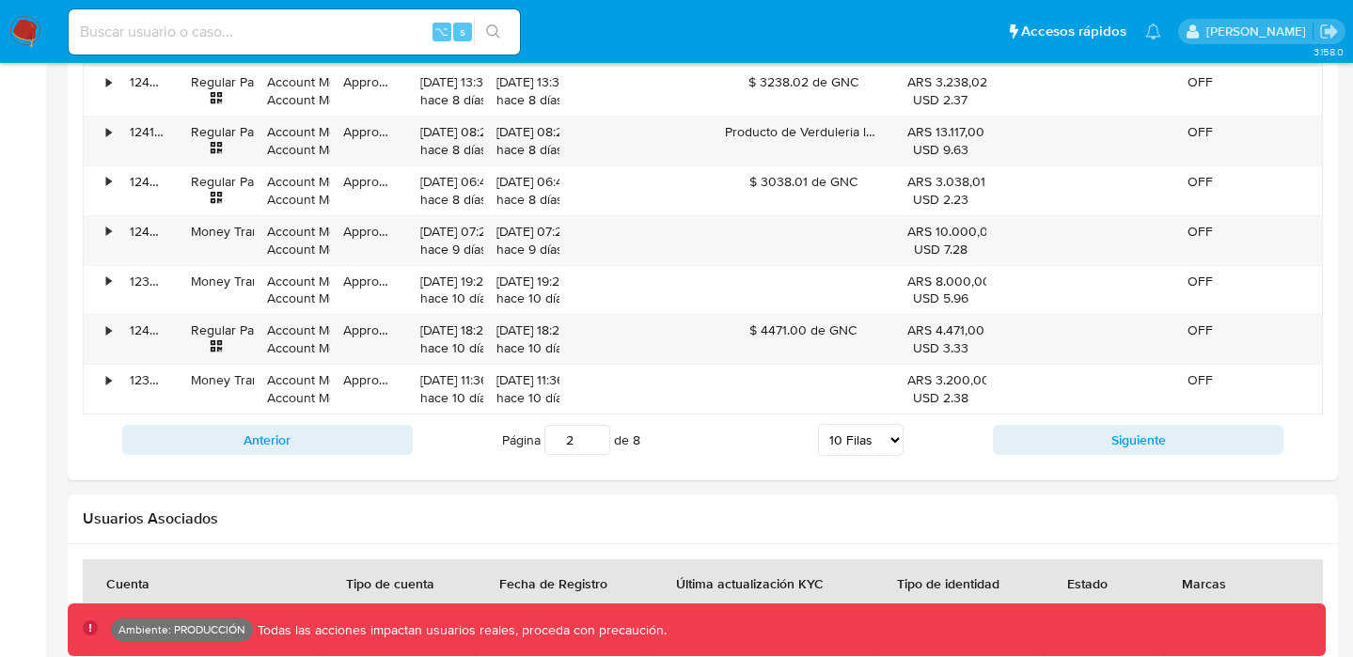
click at [367, 458] on div "Anterior Página 2 de 8 5 [PERSON_NAME] 10 [PERSON_NAME] 20 [PERSON_NAME] 25 [PE…" at bounding box center [703, 440] width 1240 height 51
click at [360, 446] on button "Anterior" at bounding box center [267, 440] width 291 height 30
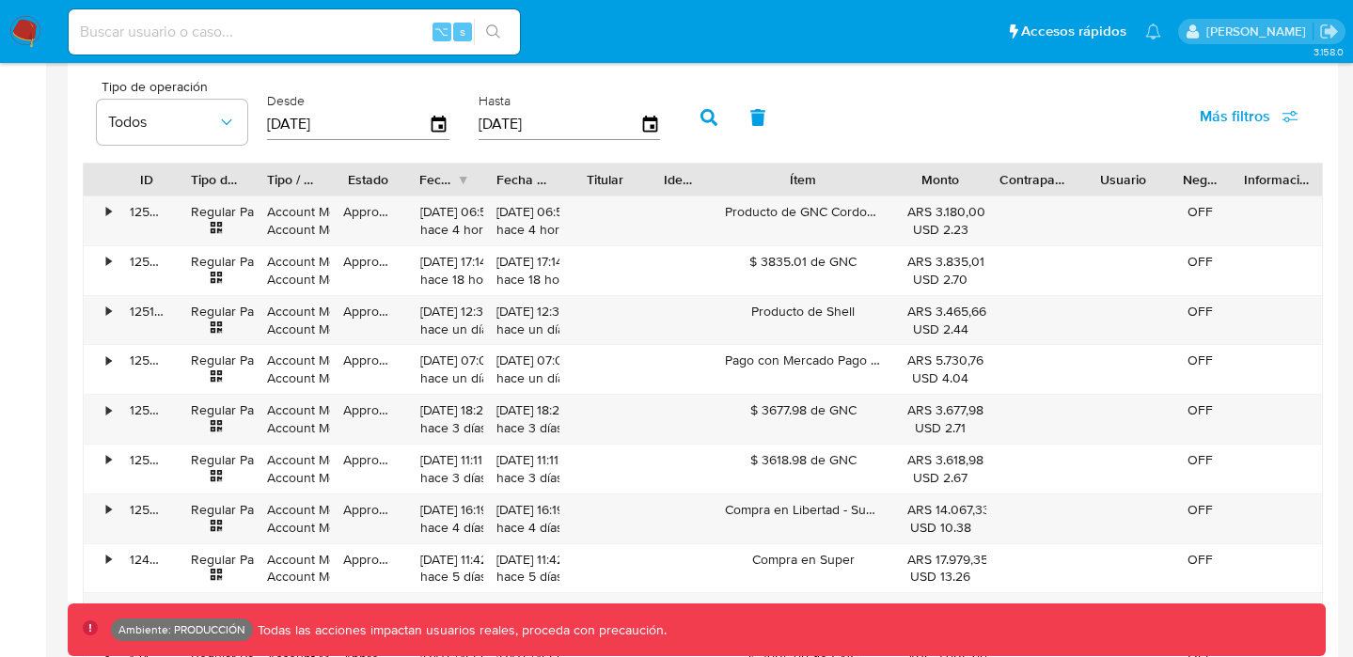
scroll to position [1691, 0]
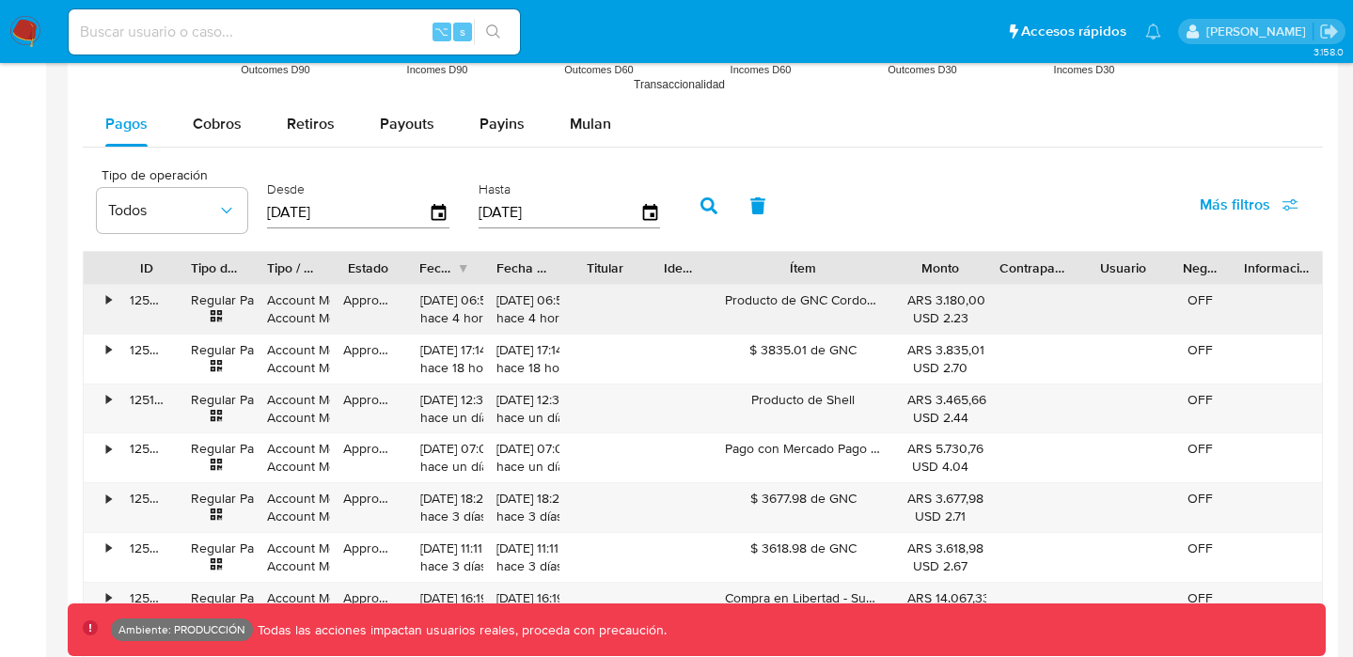
click at [112, 300] on div "•" at bounding box center [100, 309] width 33 height 49
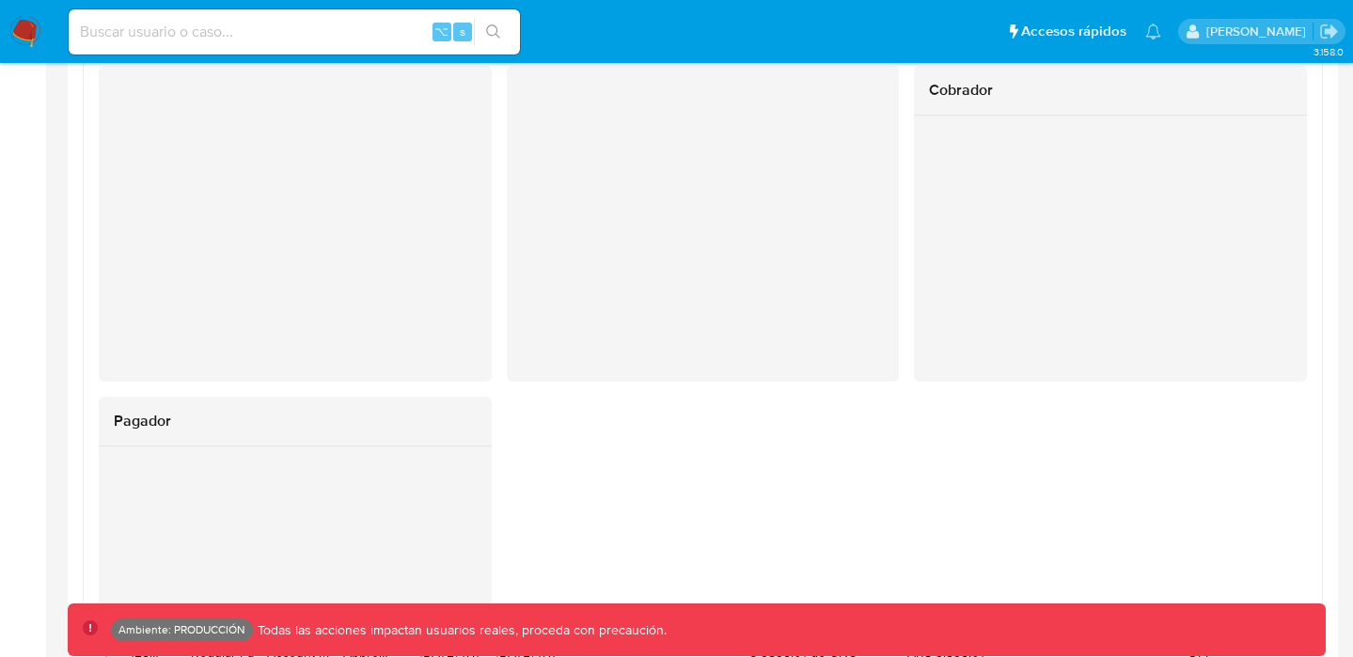
scroll to position [1784, 0]
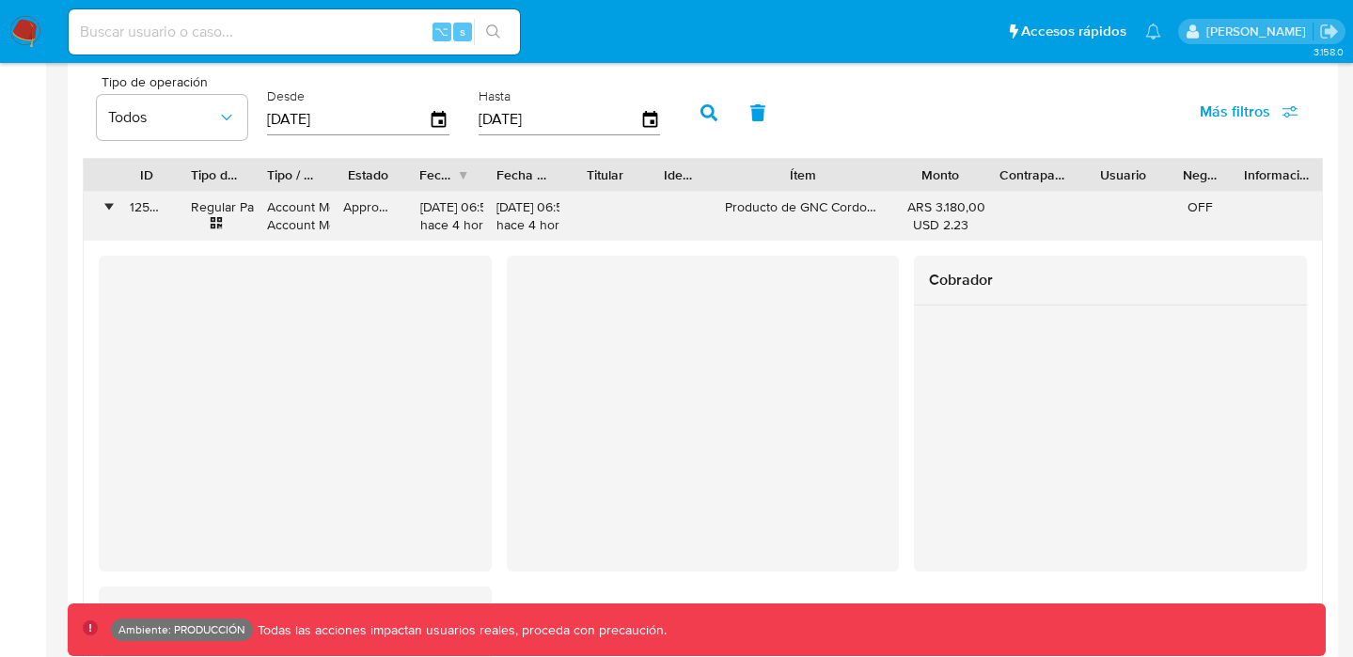
click at [110, 208] on div "•" at bounding box center [108, 207] width 5 height 18
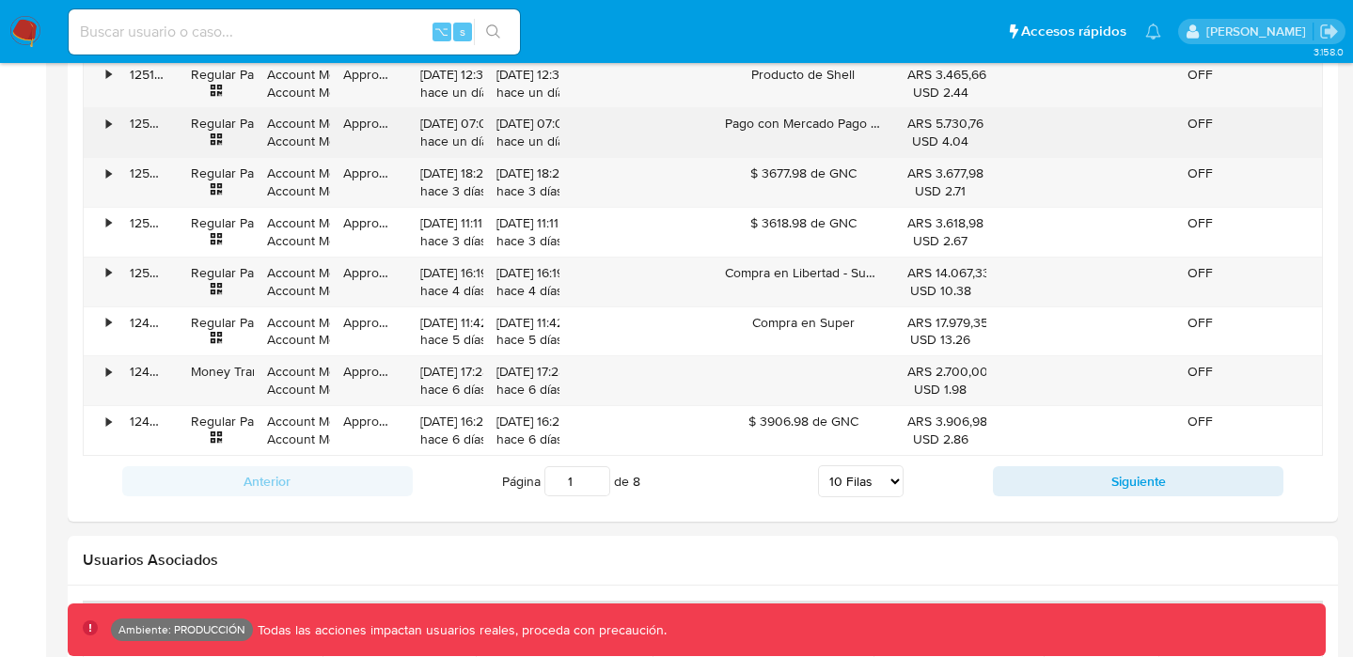
scroll to position [2111, 0]
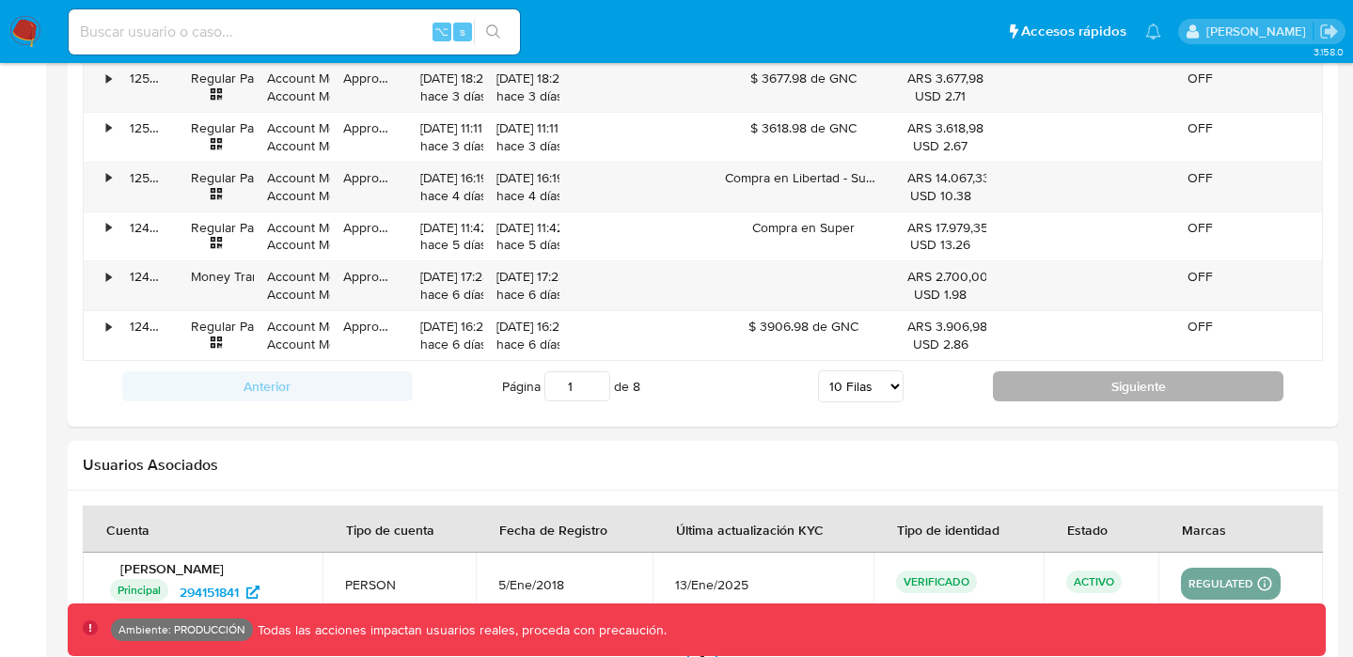
click at [1107, 390] on button "Siguiente" at bounding box center [1138, 386] width 291 height 30
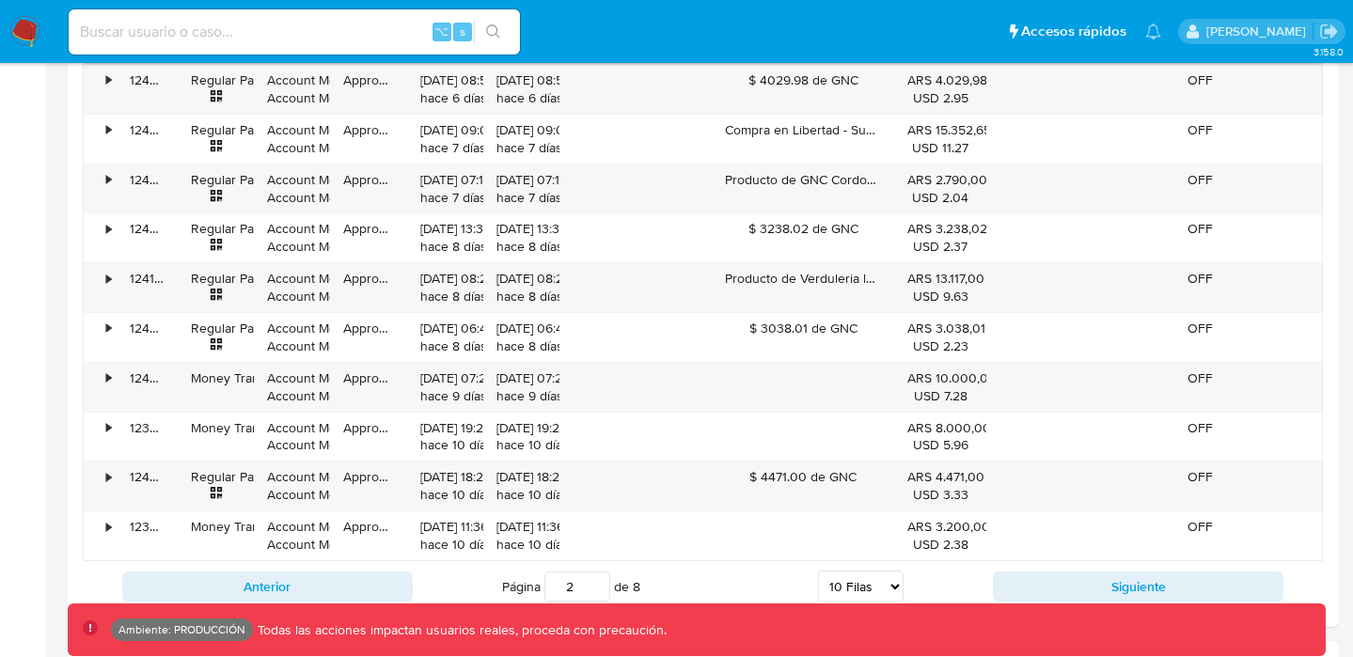
scroll to position [1871, 0]
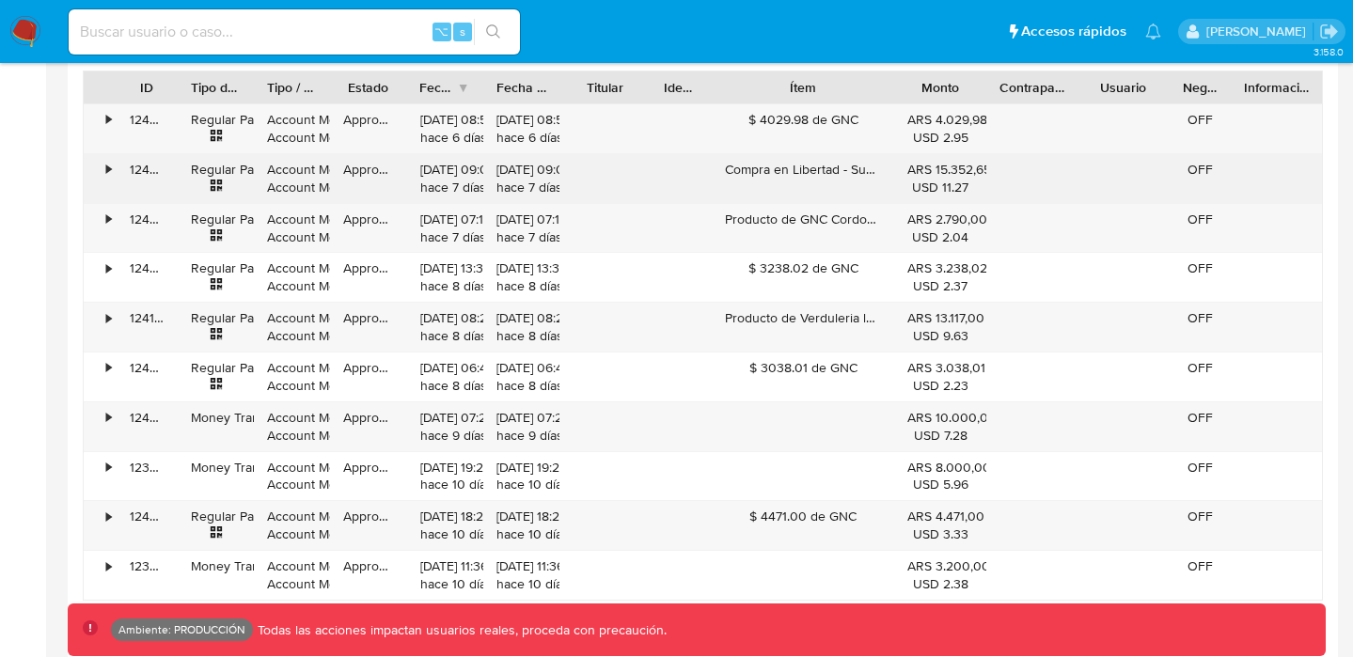
click at [110, 174] on div "•" at bounding box center [108, 170] width 5 height 18
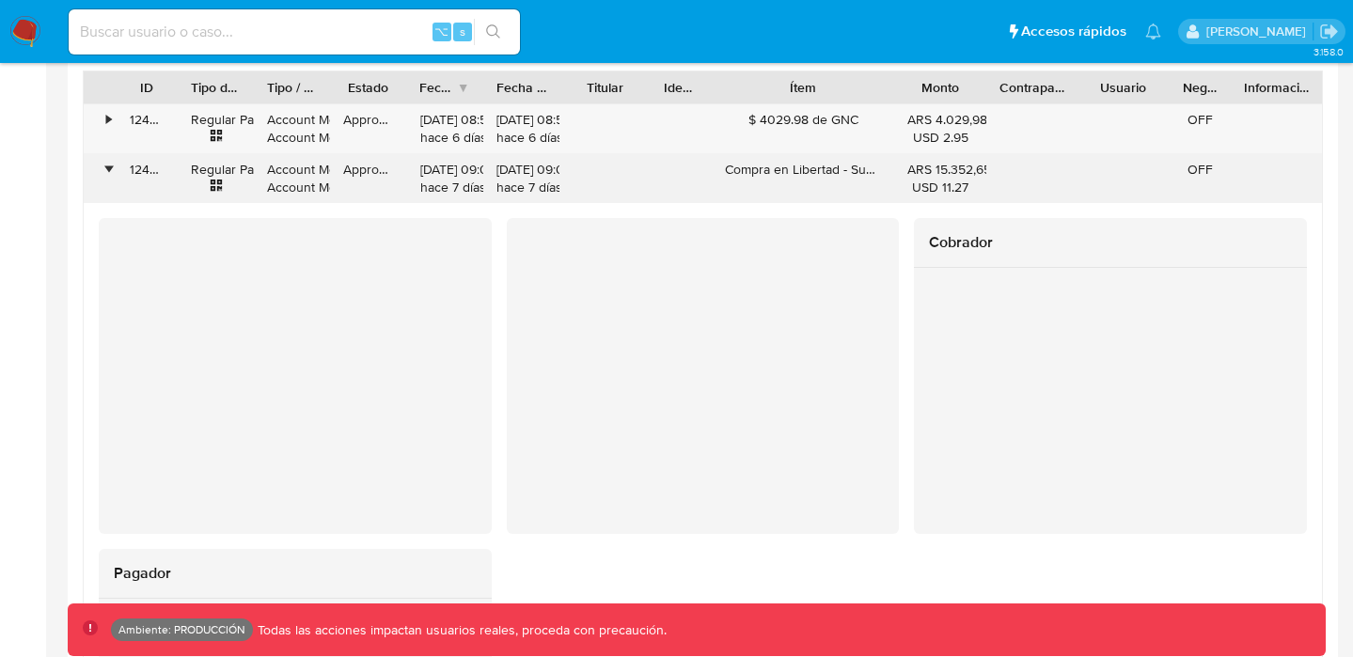
click at [110, 174] on div "•" at bounding box center [108, 170] width 5 height 18
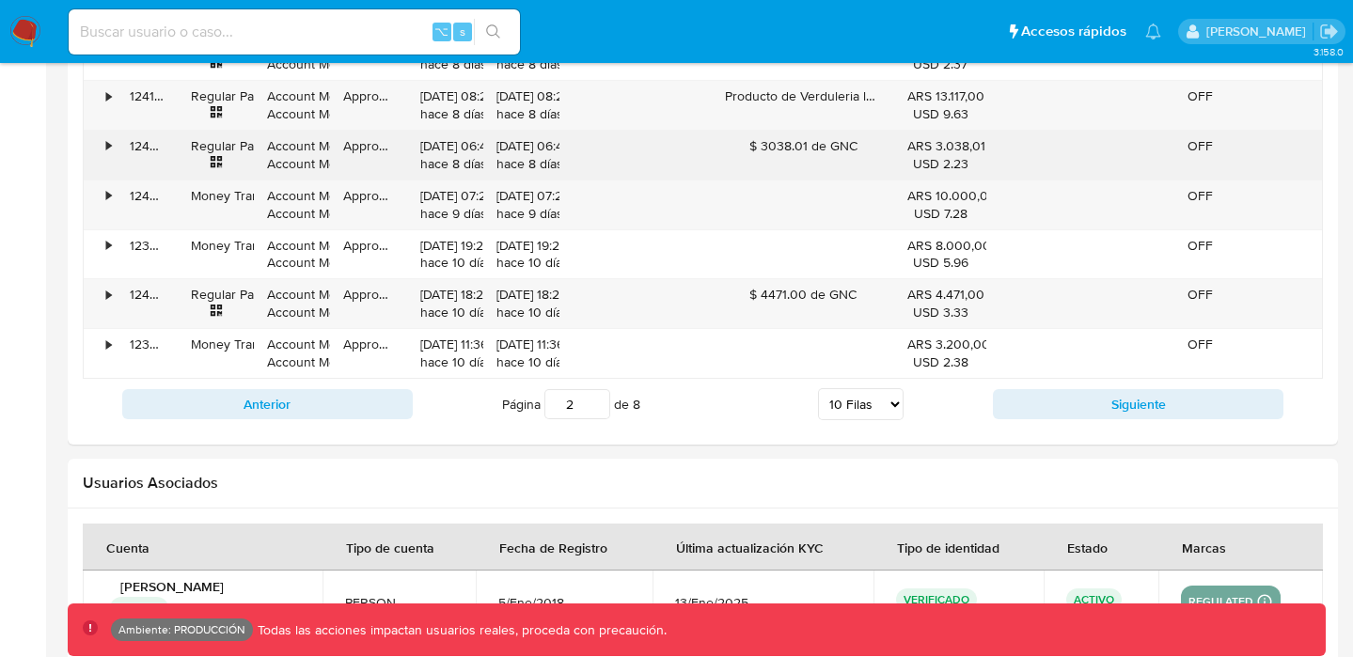
scroll to position [2134, 0]
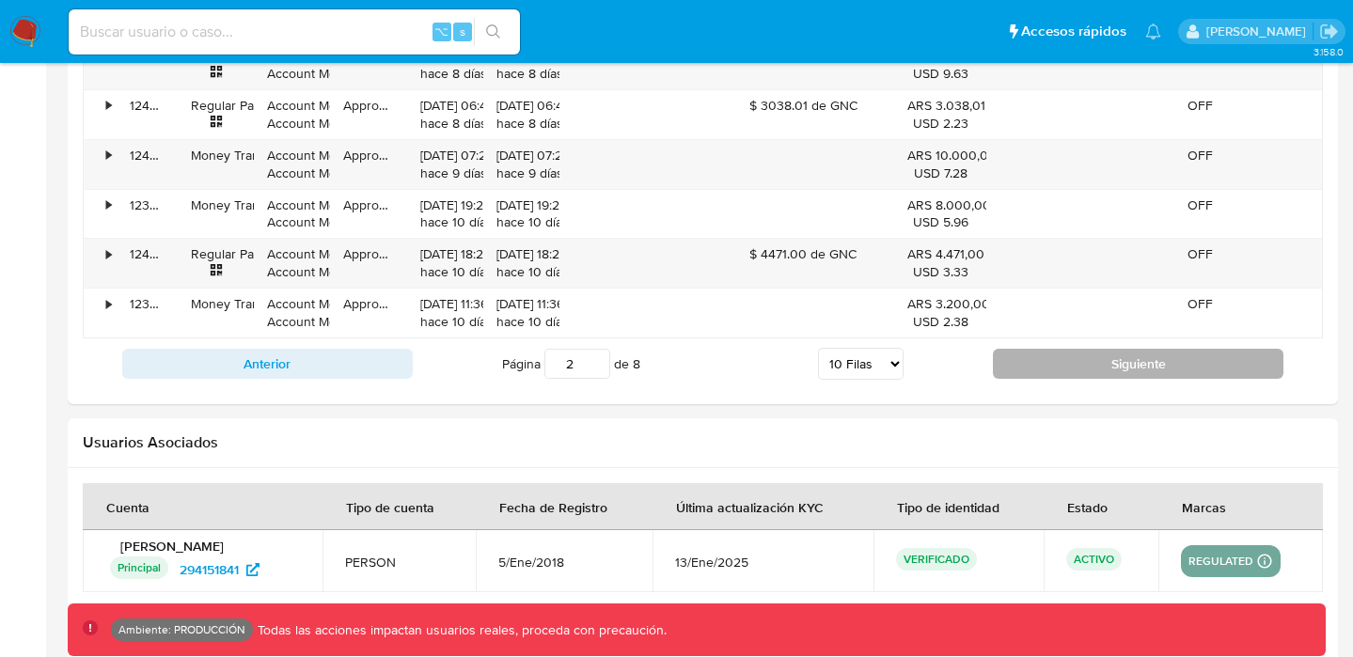
click at [1052, 364] on button "Siguiente" at bounding box center [1138, 364] width 291 height 30
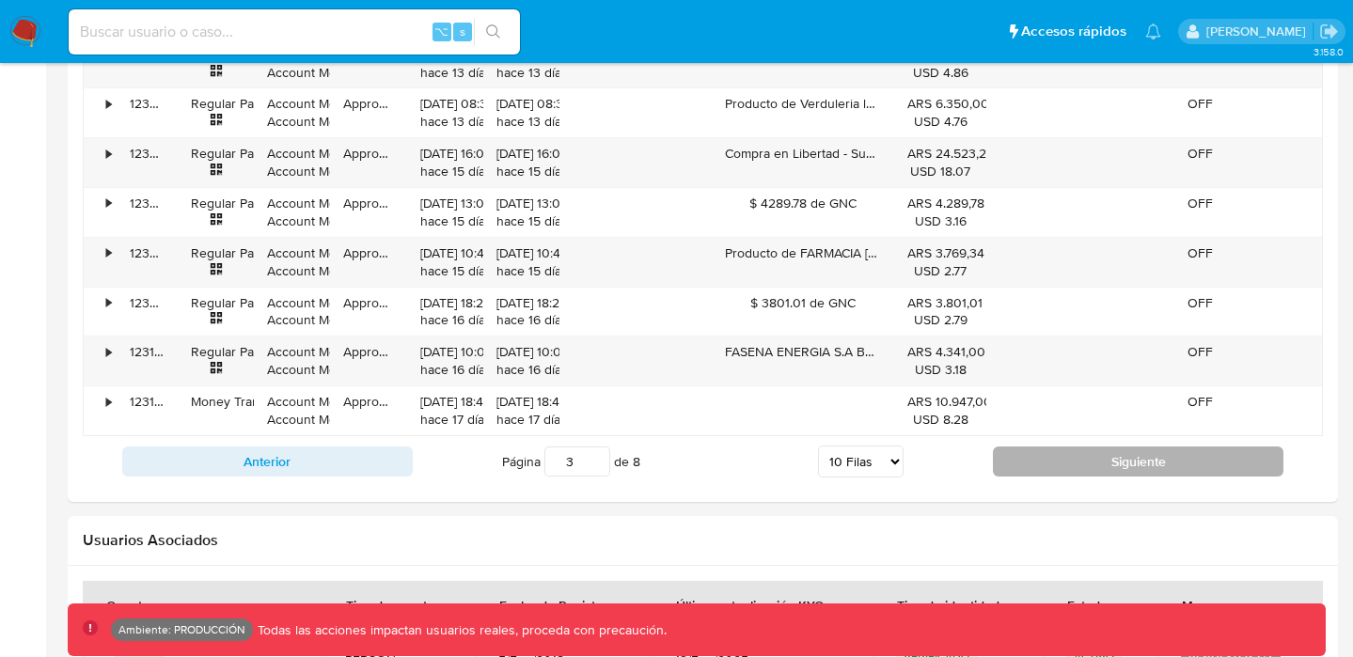
scroll to position [2045, 0]
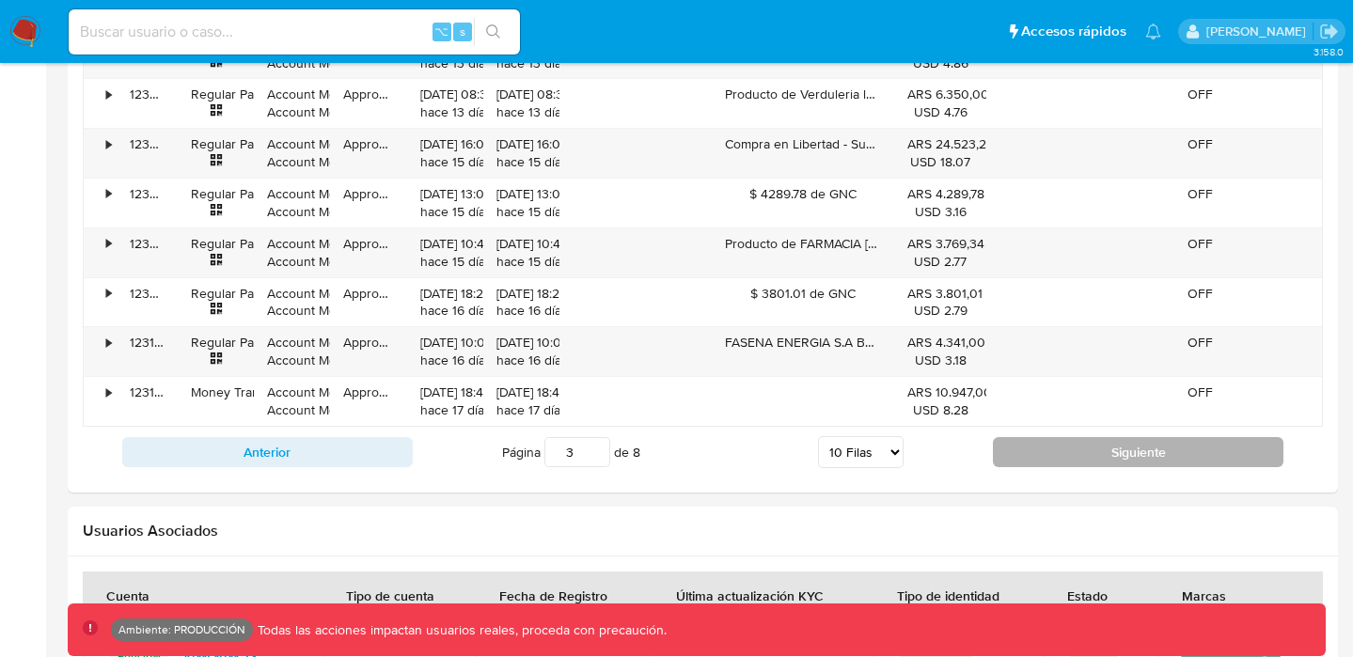
click at [1081, 460] on button "Siguiente" at bounding box center [1138, 452] width 291 height 30
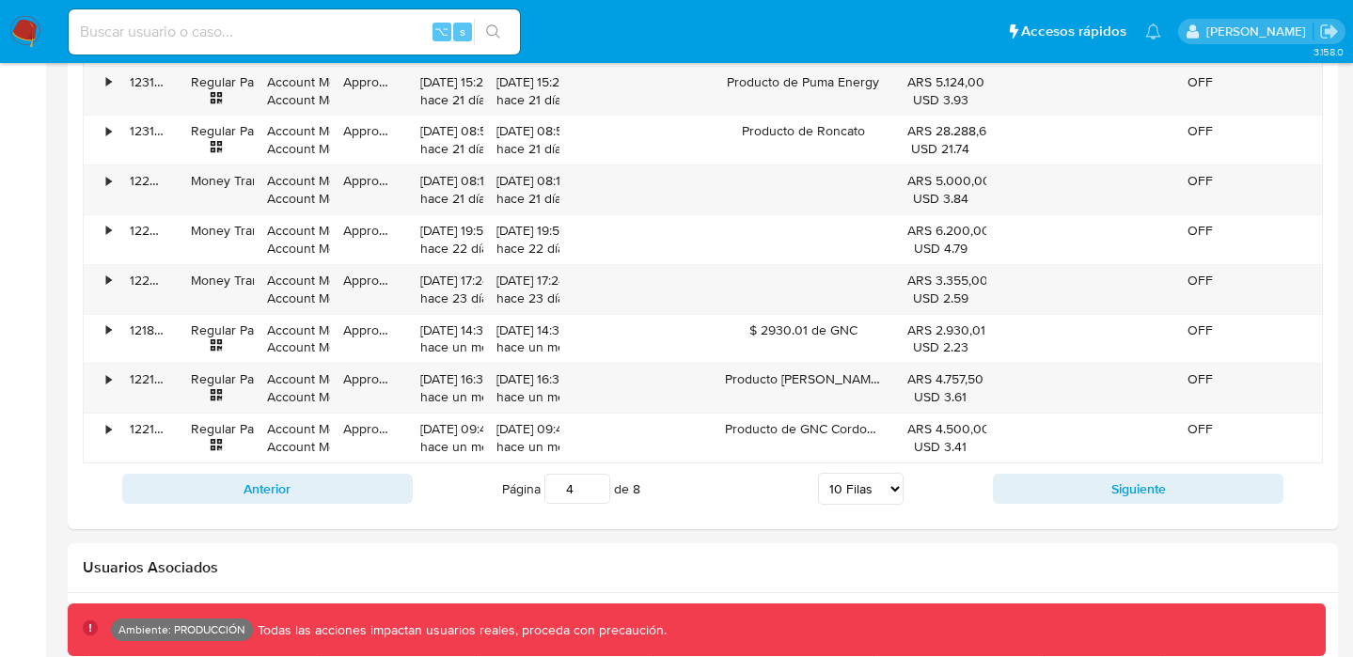
scroll to position [2036, 0]
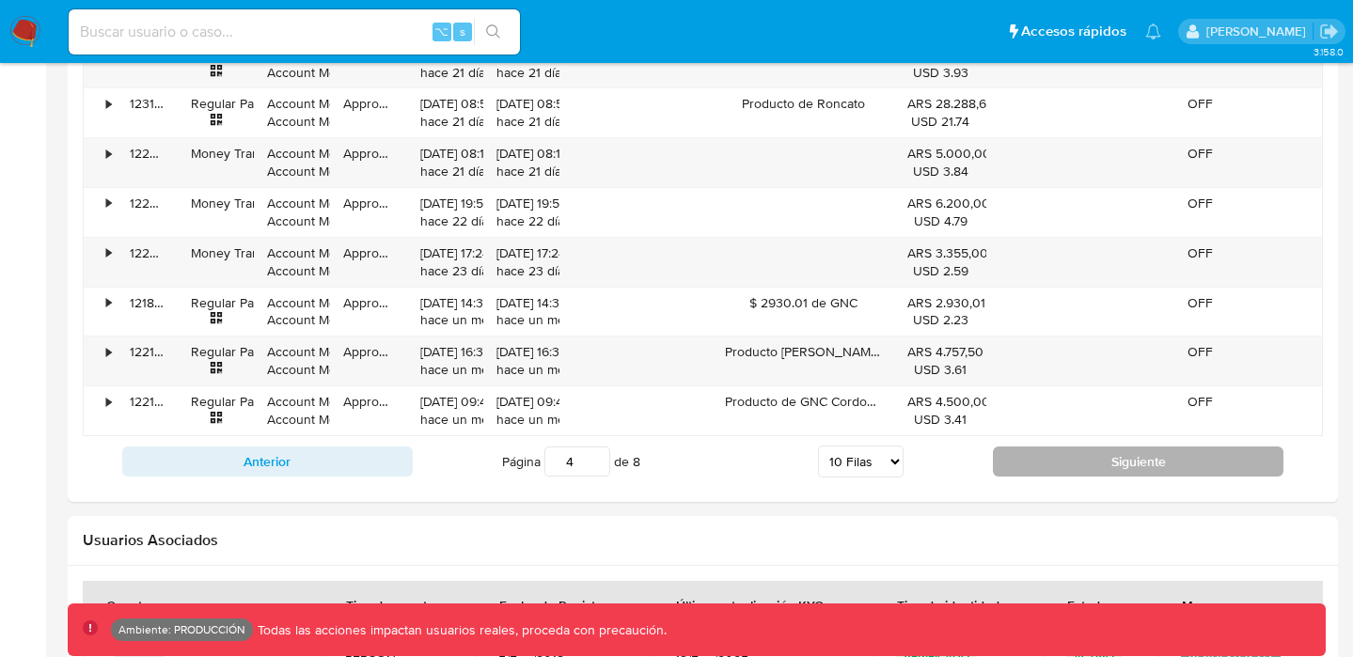
click at [1053, 475] on button "Siguiente" at bounding box center [1138, 462] width 291 height 30
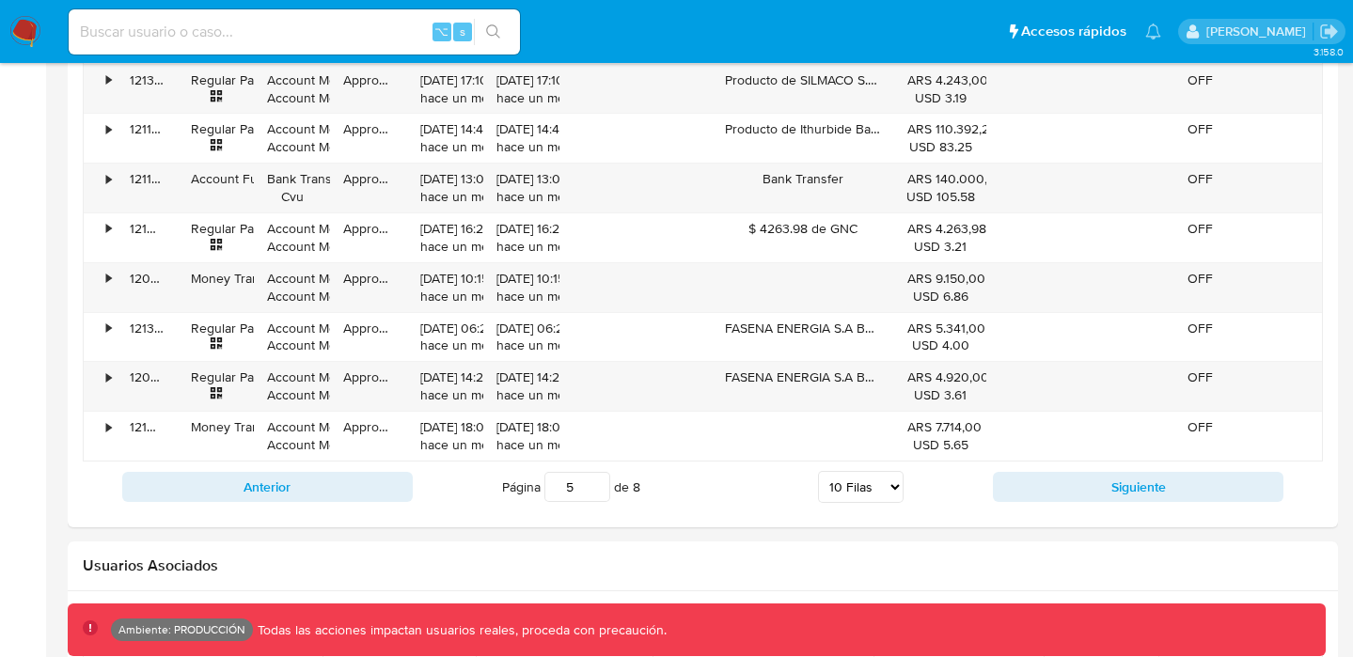
scroll to position [2007, 0]
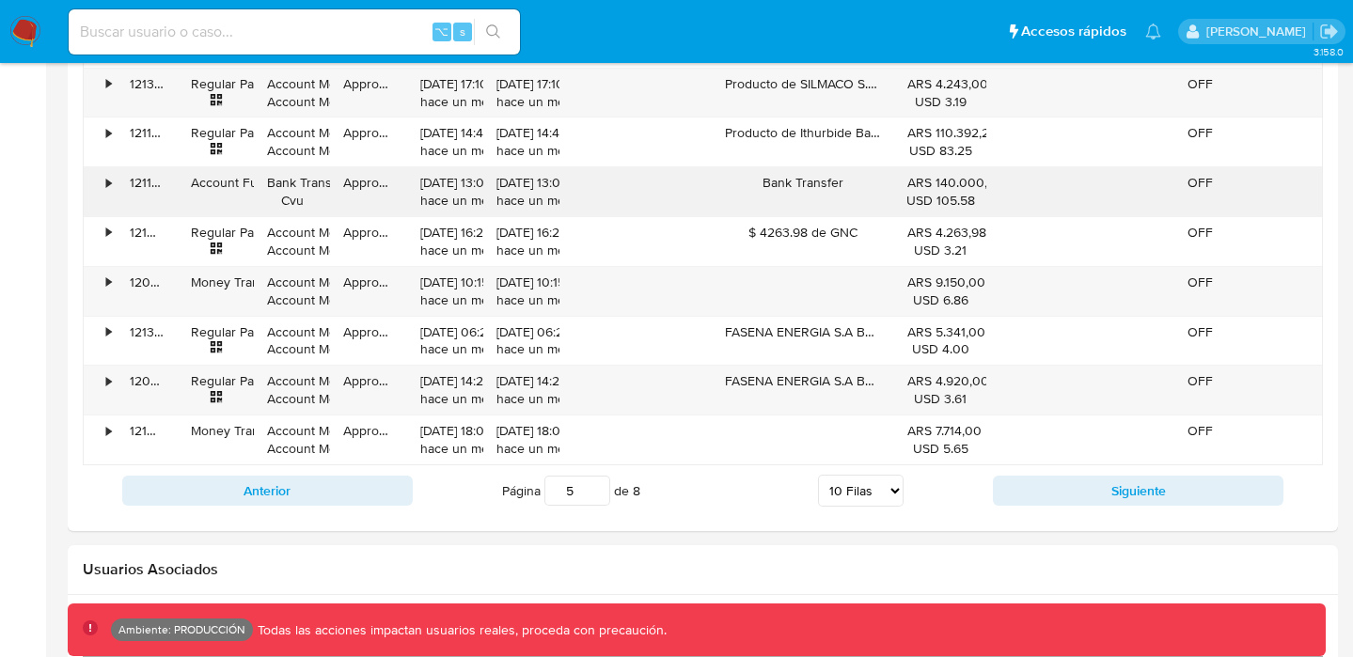
click at [112, 186] on div "•" at bounding box center [100, 191] width 33 height 49
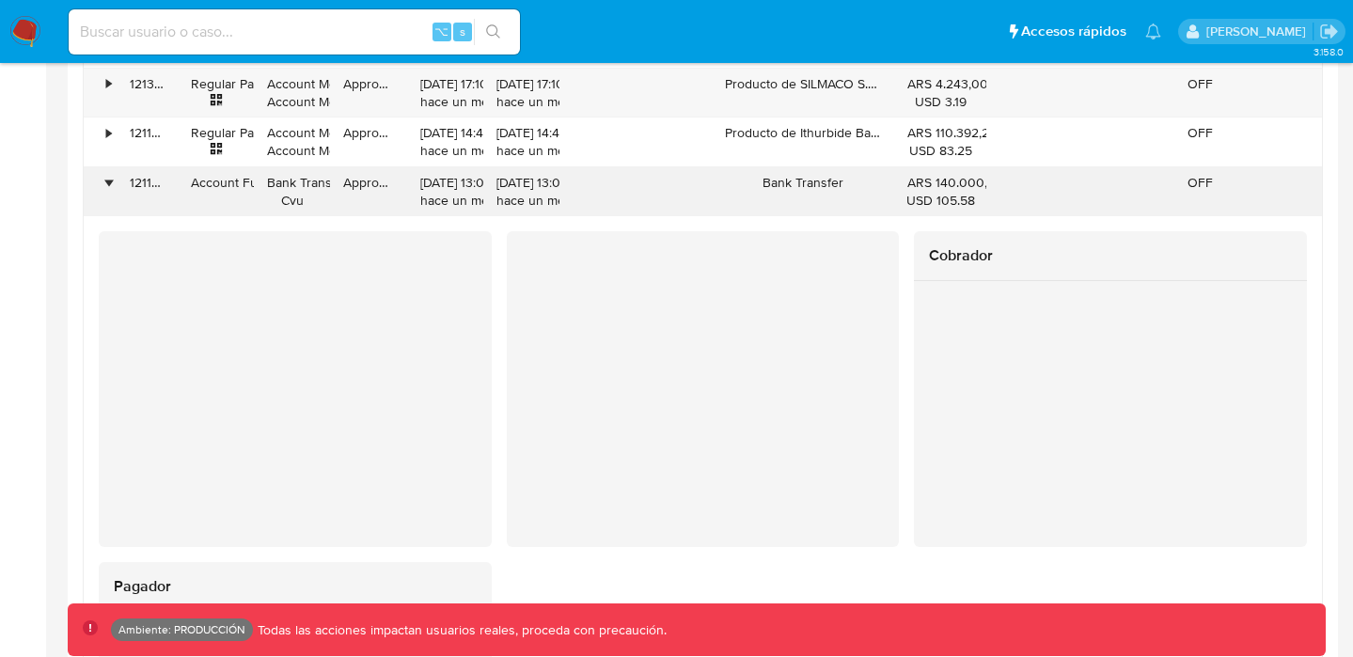
click at [111, 186] on div "•" at bounding box center [108, 183] width 5 height 18
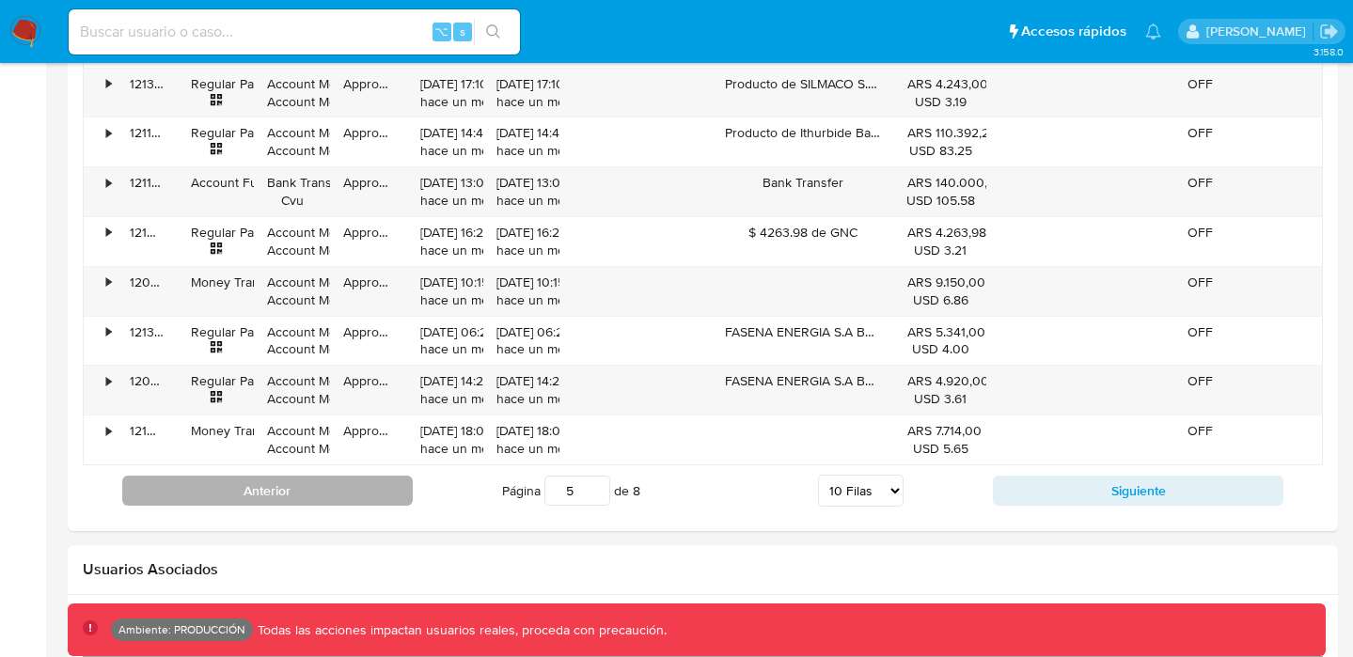
click at [370, 485] on button "Anterior" at bounding box center [267, 491] width 291 height 30
click at [349, 487] on button "Anterior" at bounding box center [267, 491] width 291 height 30
type input "1"
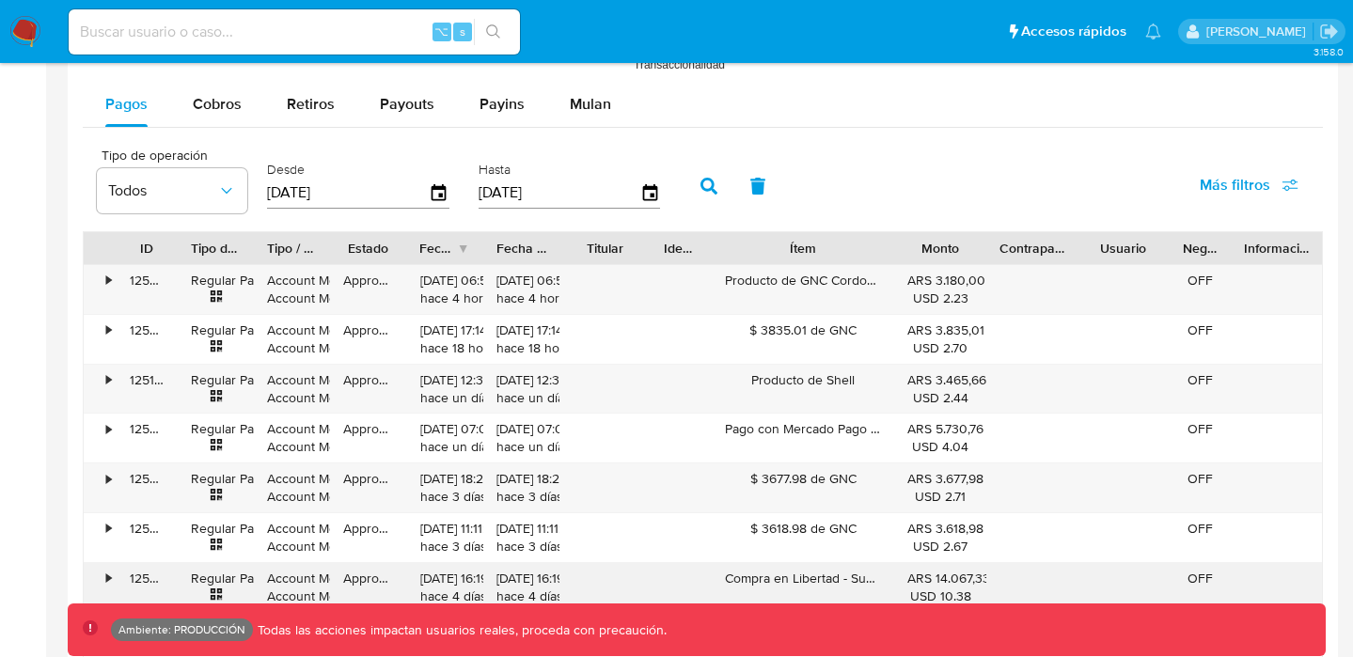
scroll to position [1590, 0]
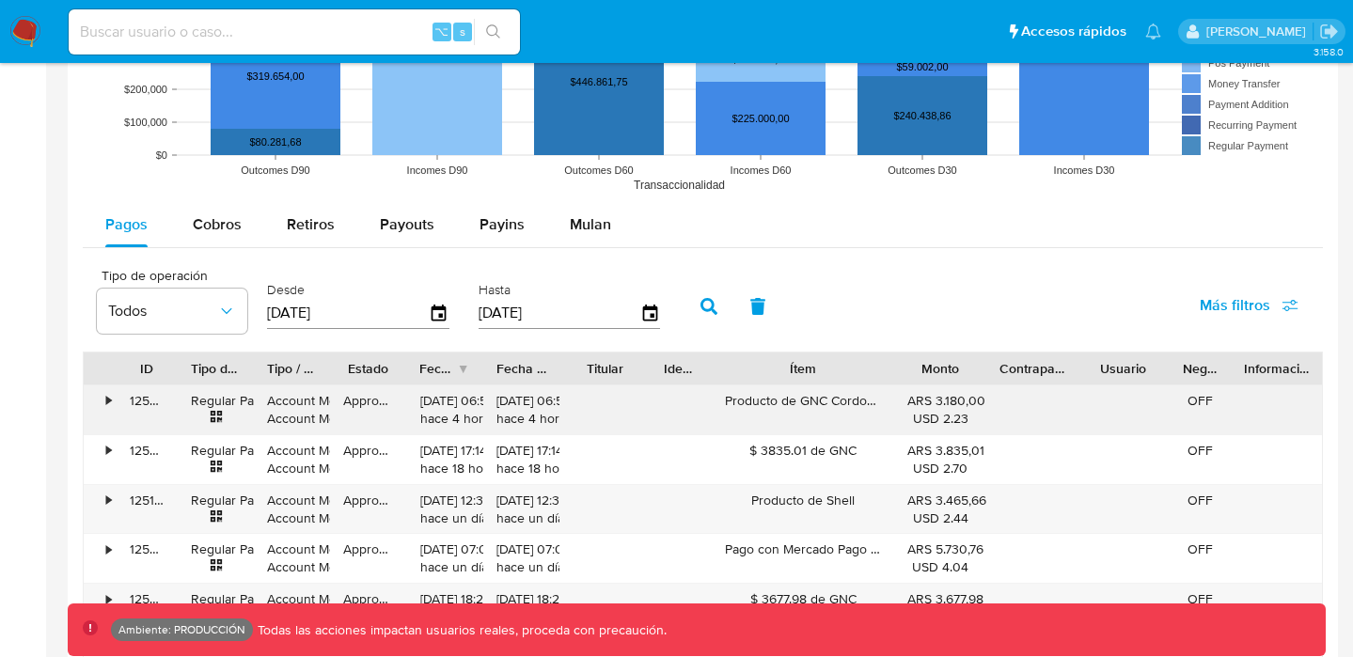
click at [106, 402] on div "•" at bounding box center [108, 401] width 5 height 18
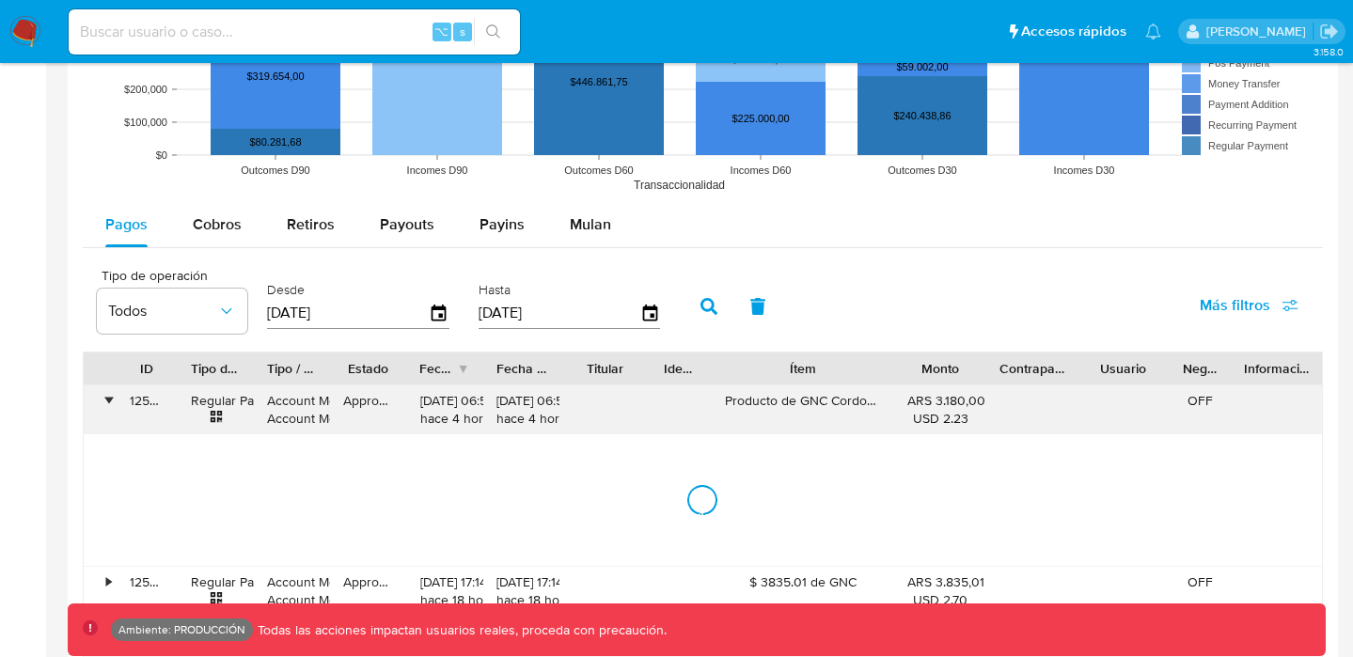
click at [106, 402] on div "•" at bounding box center [108, 401] width 5 height 18
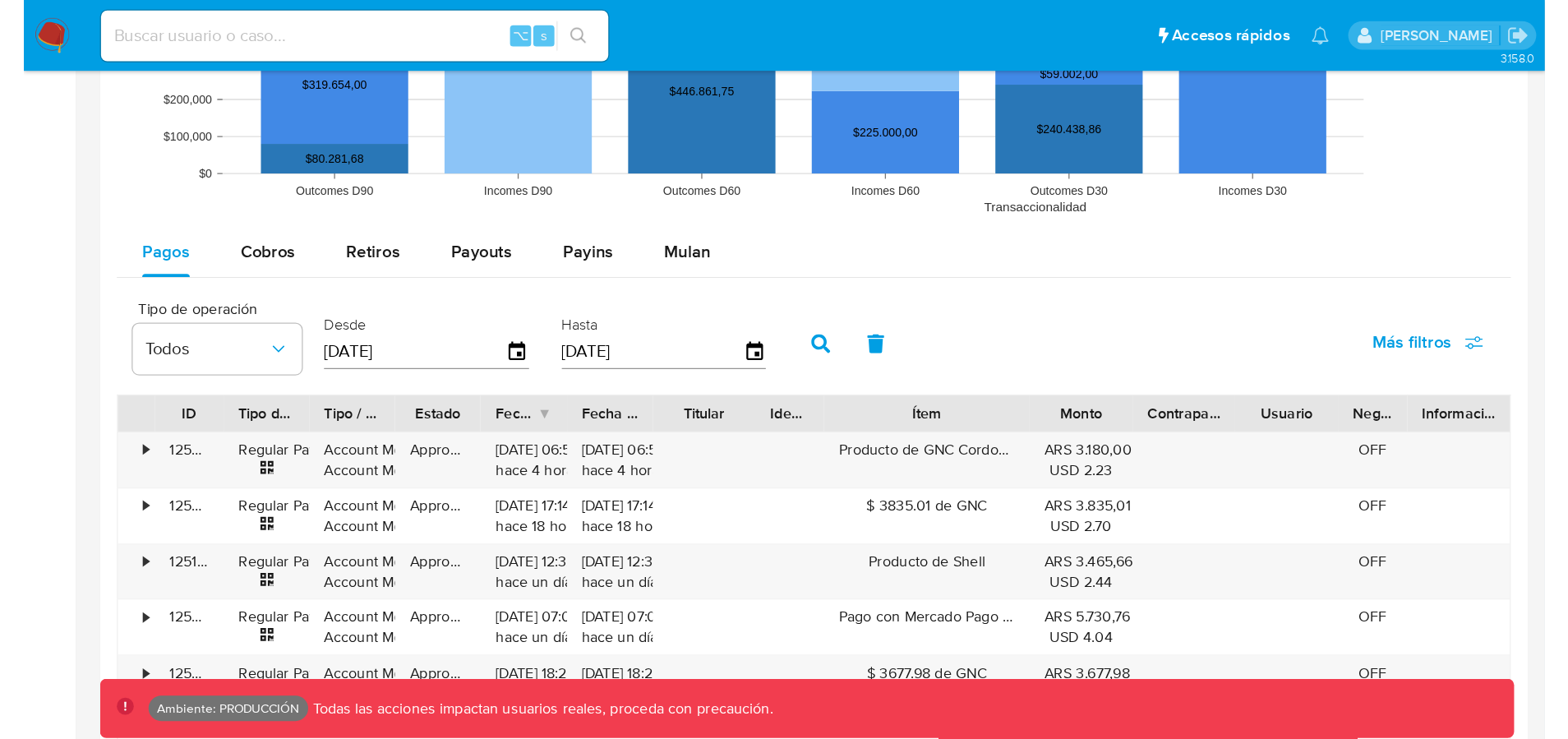
scroll to position [774, 0]
